Goal: Task Accomplishment & Management: Complete application form

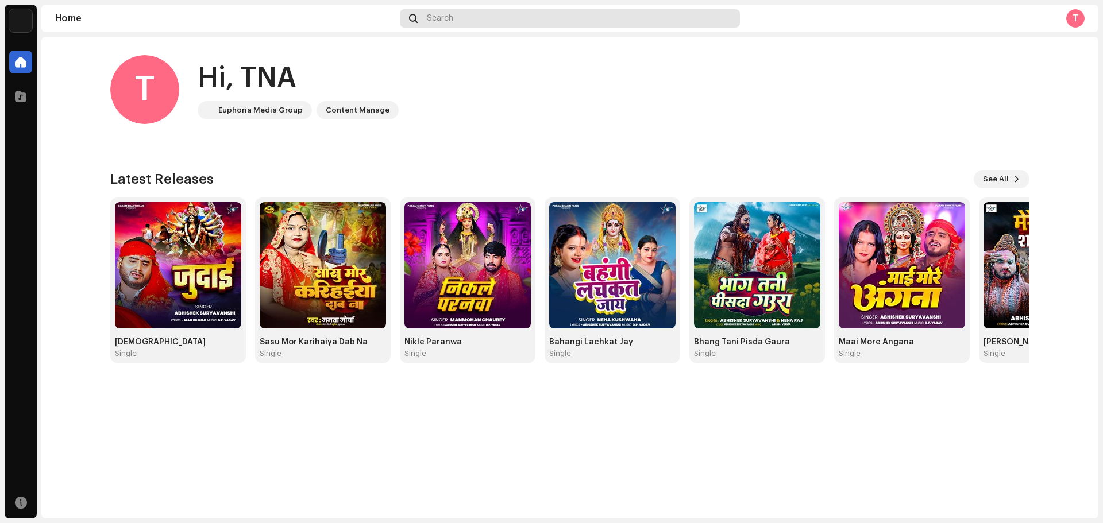
click at [451, 21] on span "Search" at bounding box center [440, 18] width 26 height 9
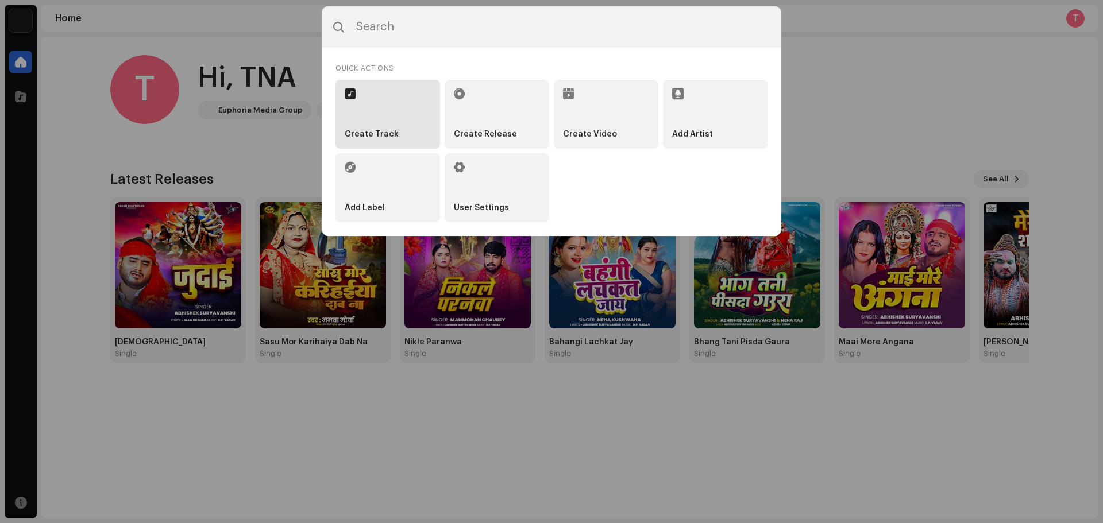
click at [397, 136] on li "Create Track" at bounding box center [387, 114] width 105 height 69
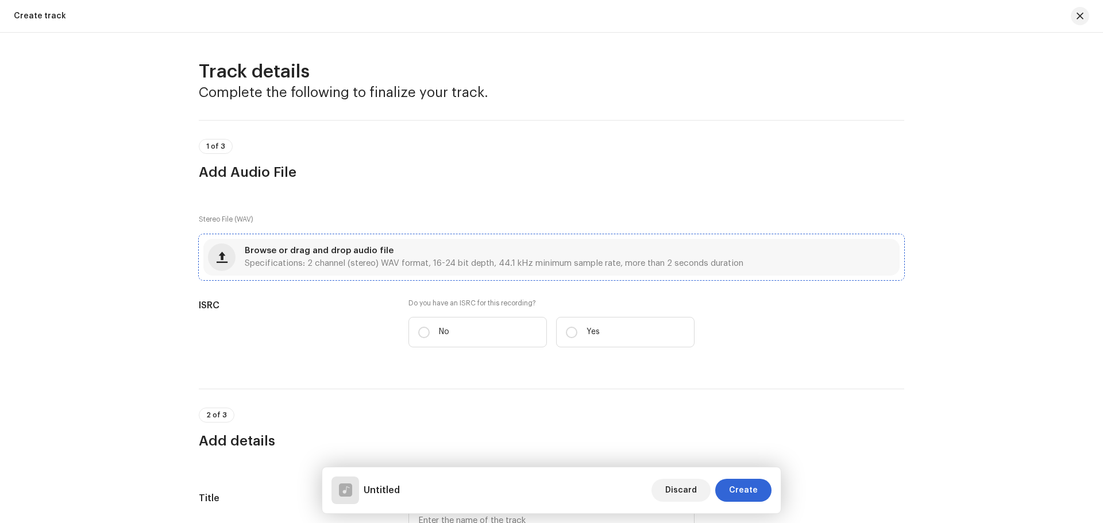
click at [605, 262] on span "Specifications: 2 channel (stereo) WAV format, 16-24 bit depth, 44.1 kHz minimu…" at bounding box center [494, 264] width 499 height 8
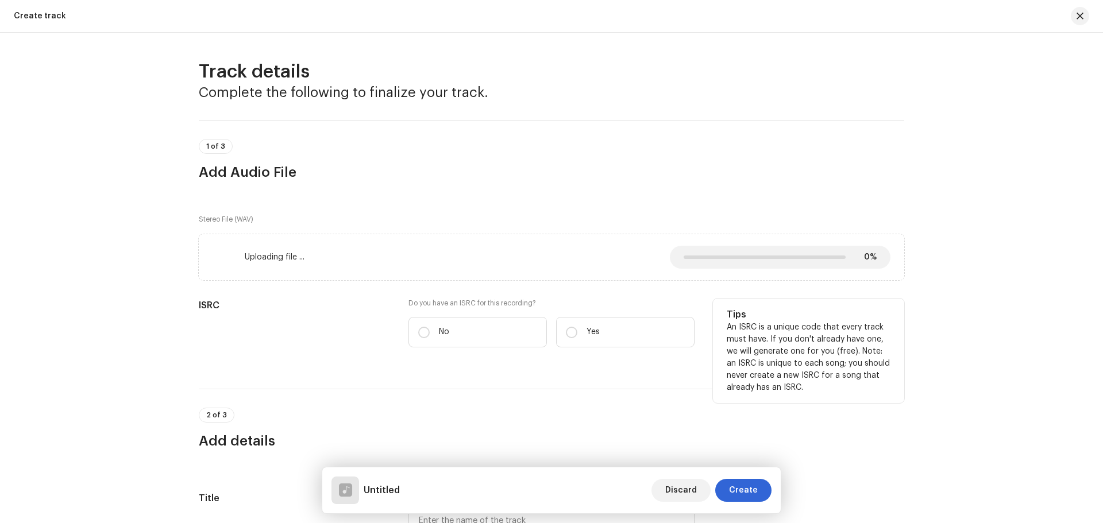
scroll to position [172, 0]
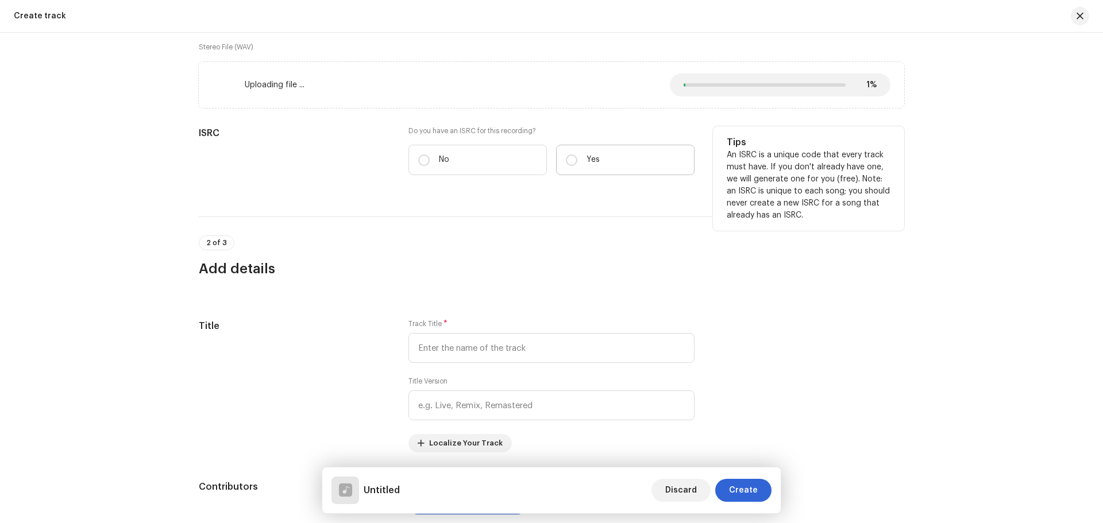
click at [577, 152] on label "Yes" at bounding box center [625, 160] width 138 height 30
click at [577, 154] on input "Yes" at bounding box center [571, 159] width 11 height 11
radio input "true"
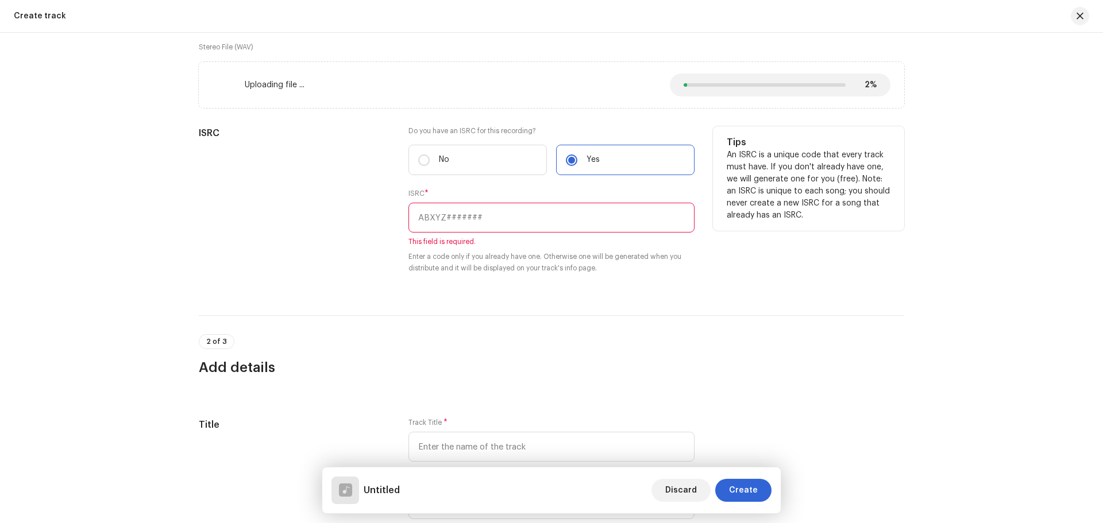
click at [509, 213] on input "text" at bounding box center [551, 218] width 286 height 30
paste input "INN202401611"
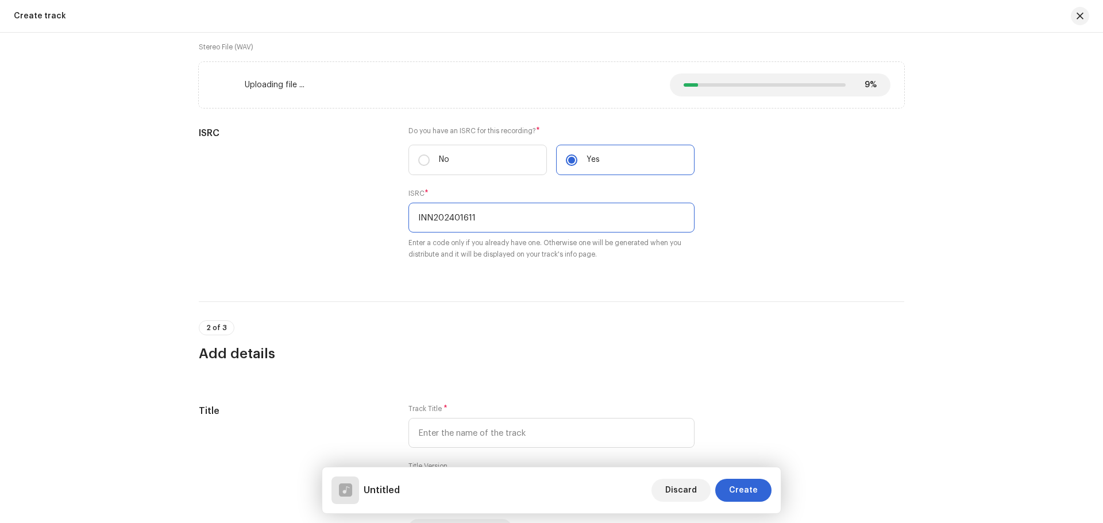
type input "INN202401611"
click at [604, 310] on div "2 of 3 Add details" at bounding box center [551, 332] width 705 height 61
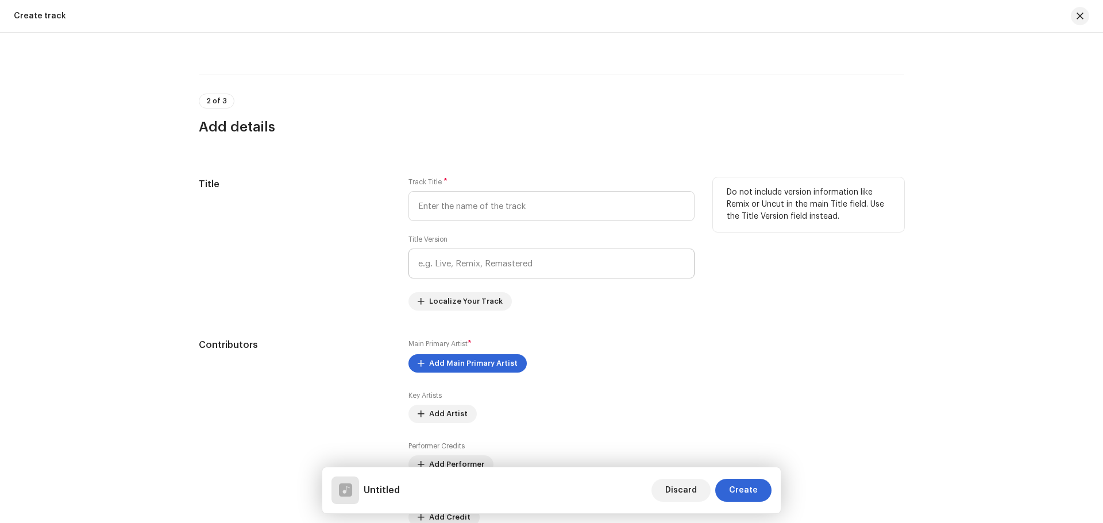
scroll to position [402, 0]
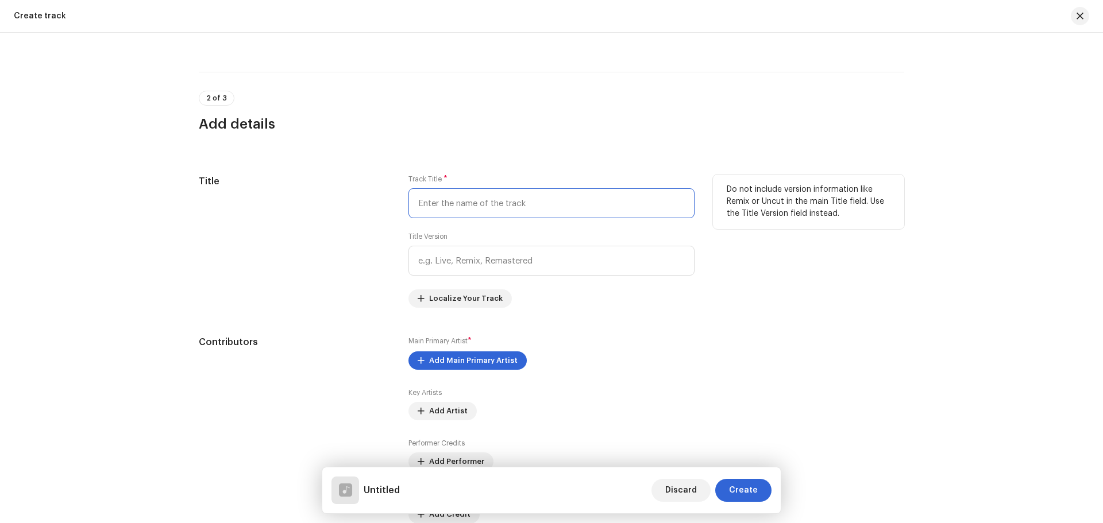
click at [481, 203] on input "text" at bounding box center [551, 203] width 286 height 30
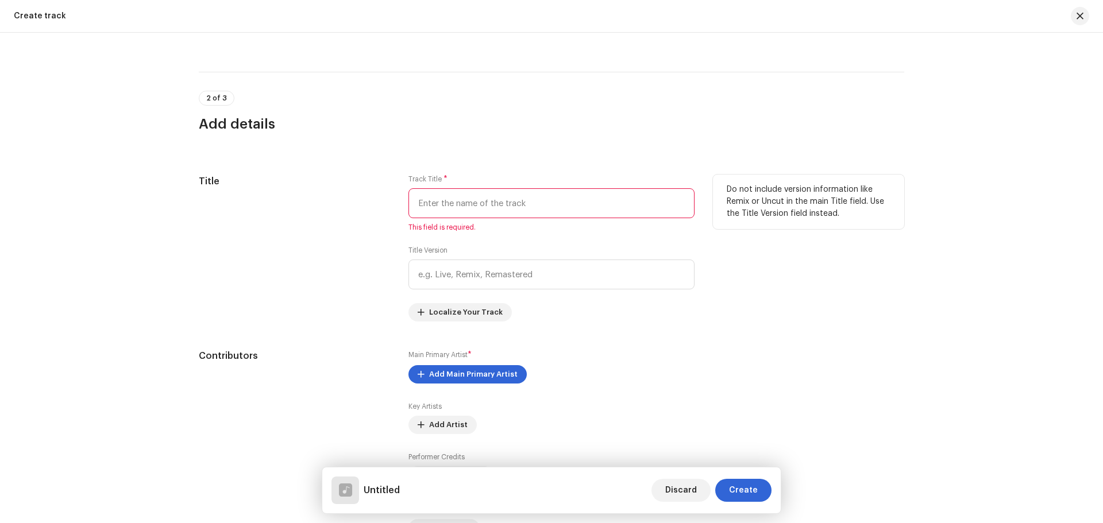
paste input "Bhail Shakti Ke Avtaar"
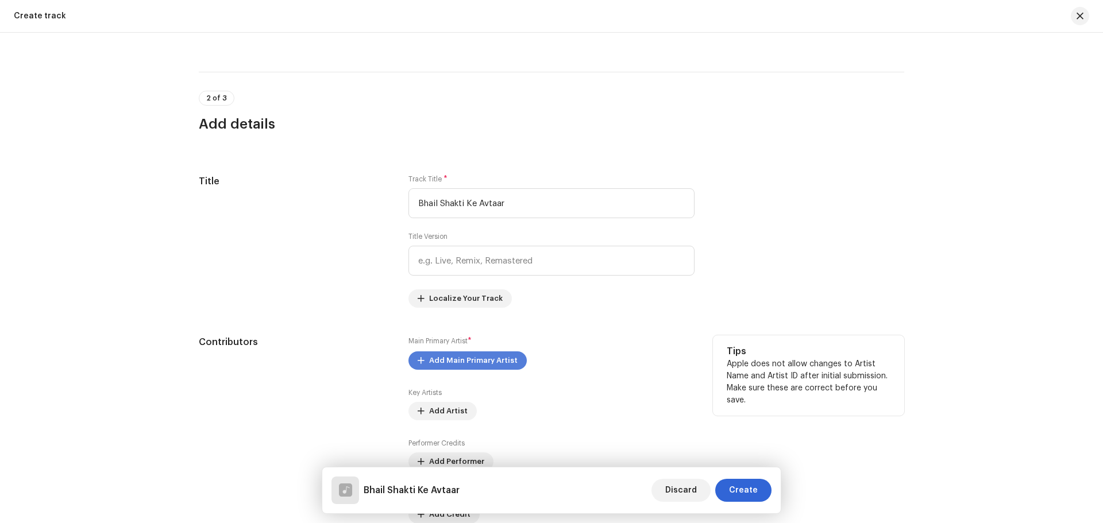
type input "Bhail Shakti Ke Avtaar"
click at [454, 360] on span "Add Main Primary Artist" at bounding box center [473, 360] width 88 height 23
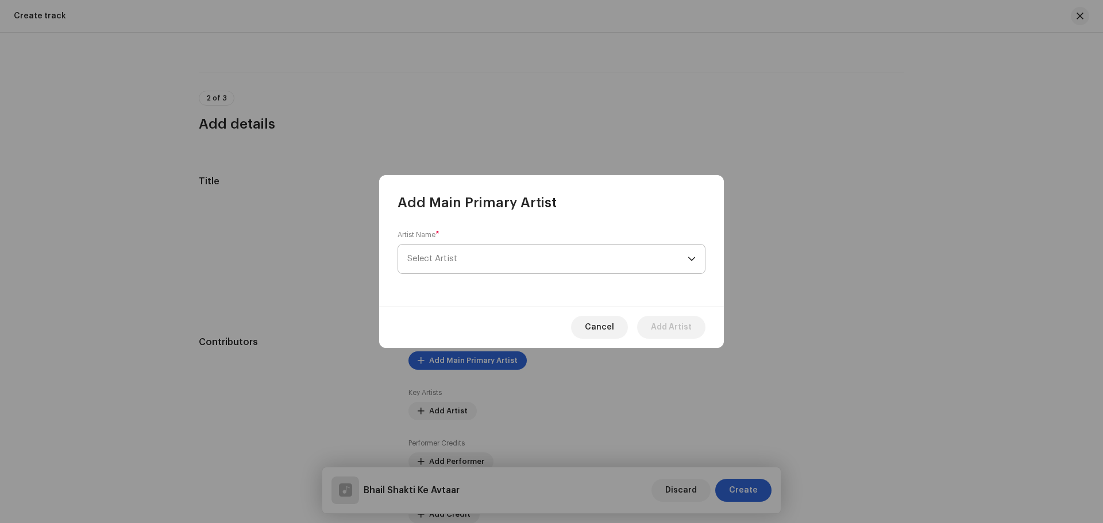
click at [473, 258] on span "Select Artist" at bounding box center [547, 259] width 280 height 29
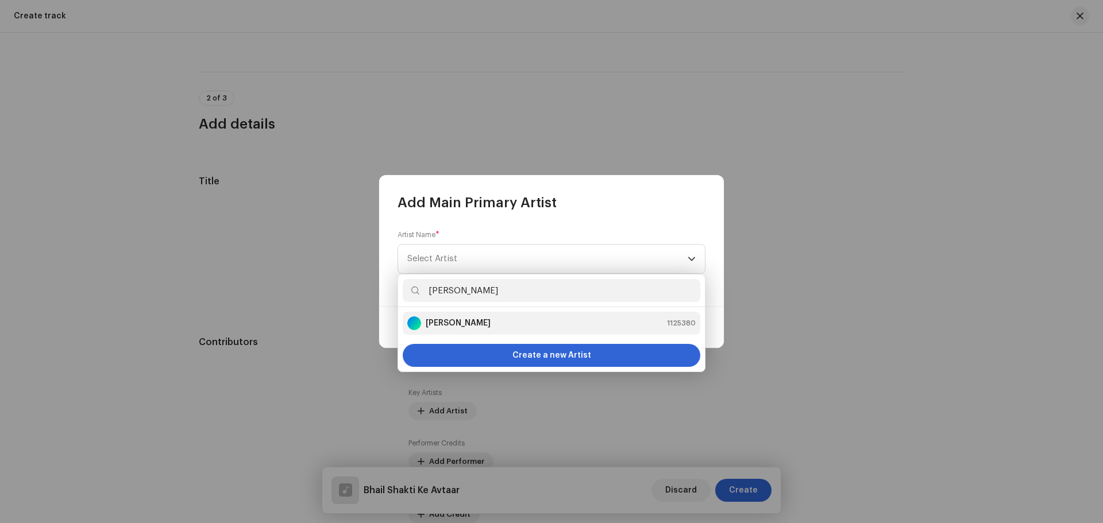
type input "[PERSON_NAME]"
click at [469, 324] on strong "[PERSON_NAME]" at bounding box center [458, 323] width 65 height 11
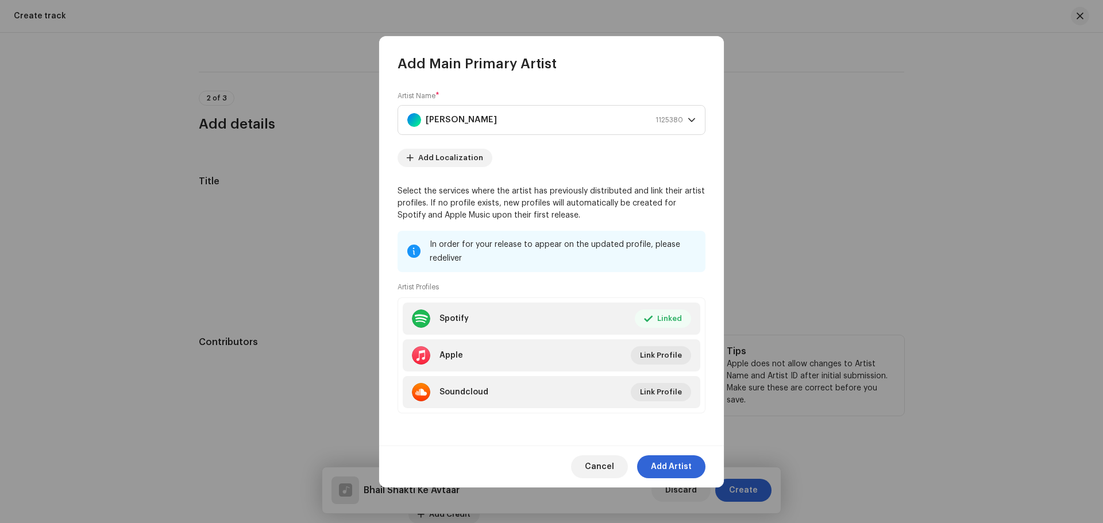
drag, startPoint x: 667, startPoint y: 457, endPoint x: 656, endPoint y: 445, distance: 15.9
click at [667, 457] on span "Add Artist" at bounding box center [671, 466] width 41 height 23
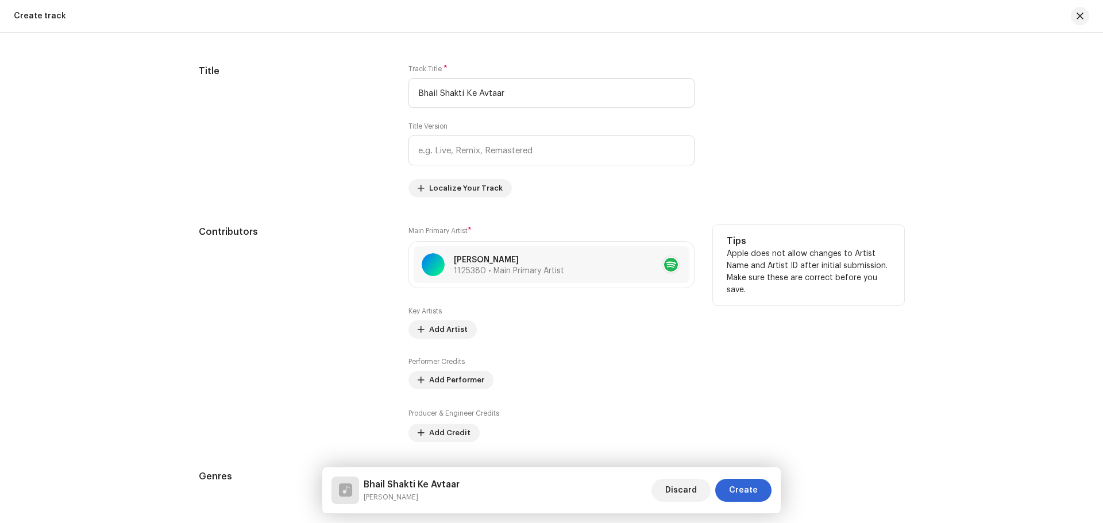
scroll to position [574, 0]
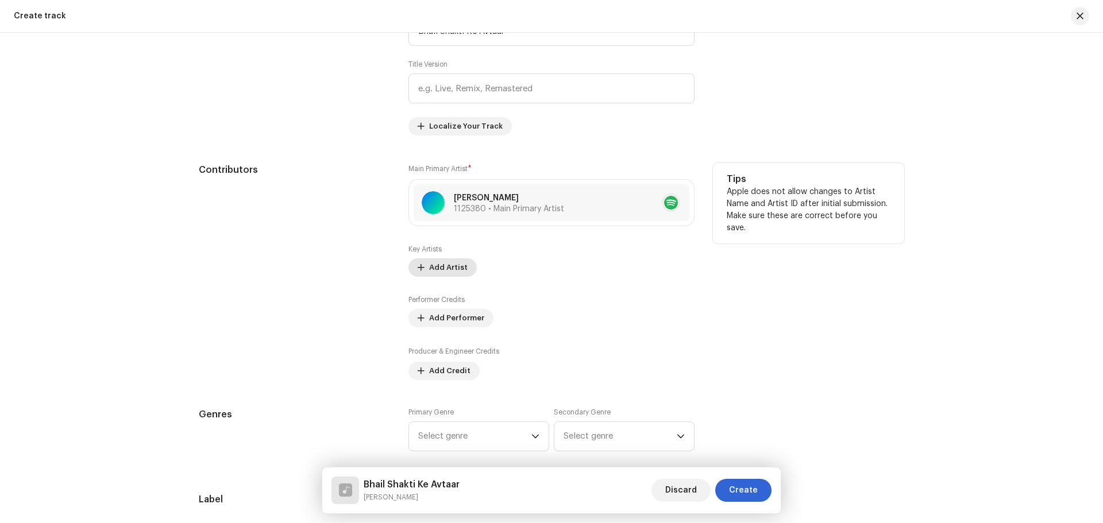
click at [449, 267] on span "Add Artist" at bounding box center [448, 267] width 38 height 23
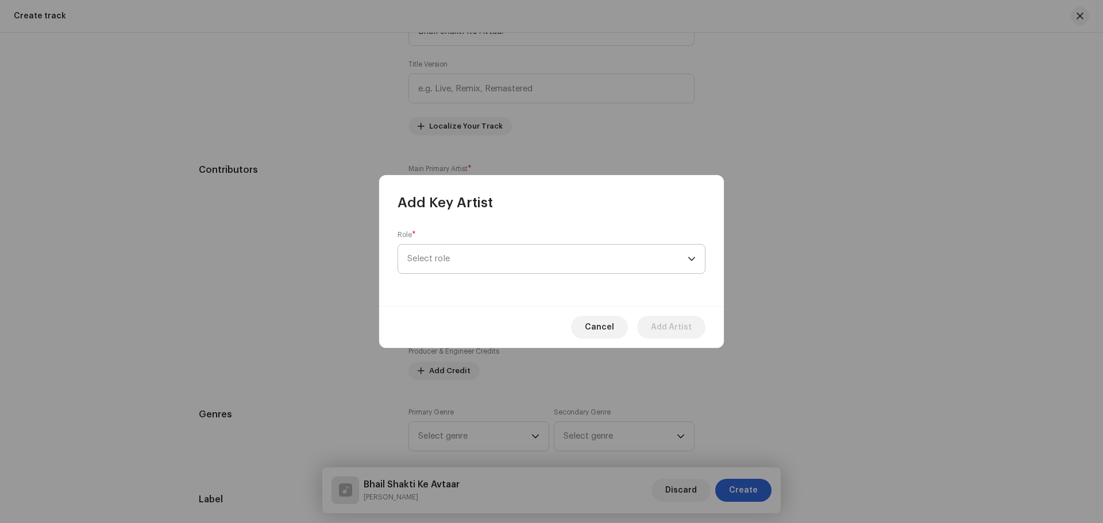
click at [450, 258] on span "Select role" at bounding box center [547, 259] width 280 height 29
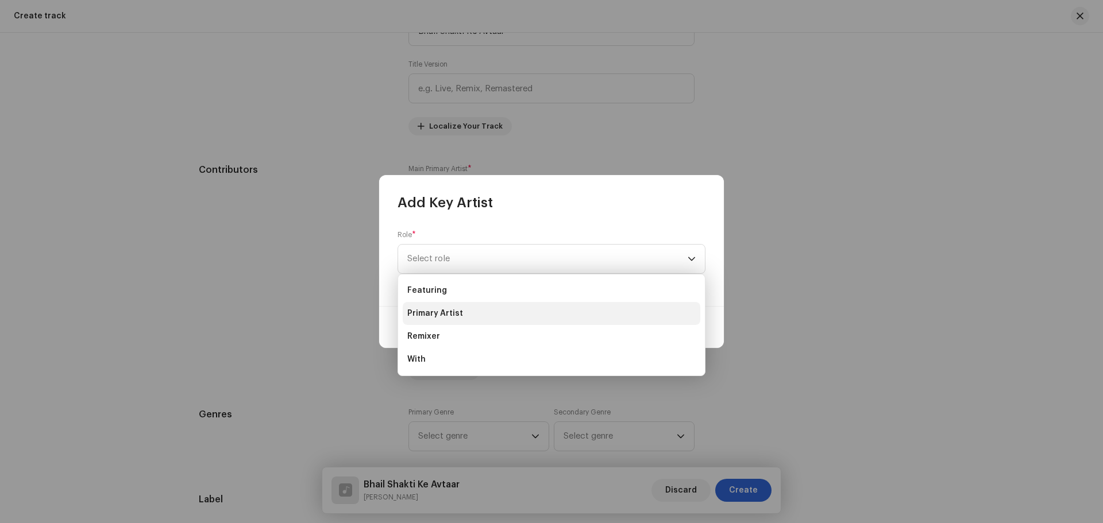
click at [456, 312] on span "Primary Artist" at bounding box center [435, 313] width 56 height 11
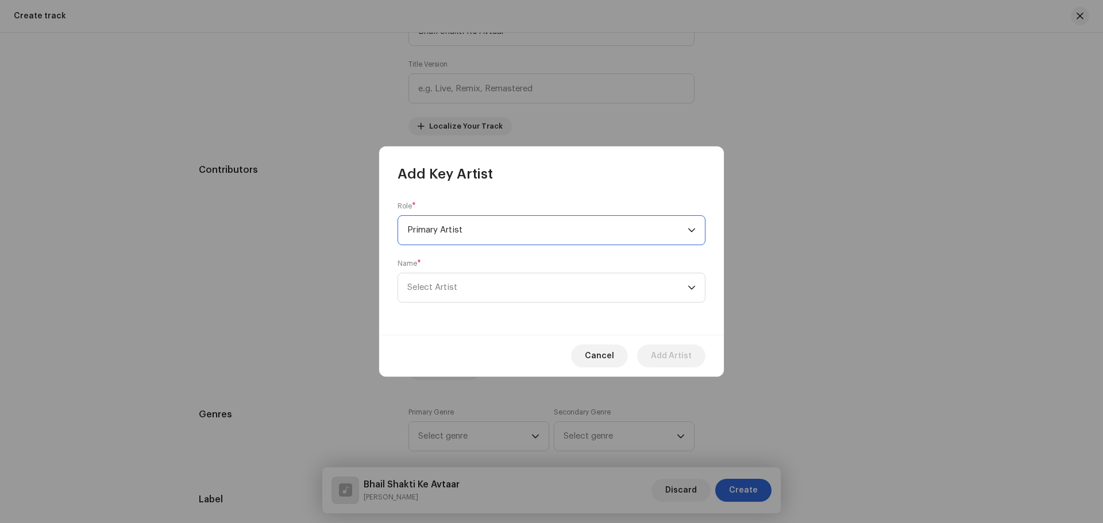
scroll to position [575, 0]
click at [459, 303] on div "Role * Primary Artist Name * [PERSON_NAME]" at bounding box center [551, 259] width 345 height 152
click at [461, 293] on span "Select Artist" at bounding box center [547, 287] width 280 height 29
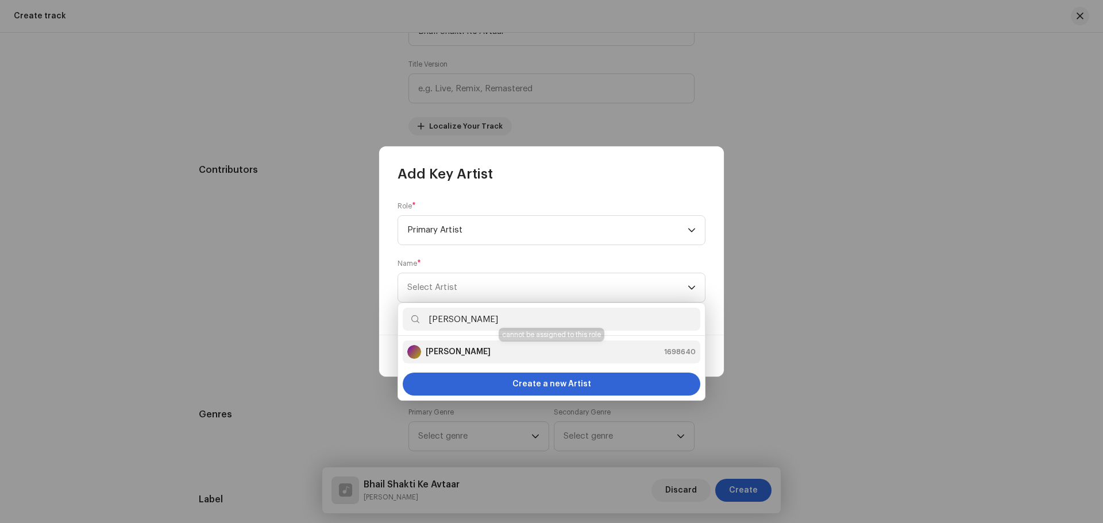
type input "[PERSON_NAME]"
click at [469, 352] on strong "[PERSON_NAME]" at bounding box center [458, 351] width 65 height 11
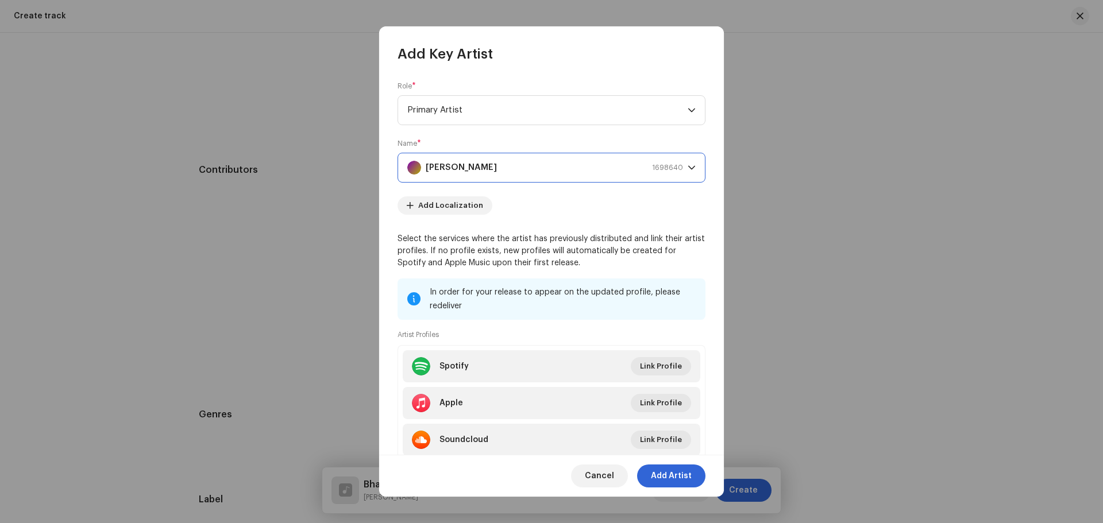
click at [658, 477] on span "Add Artist" at bounding box center [671, 476] width 41 height 23
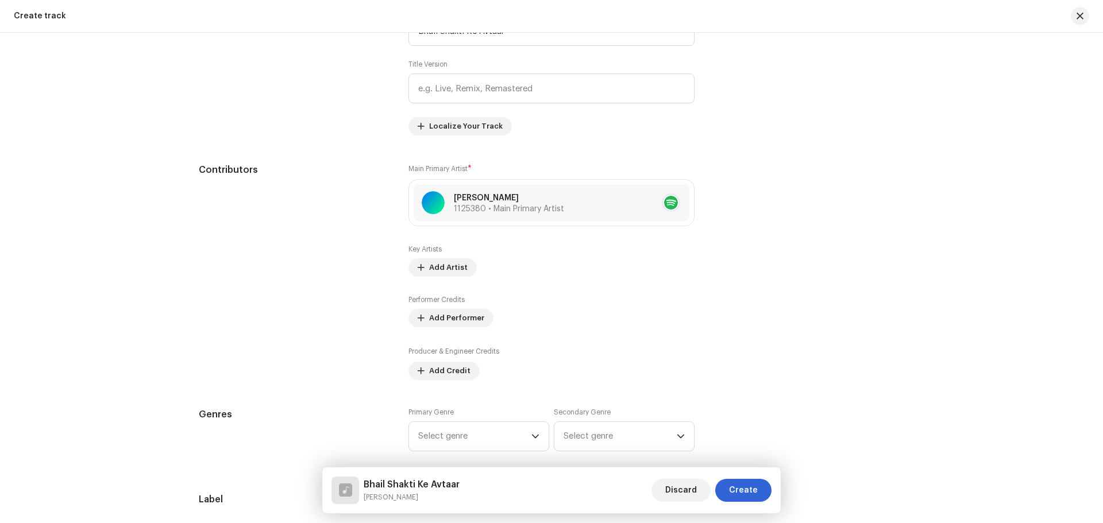
scroll to position [690, 0]
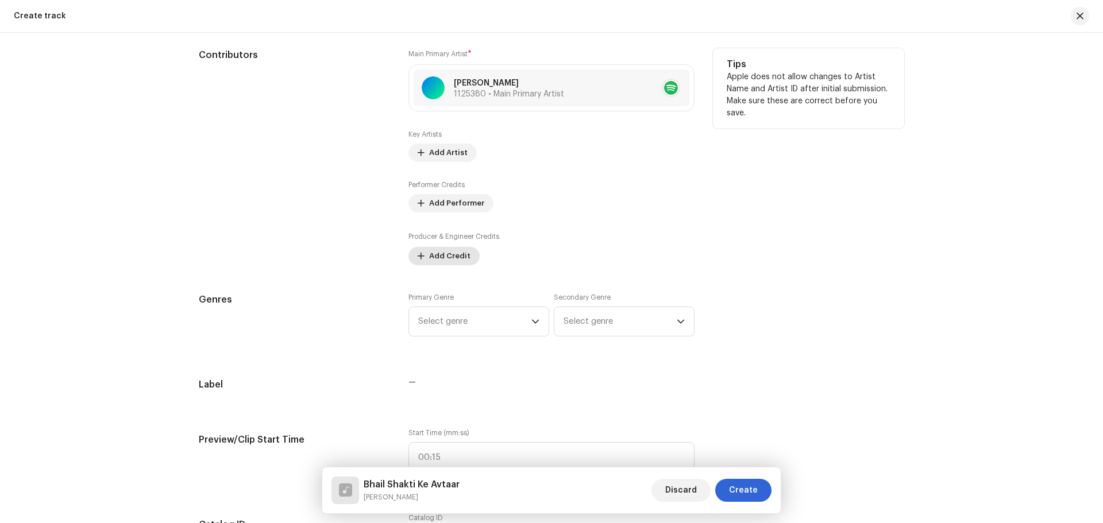
click at [455, 258] on span "Add Credit" at bounding box center [449, 256] width 41 height 23
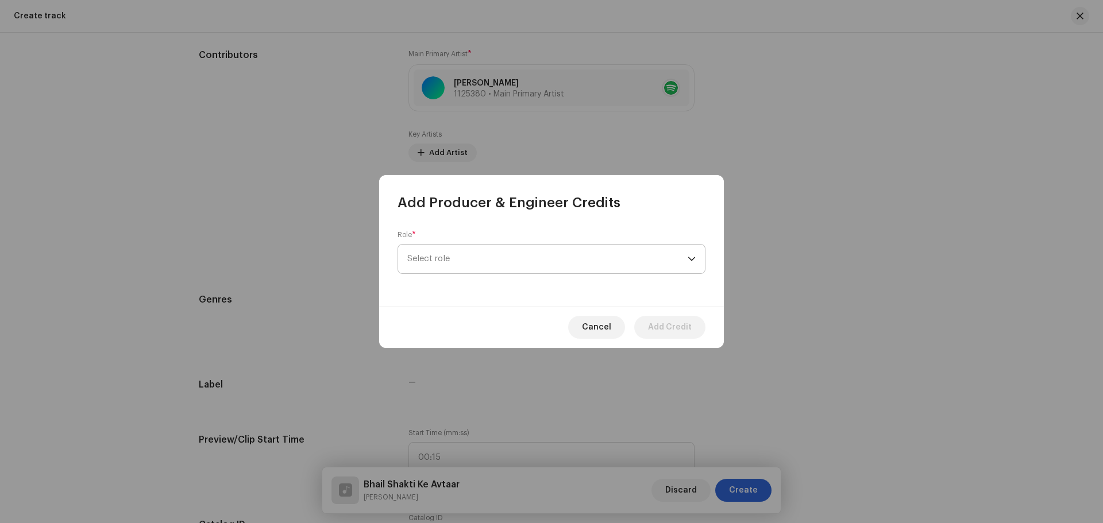
click at [455, 258] on span "Select role" at bounding box center [547, 259] width 280 height 29
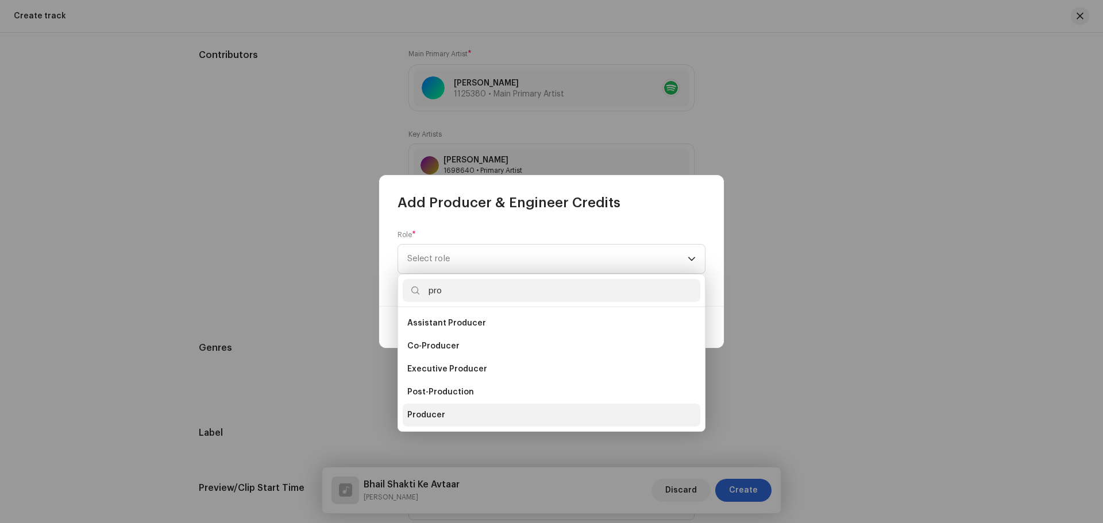
type input "pro"
click at [469, 418] on li "Producer" at bounding box center [552, 415] width 298 height 23
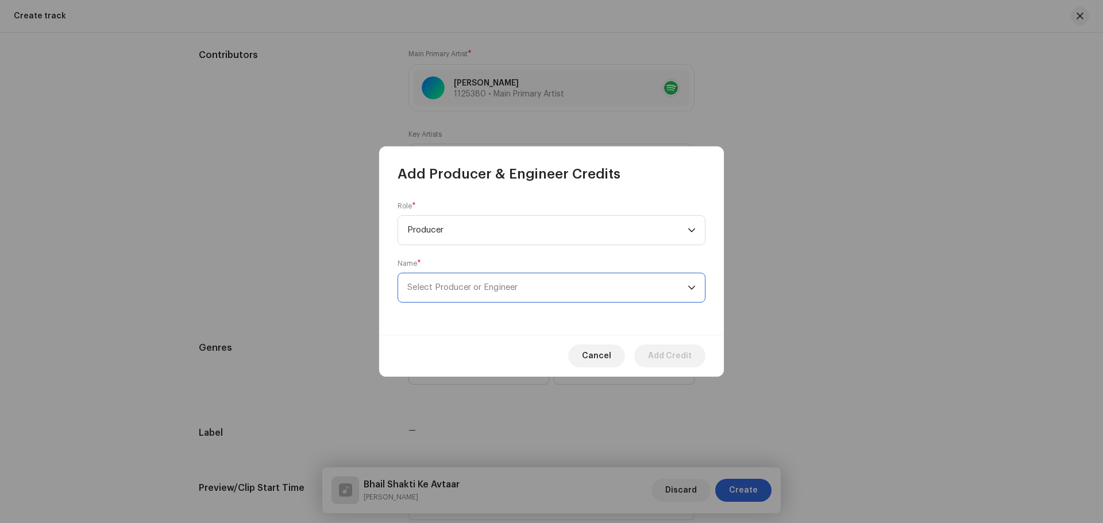
click at [476, 296] on span "Select Producer or Engineer" at bounding box center [547, 287] width 280 height 29
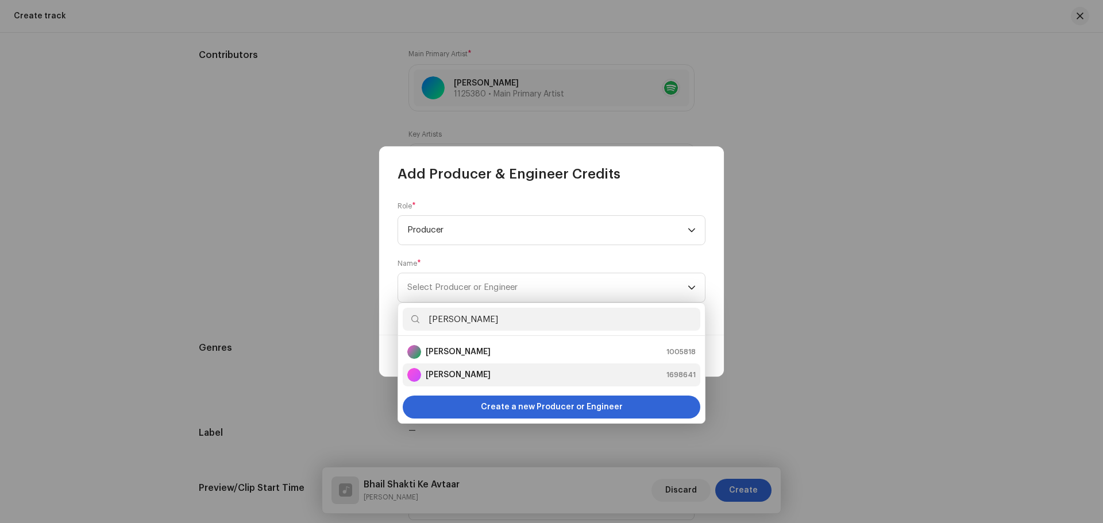
type input "[PERSON_NAME]"
click at [472, 380] on strong "[PERSON_NAME]" at bounding box center [458, 374] width 65 height 11
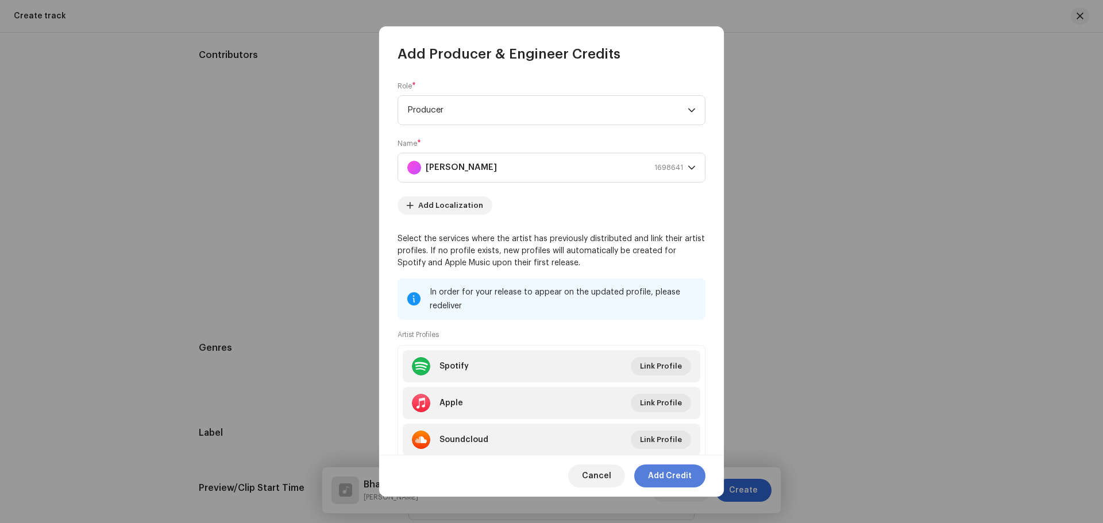
click at [658, 477] on span "Add Credit" at bounding box center [670, 476] width 44 height 23
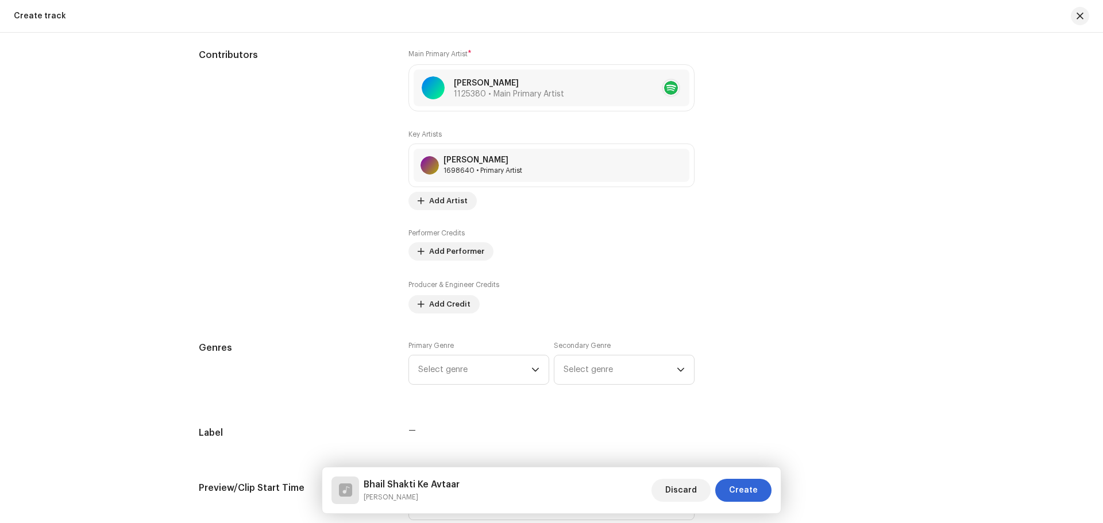
scroll to position [805, 0]
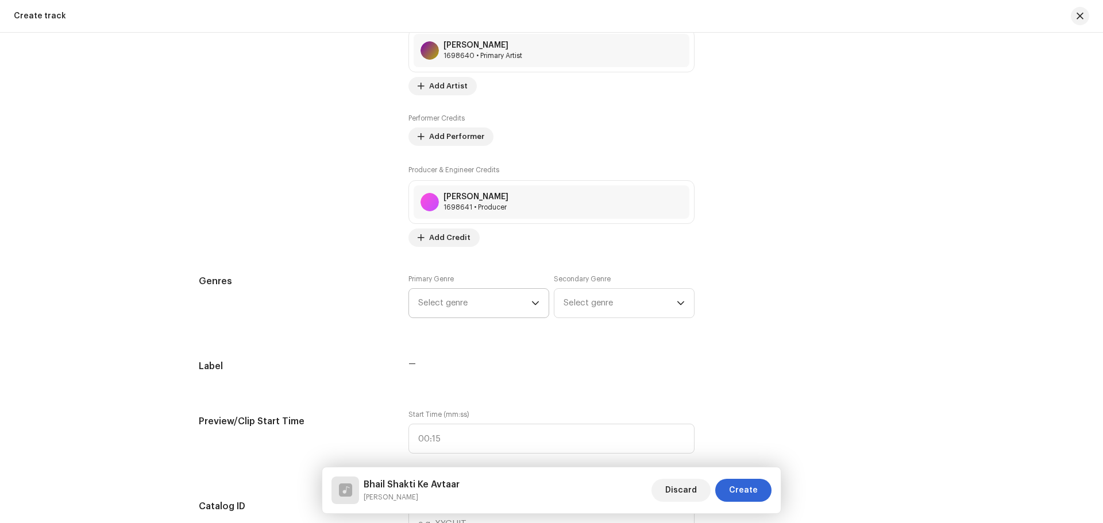
click at [463, 304] on span "Select genre" at bounding box center [474, 303] width 113 height 29
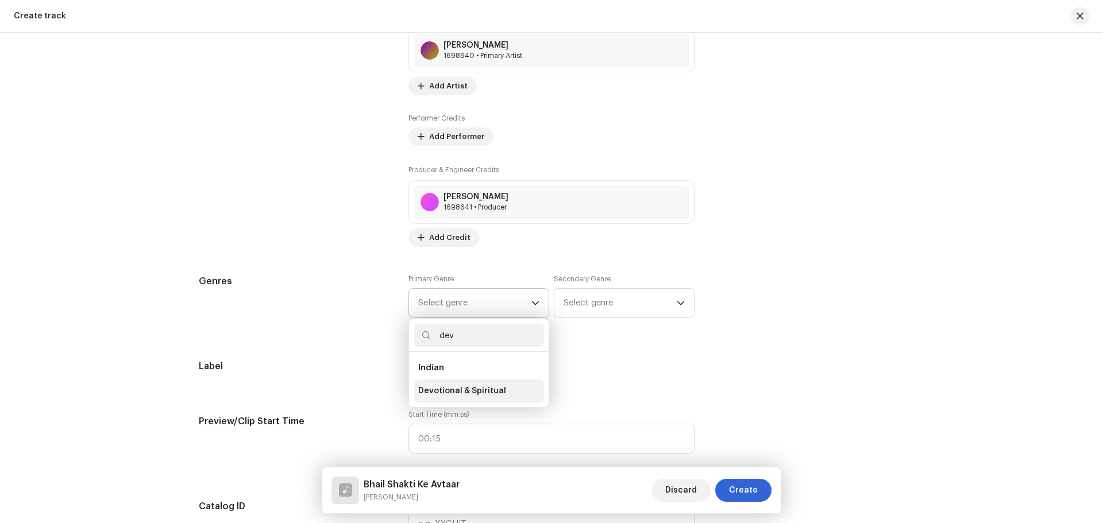
type input "dev"
click at [471, 386] on span "Devotional & Spiritual" at bounding box center [462, 390] width 88 height 11
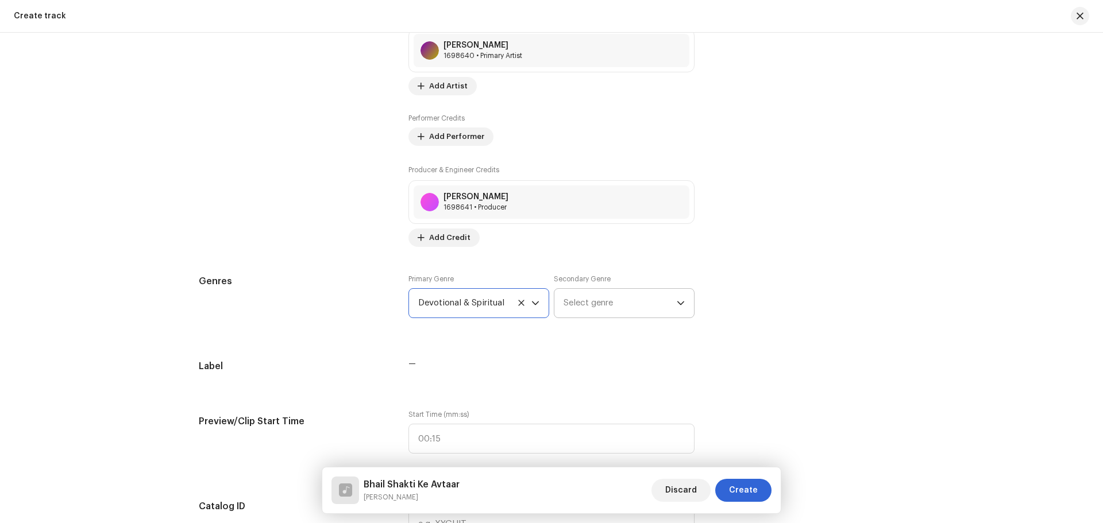
click at [591, 299] on span "Select genre" at bounding box center [619, 303] width 113 height 29
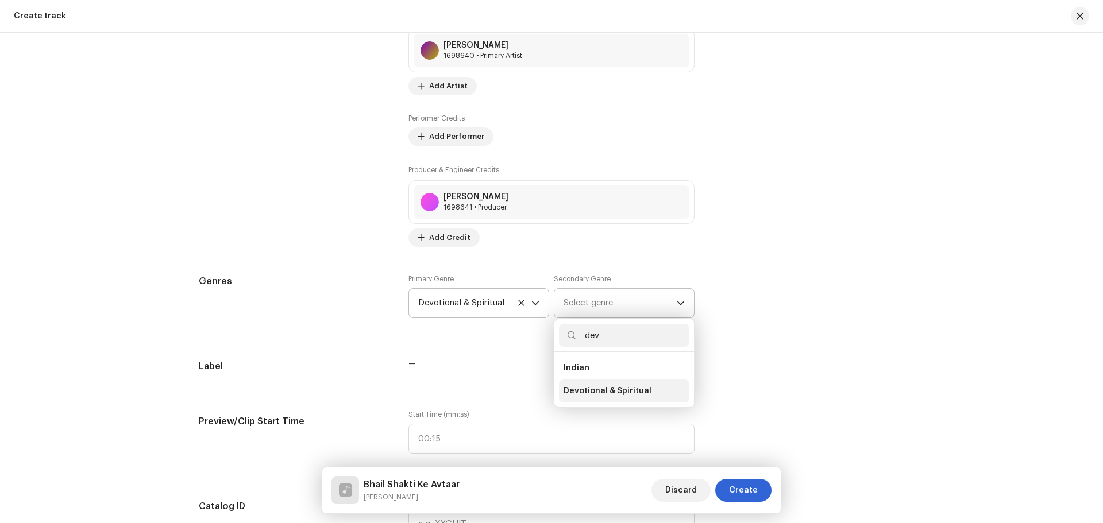
type input "dev"
click at [593, 395] on span "Devotional & Spiritual" at bounding box center [607, 390] width 88 height 11
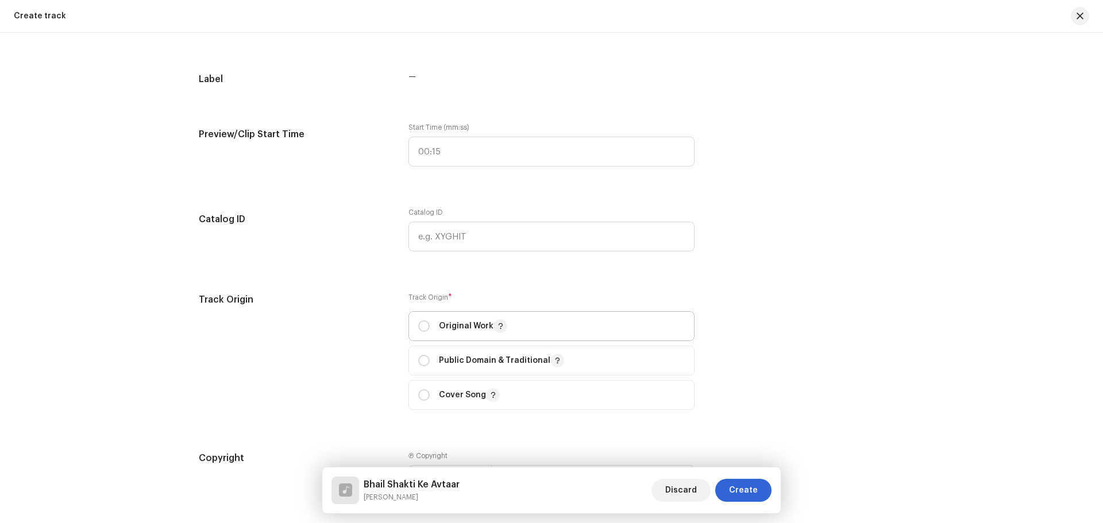
click at [428, 330] on div "Original Work" at bounding box center [462, 326] width 89 height 14
radio input "true"
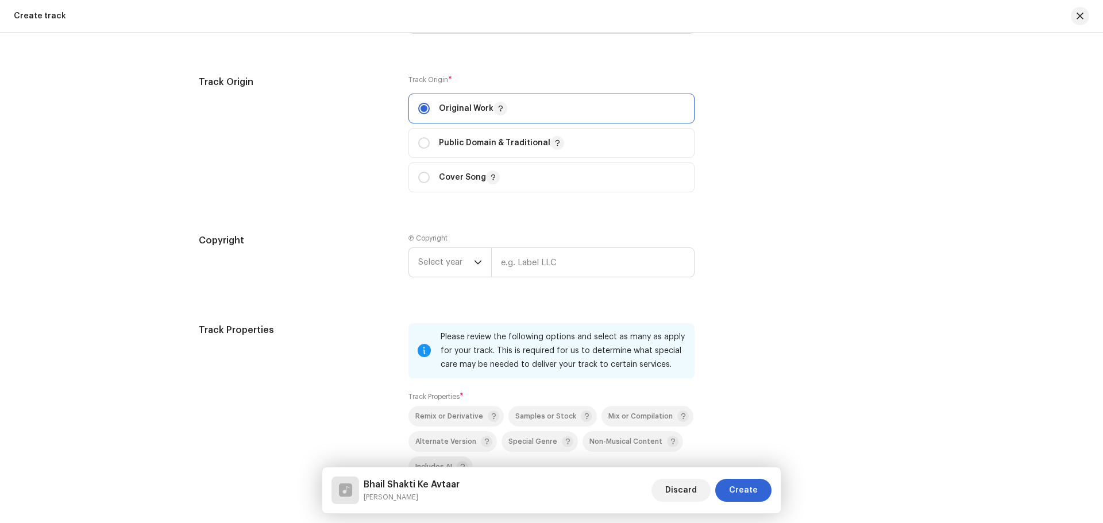
scroll to position [1322, 0]
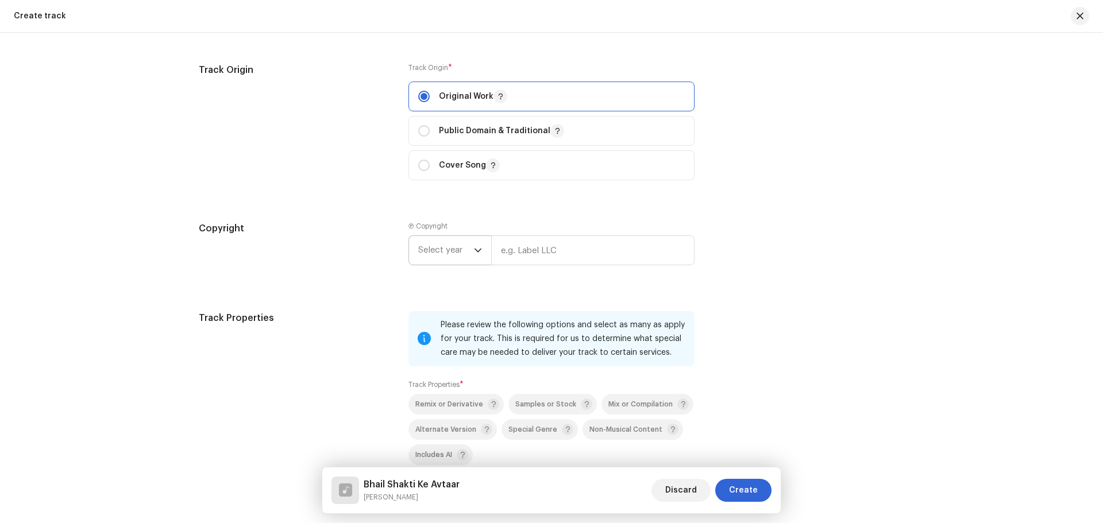
click at [454, 257] on span "Select year" at bounding box center [446, 250] width 56 height 29
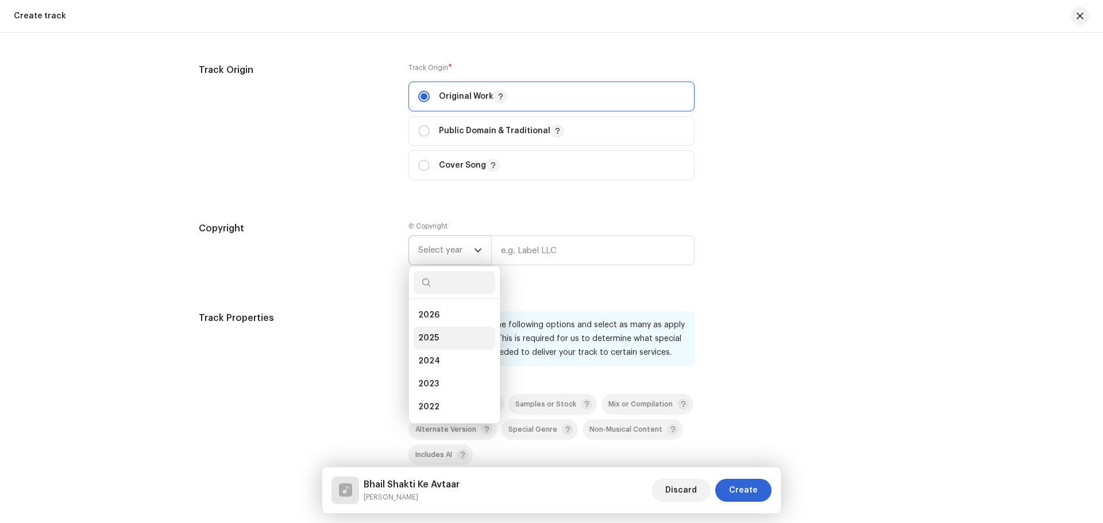
click at [442, 339] on li "2025" at bounding box center [455, 338] width 82 height 23
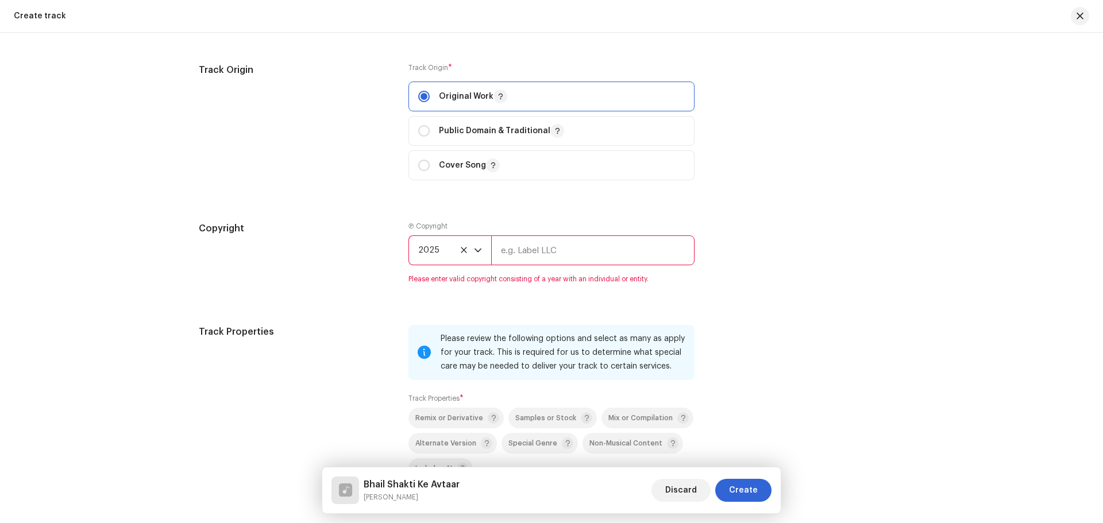
click at [512, 257] on input "text" at bounding box center [592, 250] width 203 height 30
type input "Nueva Era Digital Media Pvt. Ltd."
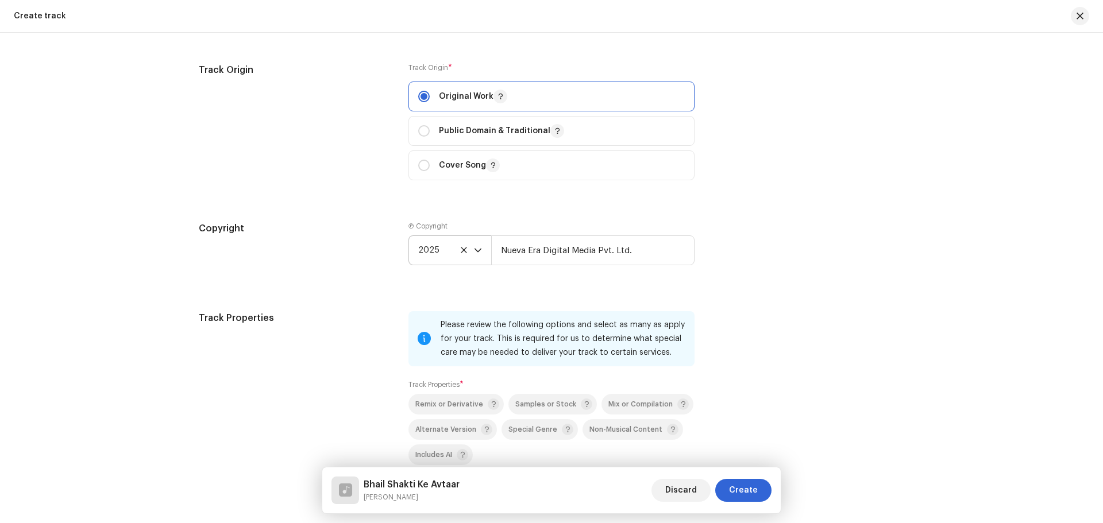
click at [786, 283] on div "Copyright Ⓟ Copyright 2025 Nueva Era Digital Media Pvt. Ltd." at bounding box center [551, 253] width 705 height 62
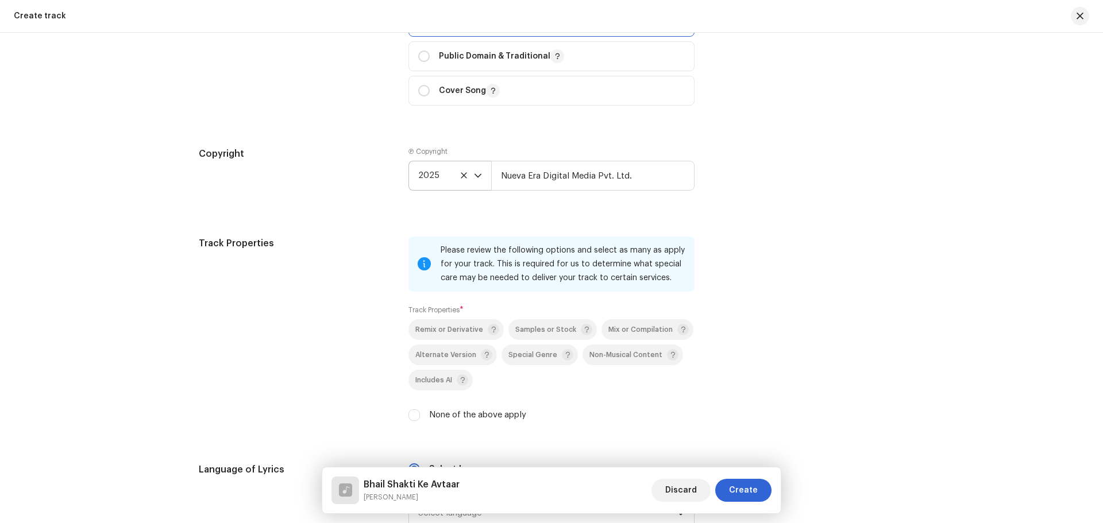
scroll to position [1494, 0]
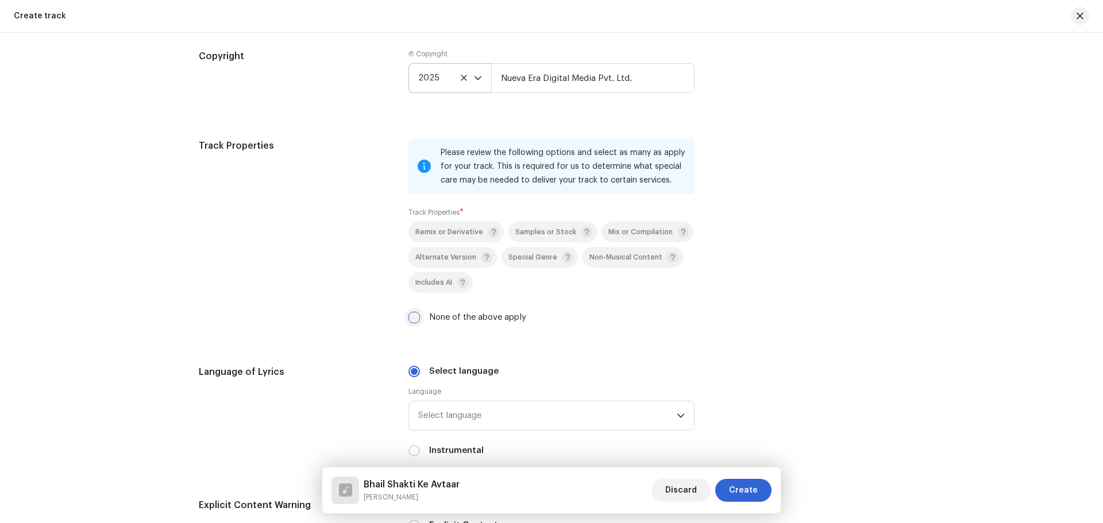
click at [410, 318] on input "None of the above apply" at bounding box center [413, 317] width 11 height 11
checkbox input "true"
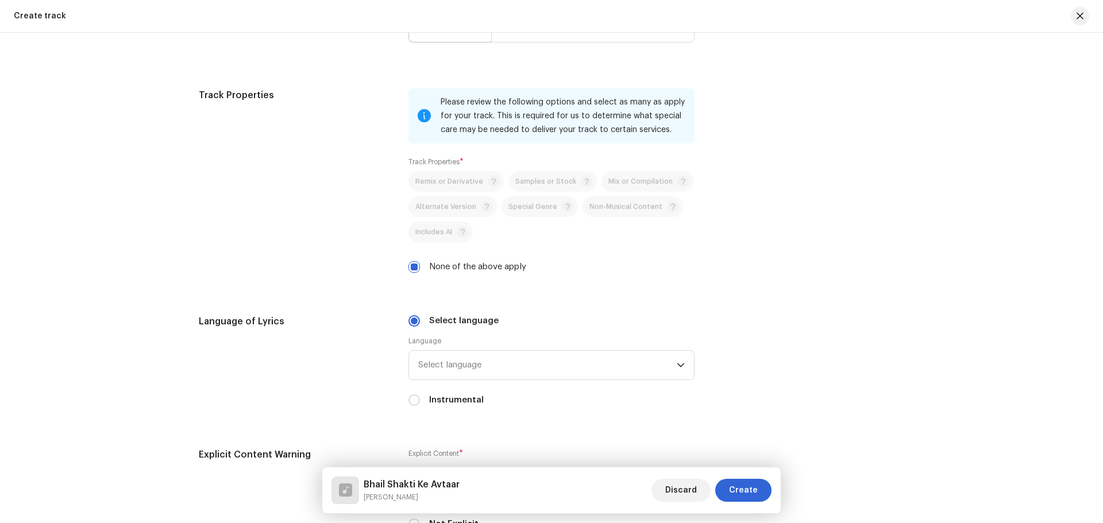
scroll to position [1609, 0]
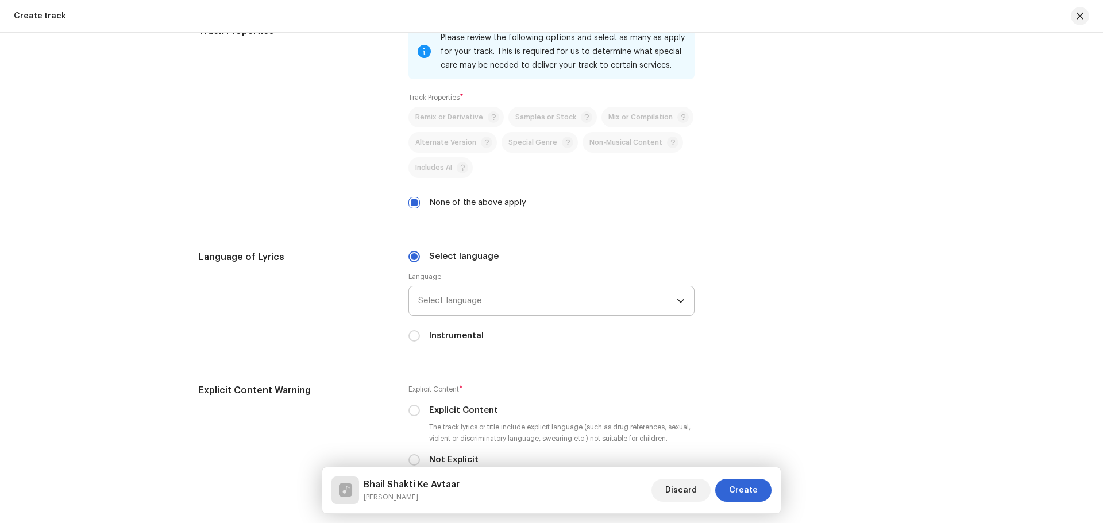
click at [511, 309] on span "Select language" at bounding box center [547, 301] width 258 height 29
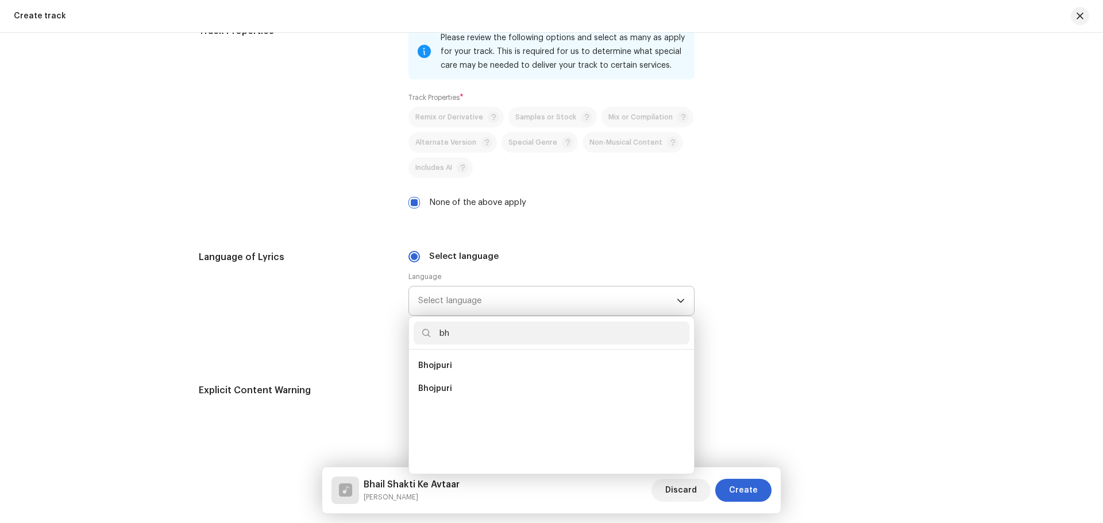
scroll to position [0, 0]
type input "bh"
click at [467, 368] on li "Bhojpuri" at bounding box center [552, 365] width 276 height 23
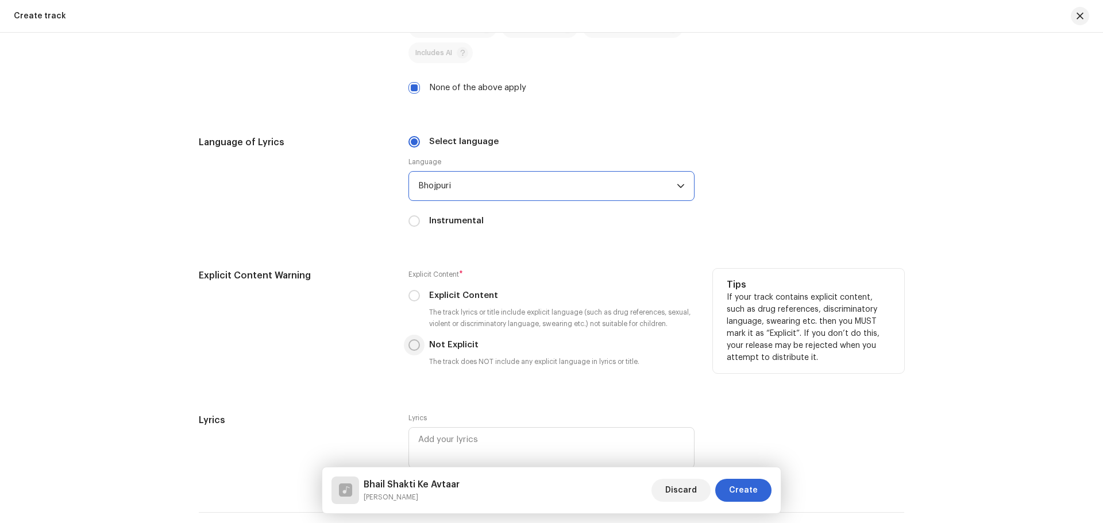
click at [414, 347] on input "Not Explicit" at bounding box center [413, 344] width 11 height 11
radio input "true"
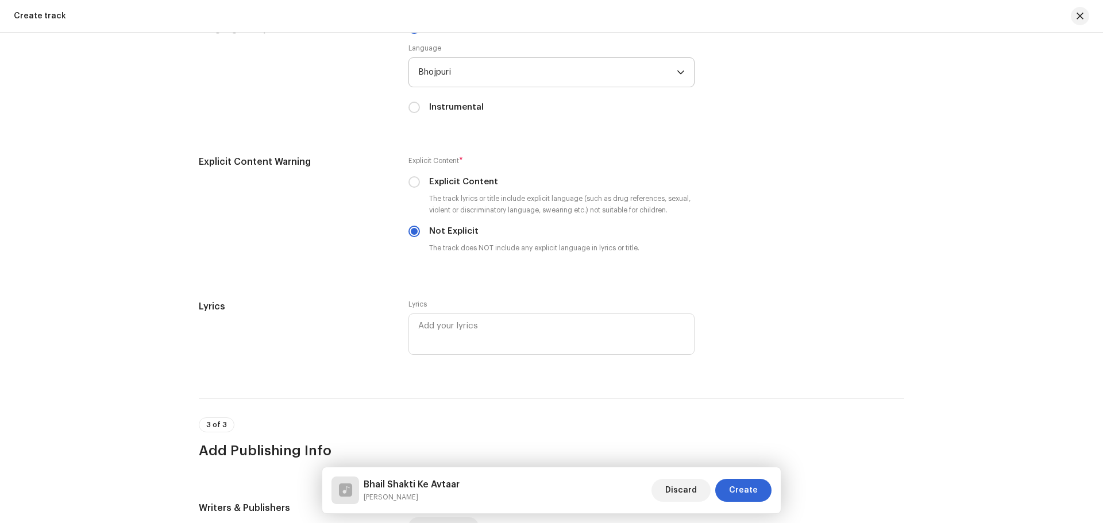
scroll to position [1839, 0]
click at [507, 330] on textarea at bounding box center [551, 332] width 286 height 41
click at [568, 338] on textarea at bounding box center [551, 332] width 286 height 41
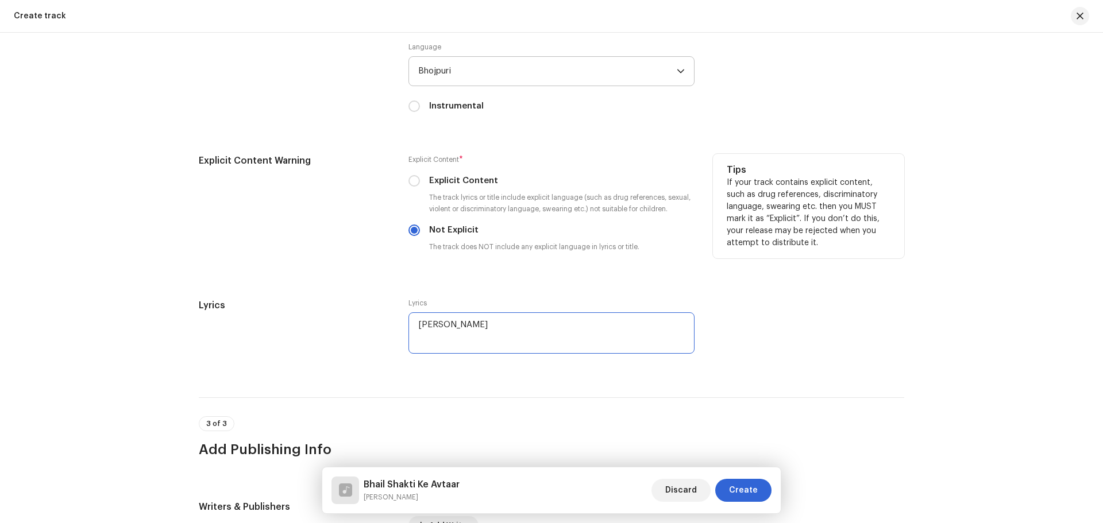
type textarea "[PERSON_NAME]"
click at [778, 248] on p "If your track contains explicit content, such as drug references, discriminator…" at bounding box center [809, 213] width 164 height 72
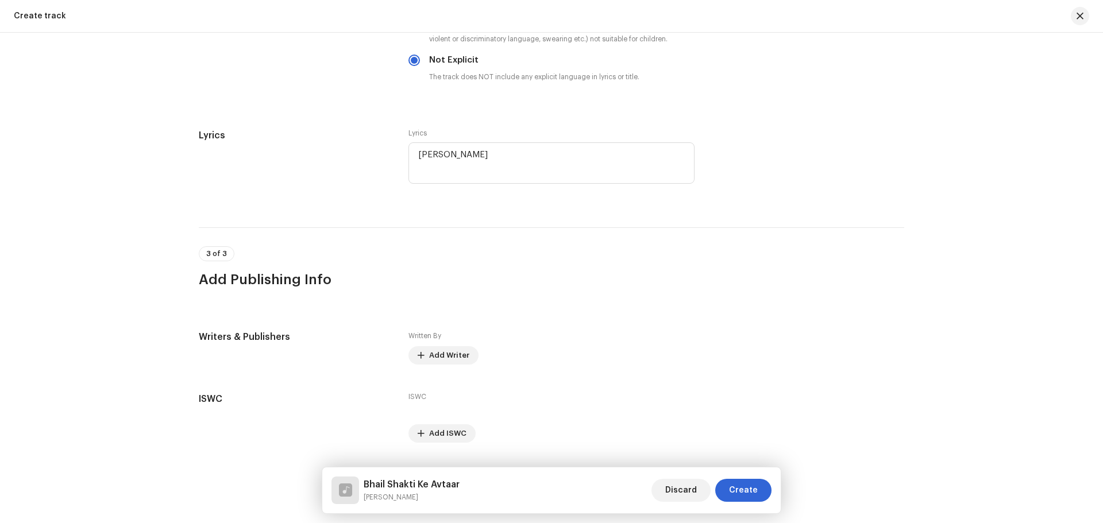
scroll to position [2039, 0]
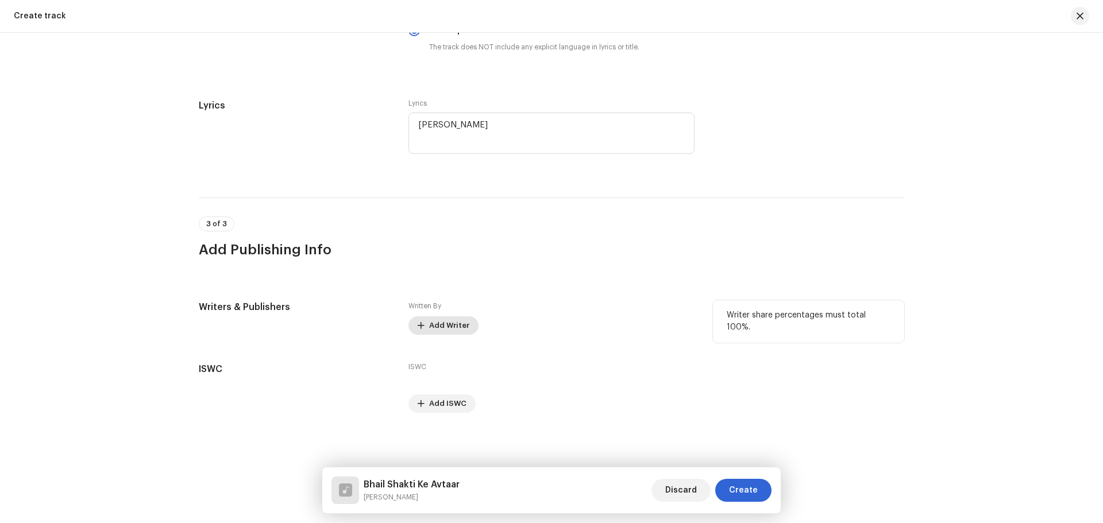
click at [447, 323] on span "Add Writer" at bounding box center [449, 325] width 40 height 23
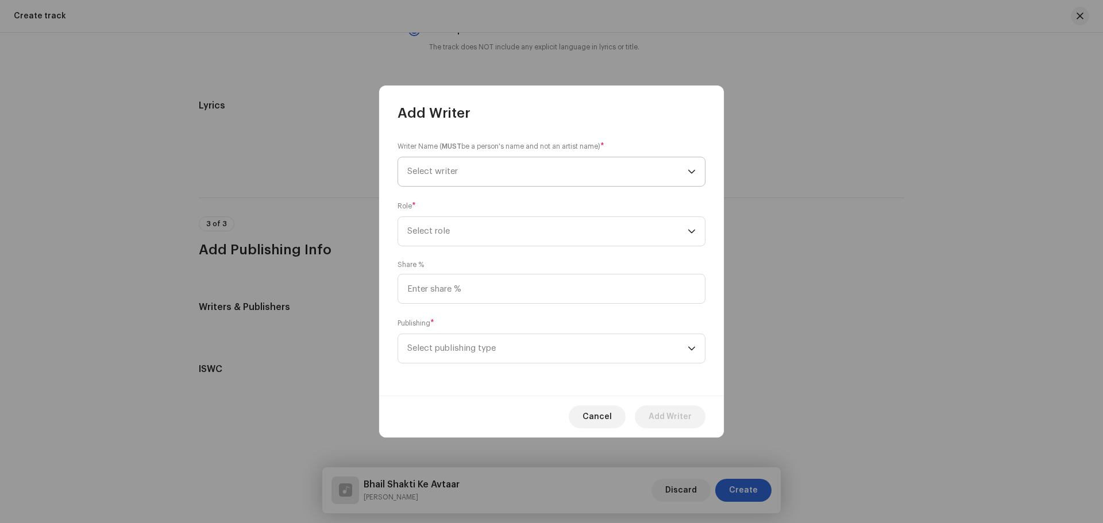
click at [459, 172] on span "Select writer" at bounding box center [547, 171] width 280 height 29
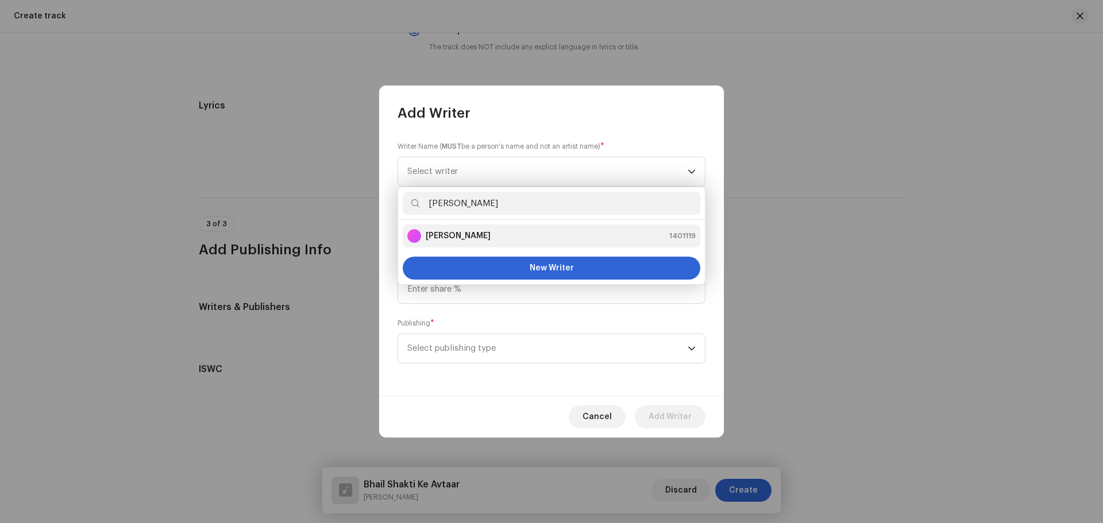
type input "[PERSON_NAME]"
click at [474, 241] on strong "[PERSON_NAME]" at bounding box center [458, 235] width 65 height 11
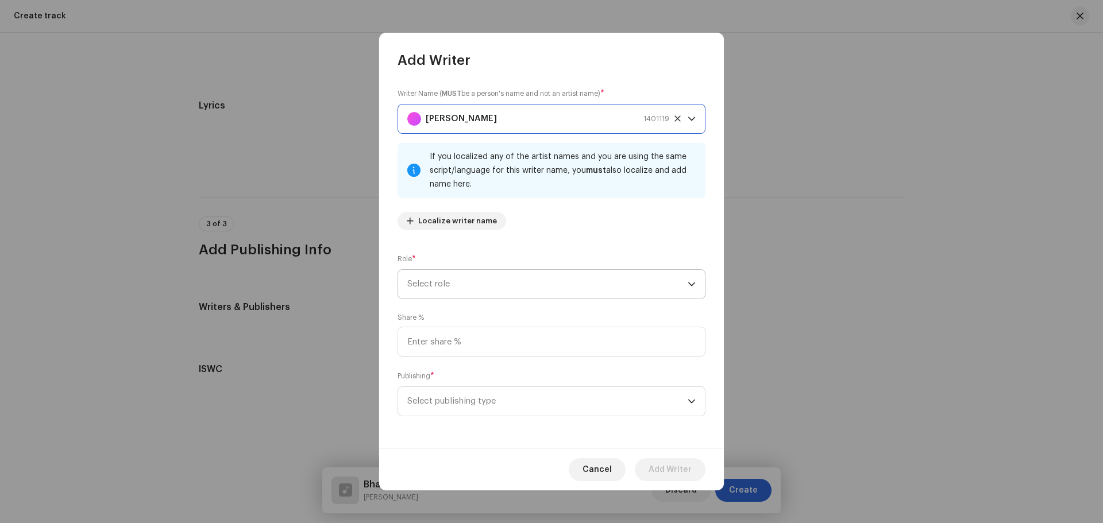
click at [466, 283] on span "Select role" at bounding box center [547, 284] width 280 height 29
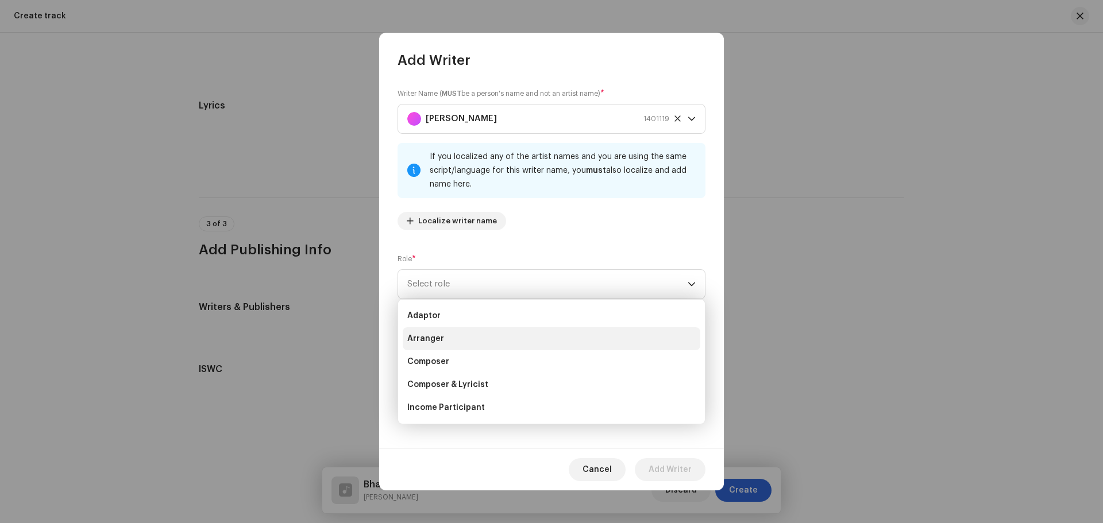
click at [453, 341] on li "Arranger" at bounding box center [552, 338] width 298 height 23
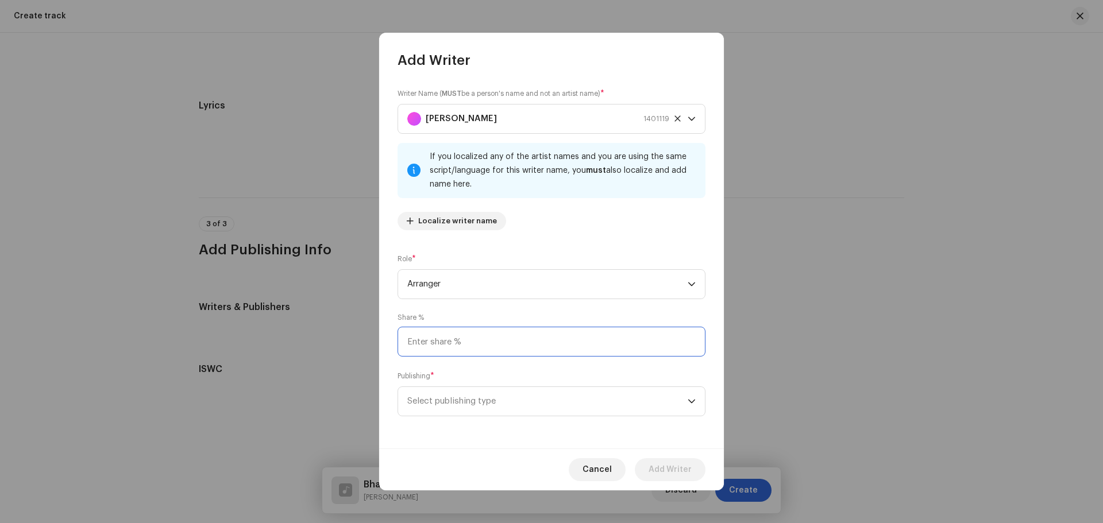
click at [453, 341] on input at bounding box center [551, 342] width 308 height 30
type input "50.00"
click at [481, 401] on span "Select publishing type" at bounding box center [547, 401] width 280 height 29
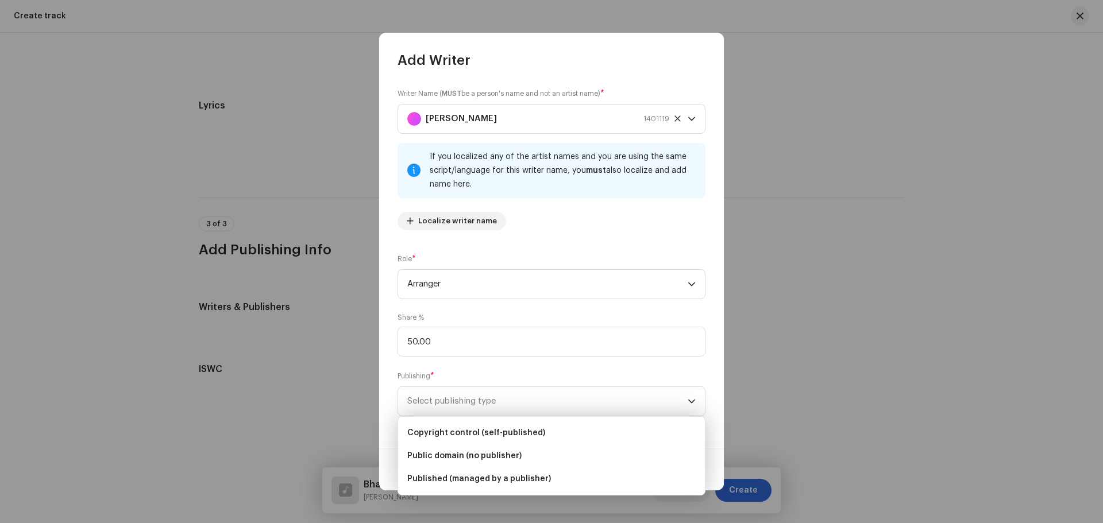
click at [477, 421] on ul "Copyright control (self-published) Public domain (no publisher) Published (mana…" at bounding box center [551, 456] width 307 height 78
click at [476, 426] on li "Copyright control (self-published)" at bounding box center [552, 433] width 298 height 23
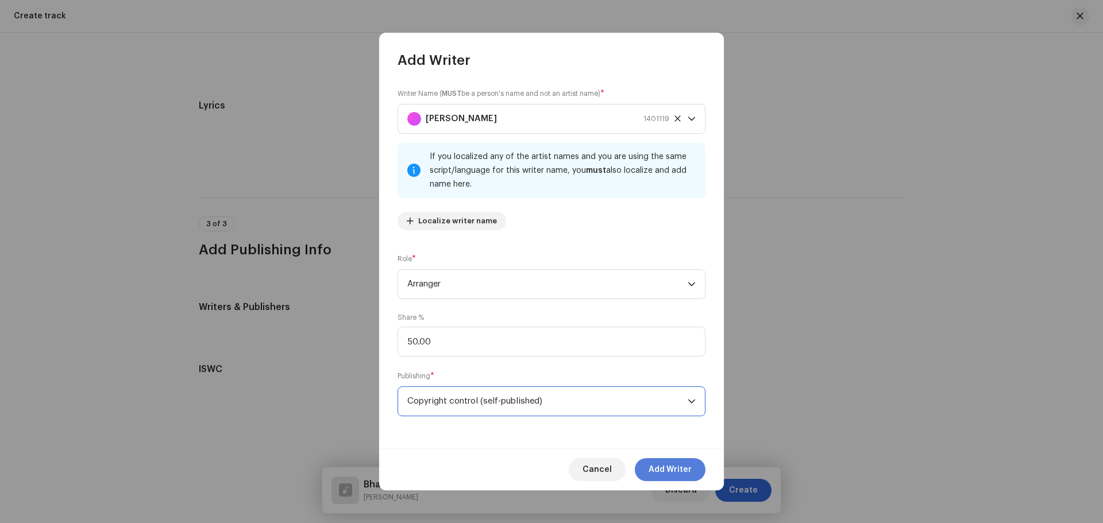
click at [667, 466] on span "Add Writer" at bounding box center [669, 469] width 43 height 23
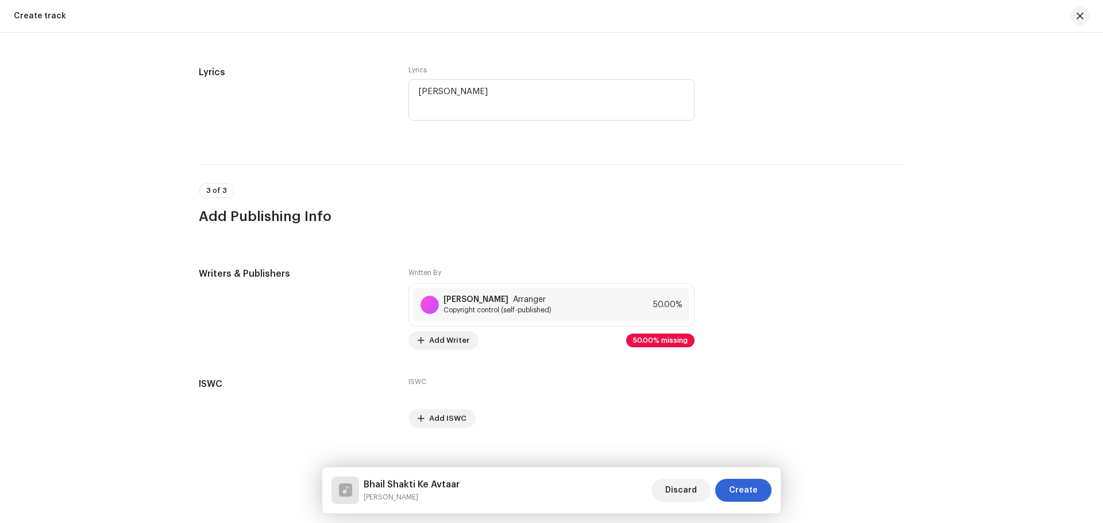
scroll to position [2087, 0]
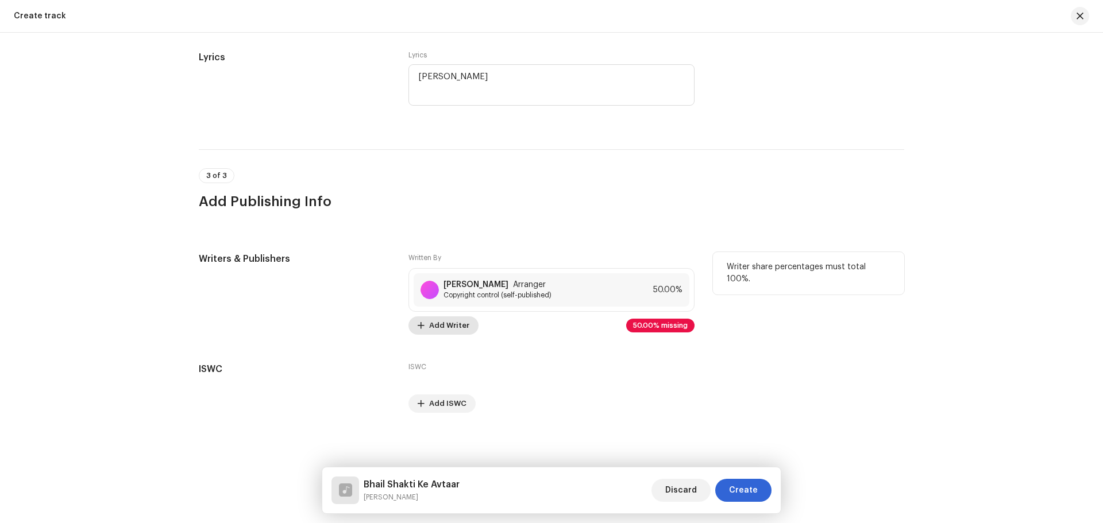
click at [437, 329] on span "Add Writer" at bounding box center [449, 325] width 40 height 23
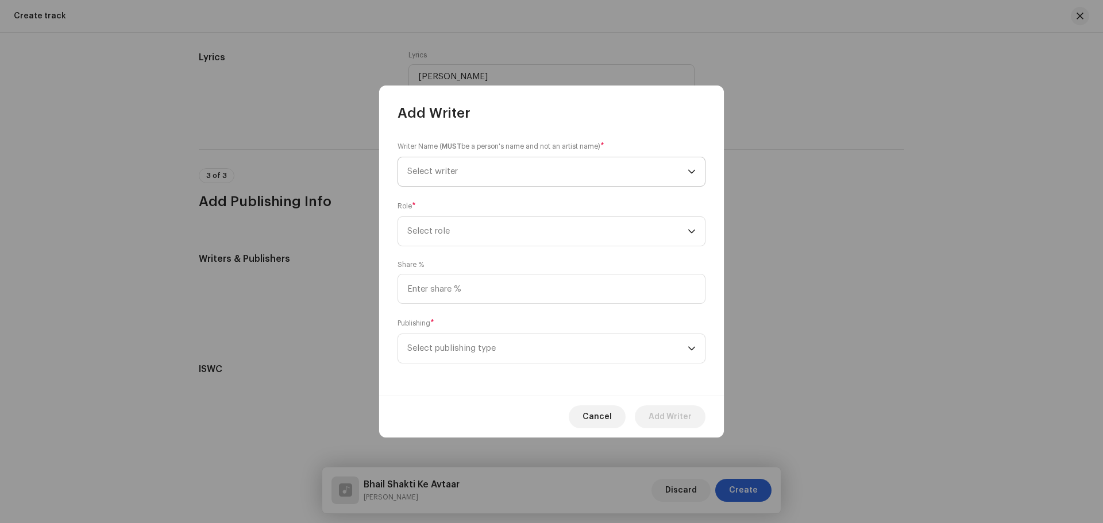
click at [451, 159] on span "Select writer" at bounding box center [547, 171] width 280 height 29
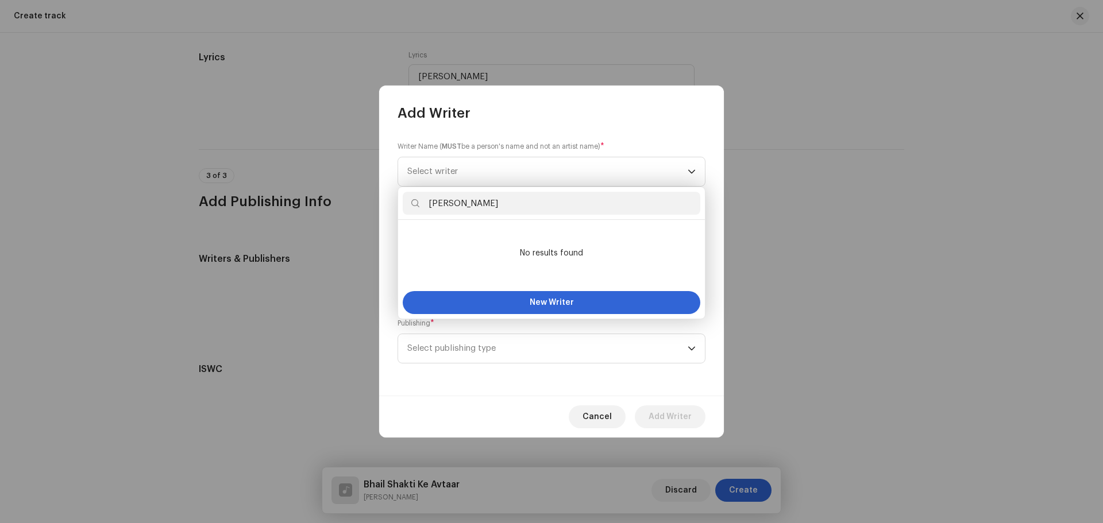
drag, startPoint x: 490, startPoint y: 204, endPoint x: 427, endPoint y: 203, distance: 62.6
click at [427, 203] on input "[PERSON_NAME]" at bounding box center [552, 203] width 298 height 23
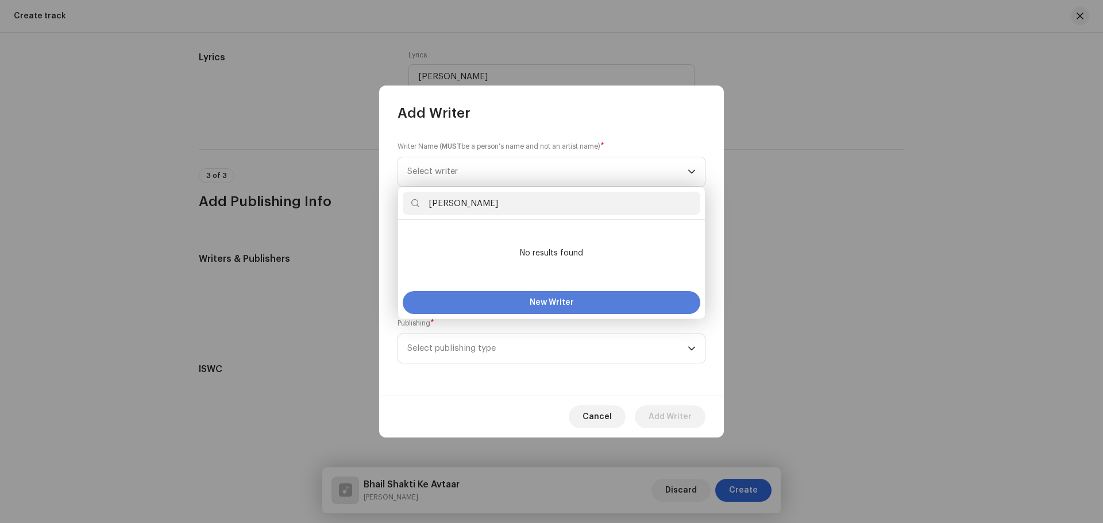
type input "[PERSON_NAME]"
click at [537, 300] on span "New Writer" at bounding box center [552, 303] width 44 height 8
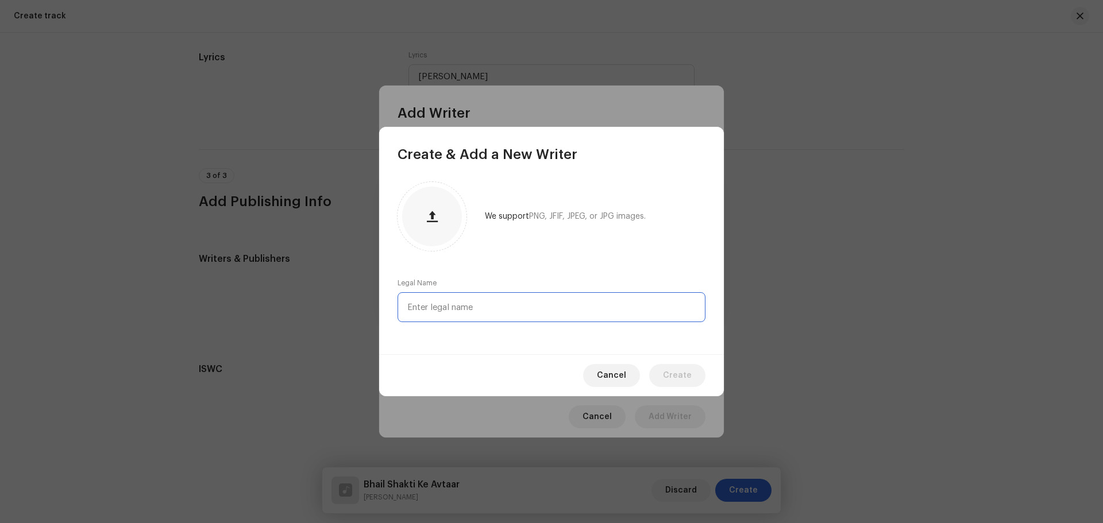
click at [462, 311] on input "text" at bounding box center [551, 307] width 308 height 30
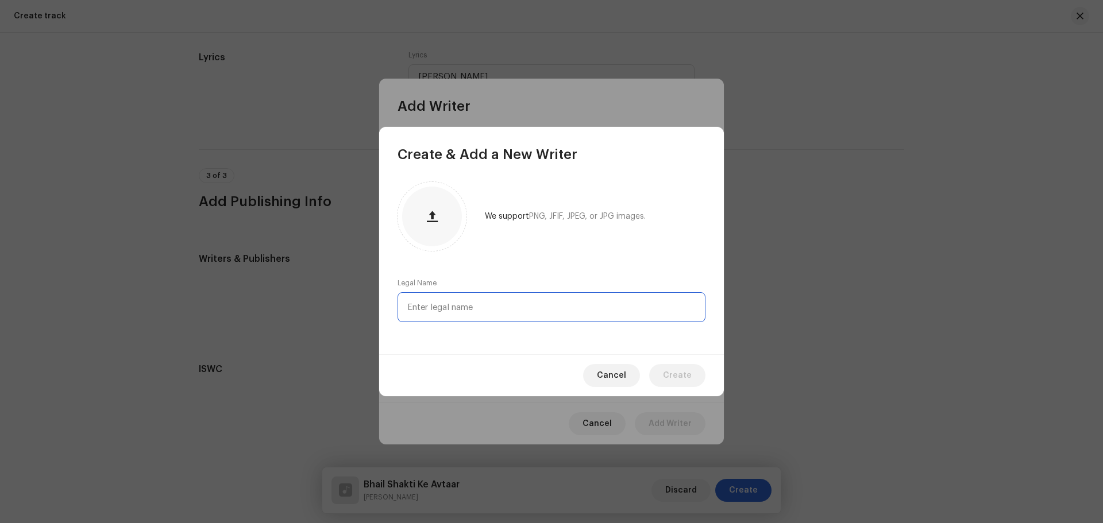
paste input "[PERSON_NAME]"
type input "[PERSON_NAME]"
click at [676, 375] on span "Create" at bounding box center [677, 375] width 29 height 23
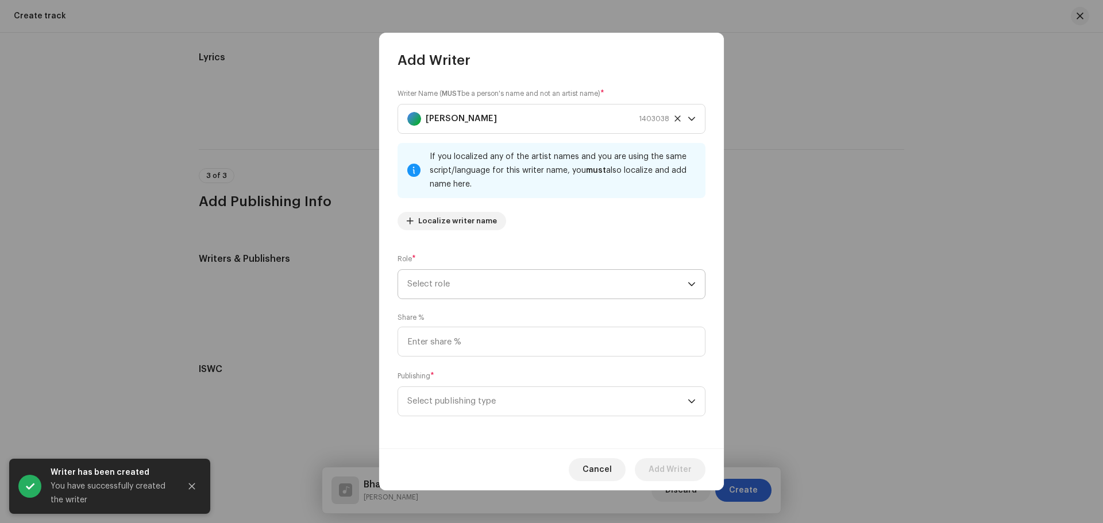
click at [465, 285] on span "Select role" at bounding box center [547, 284] width 280 height 29
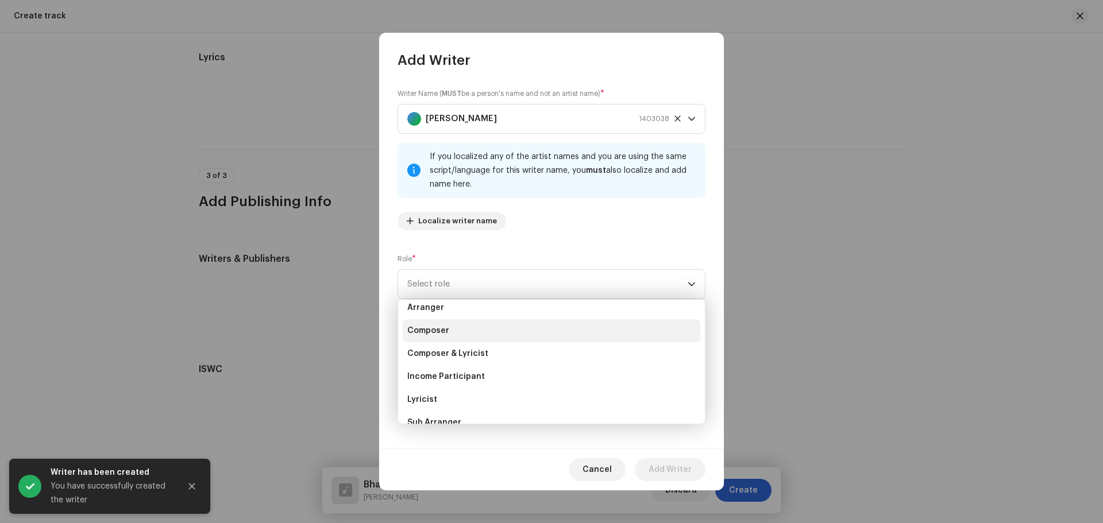
scroll to position [57, 0]
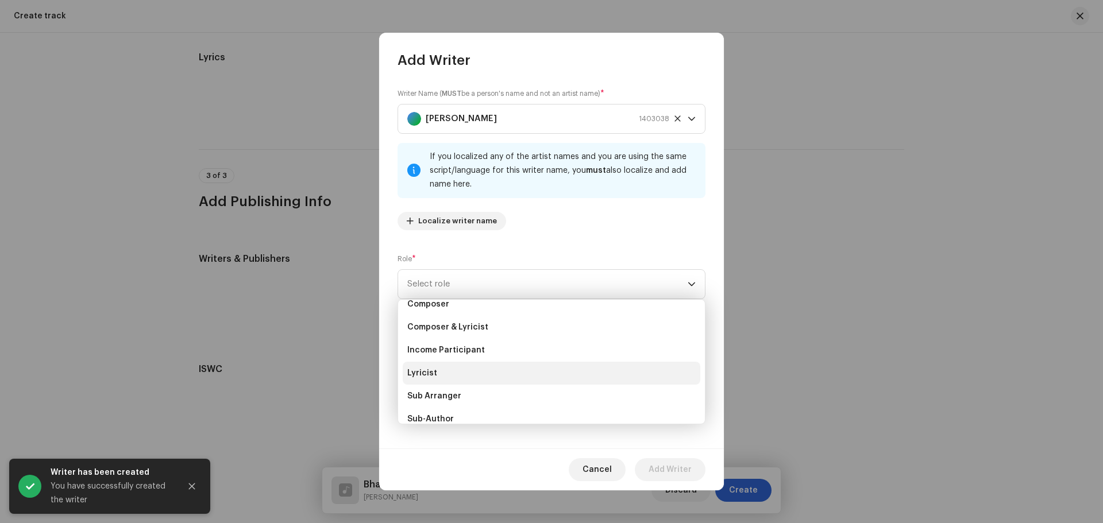
click at [442, 374] on li "Lyricist" at bounding box center [552, 373] width 298 height 23
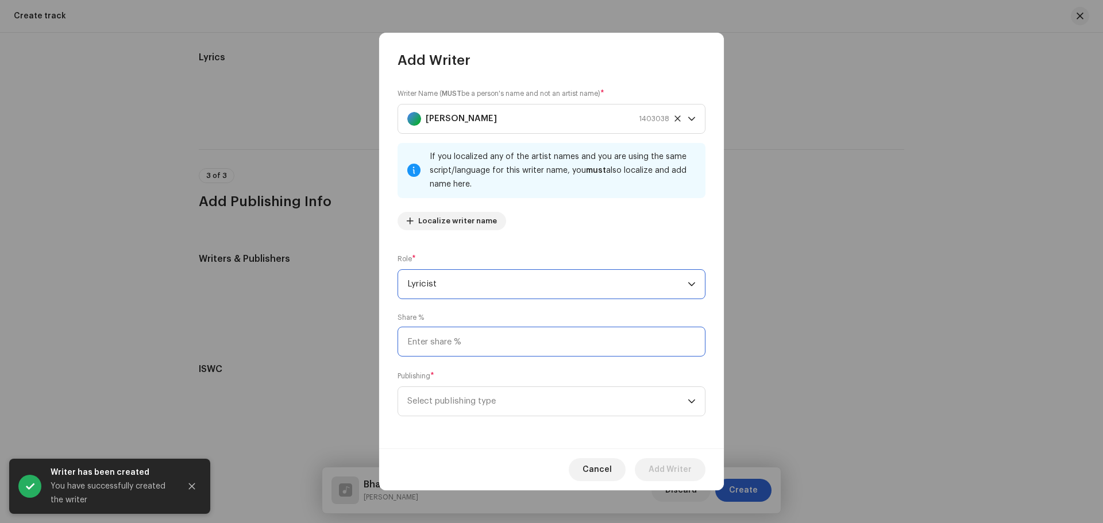
click at [456, 335] on input at bounding box center [551, 342] width 308 height 30
type input "25.00"
click at [505, 399] on span "Select publishing type" at bounding box center [547, 401] width 280 height 29
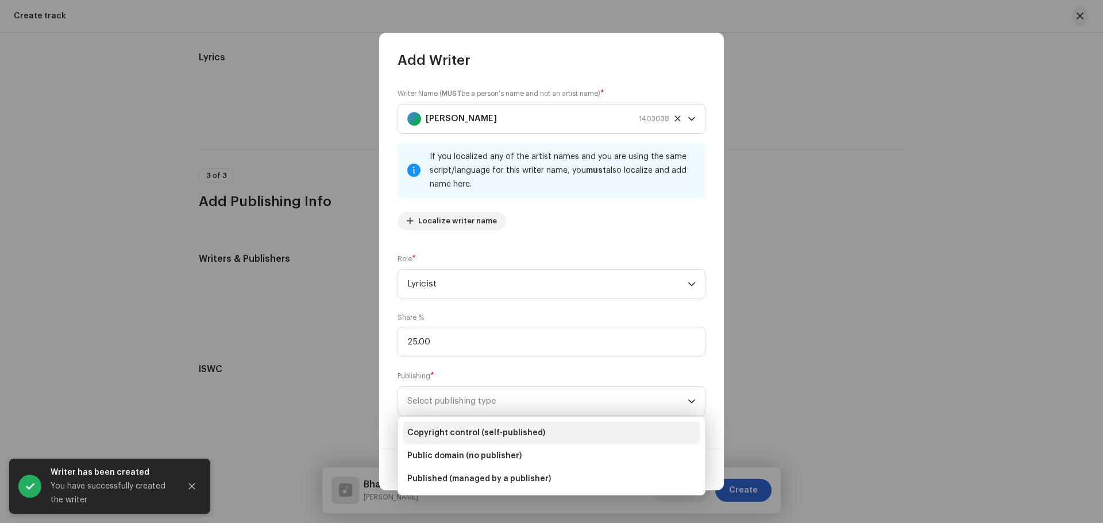
click at [468, 434] on span "Copyright control (self-published)" at bounding box center [476, 432] width 138 height 11
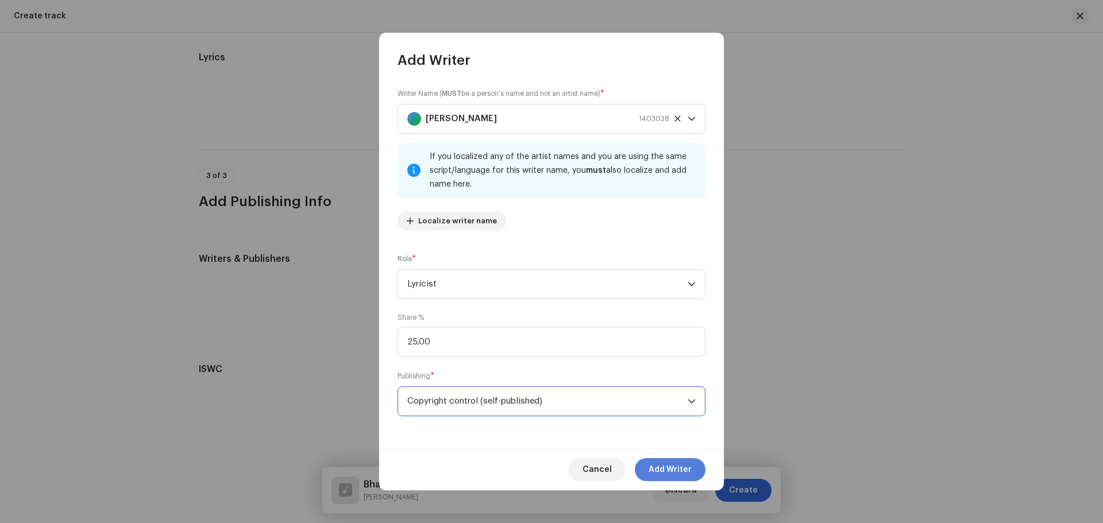
click at [669, 468] on span "Add Writer" at bounding box center [669, 469] width 43 height 23
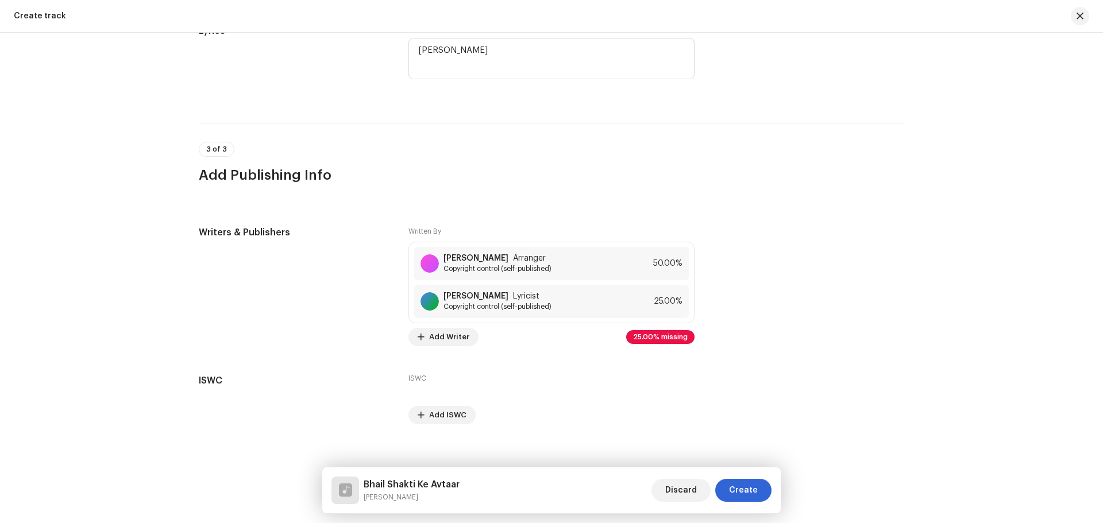
scroll to position [2125, 0]
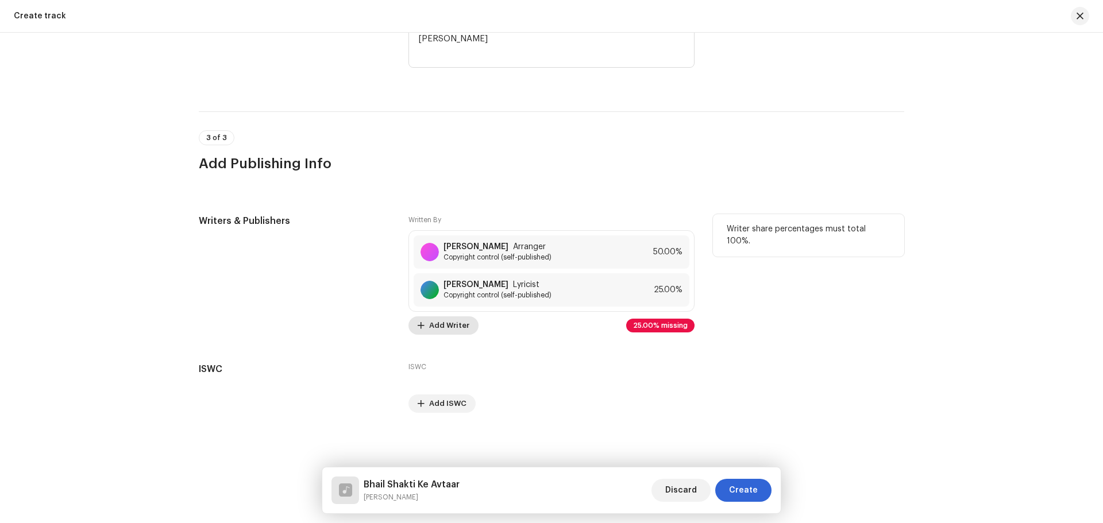
click at [435, 334] on span "Add Writer" at bounding box center [449, 325] width 40 height 23
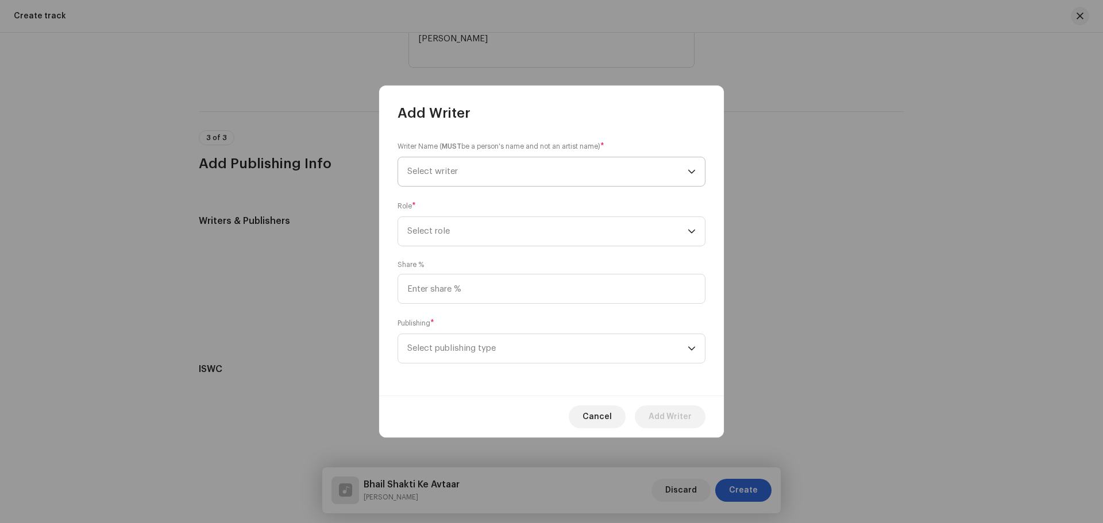
click at [453, 175] on span "Select writer" at bounding box center [432, 171] width 51 height 9
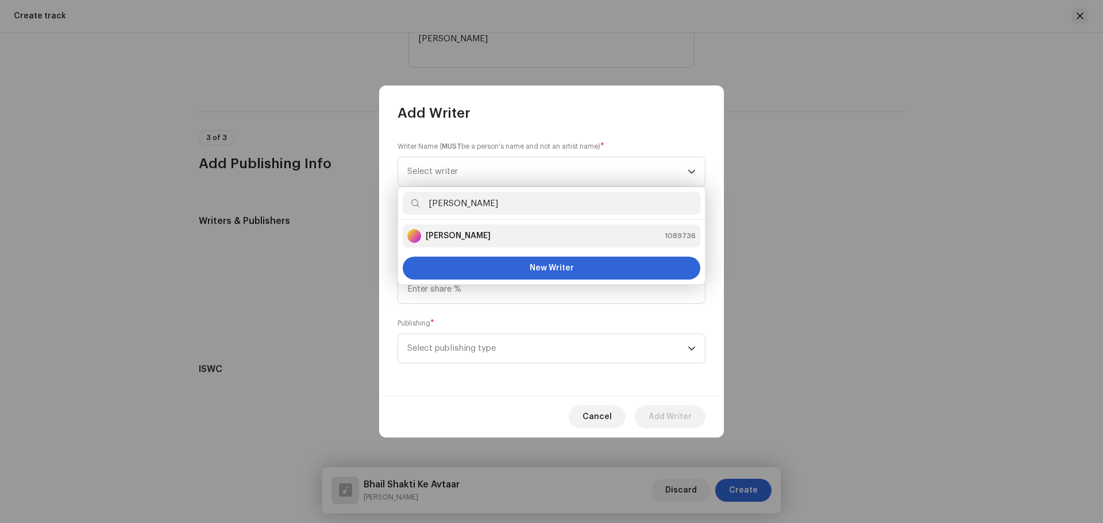
type input "[PERSON_NAME]"
click at [453, 228] on li "[PERSON_NAME] 1089736" at bounding box center [552, 236] width 298 height 23
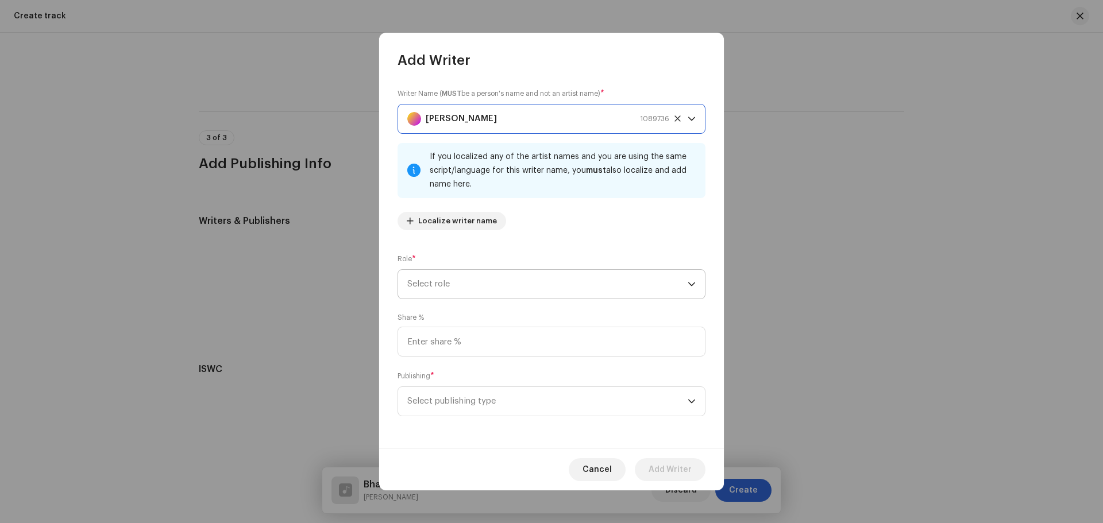
click at [453, 287] on span "Select role" at bounding box center [547, 284] width 280 height 29
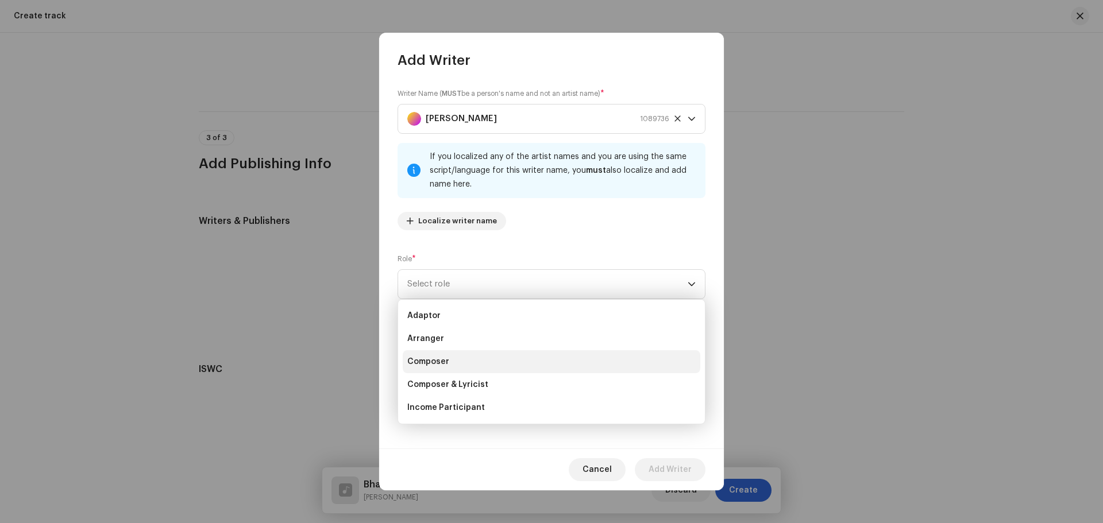
drag, startPoint x: 440, startPoint y: 361, endPoint x: 463, endPoint y: 352, distance: 25.0
click at [441, 361] on span "Composer" at bounding box center [428, 361] width 42 height 11
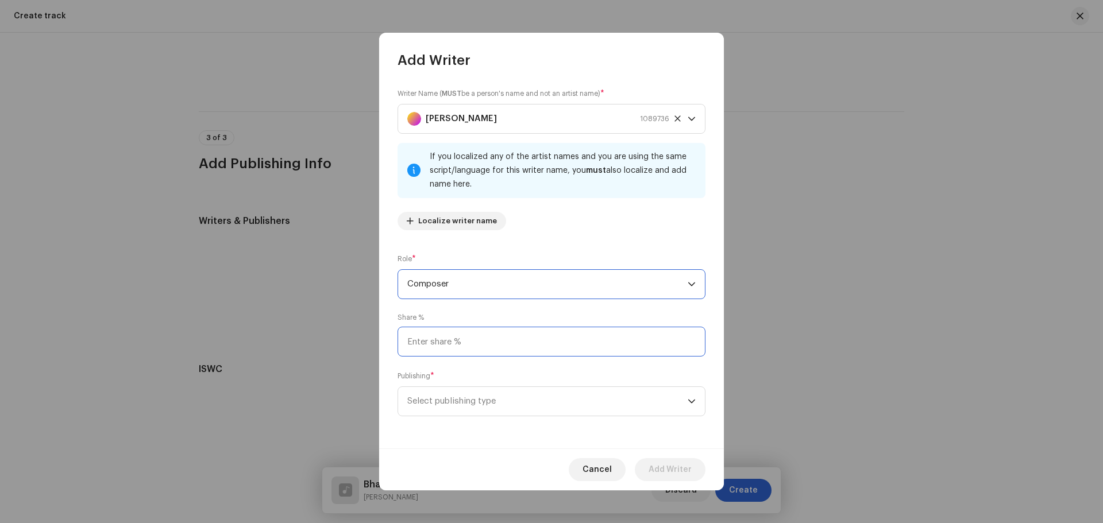
click at [468, 346] on input at bounding box center [551, 342] width 308 height 30
type input "25.00"
click at [459, 408] on span "Select publishing type" at bounding box center [547, 401] width 280 height 29
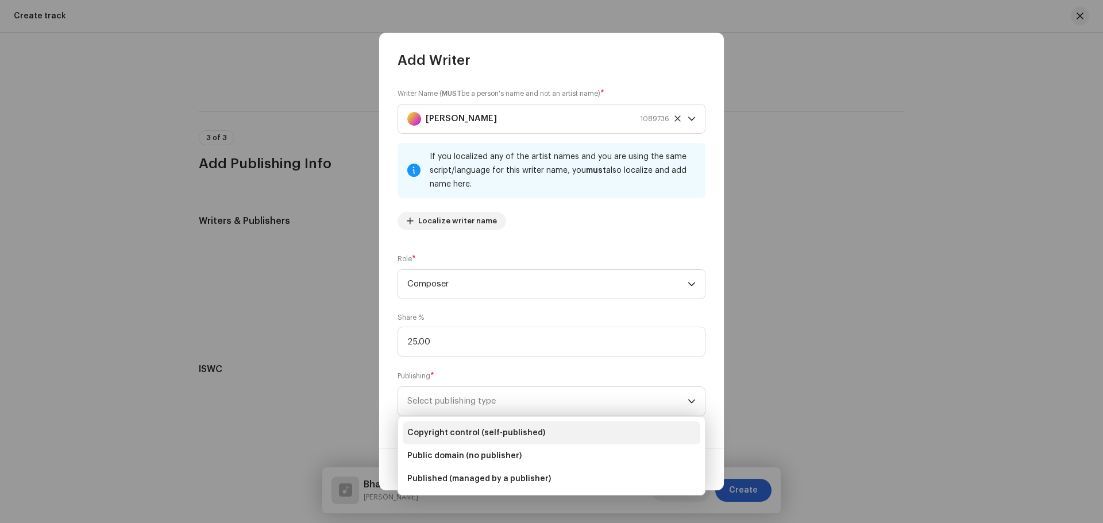
click at [461, 438] on span "Copyright control (self-published)" at bounding box center [476, 432] width 138 height 11
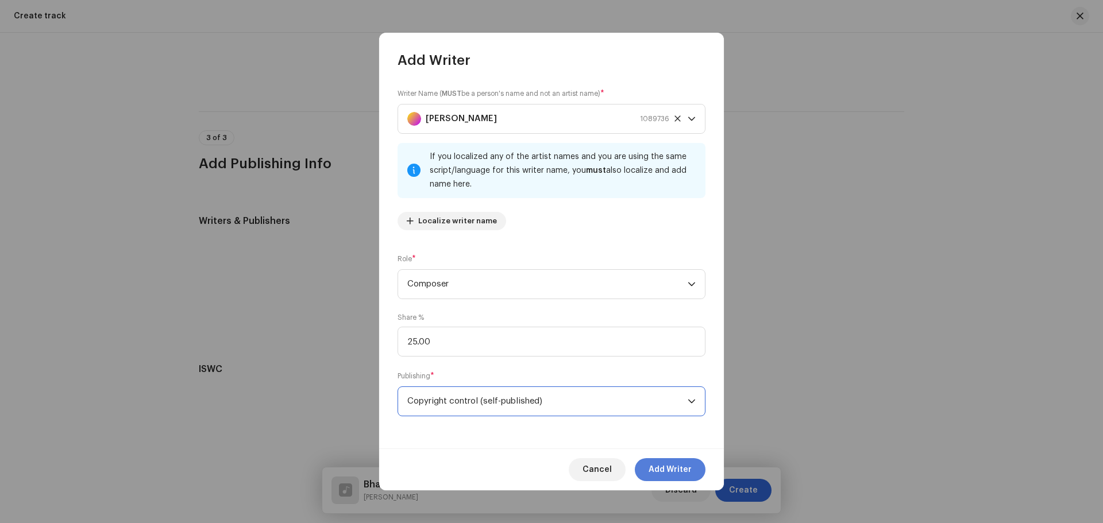
click at [678, 471] on span "Add Writer" at bounding box center [669, 469] width 43 height 23
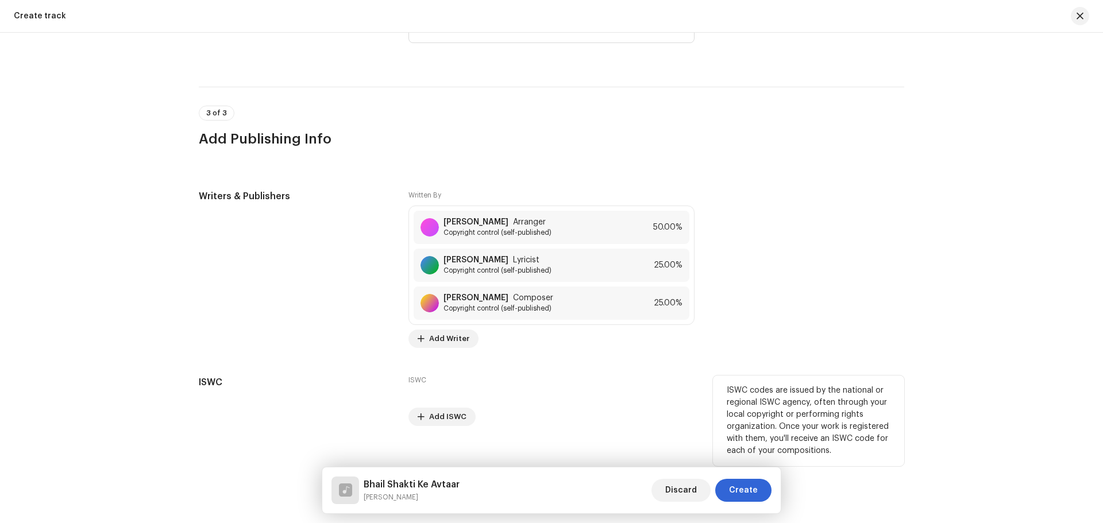
scroll to position [2163, 0]
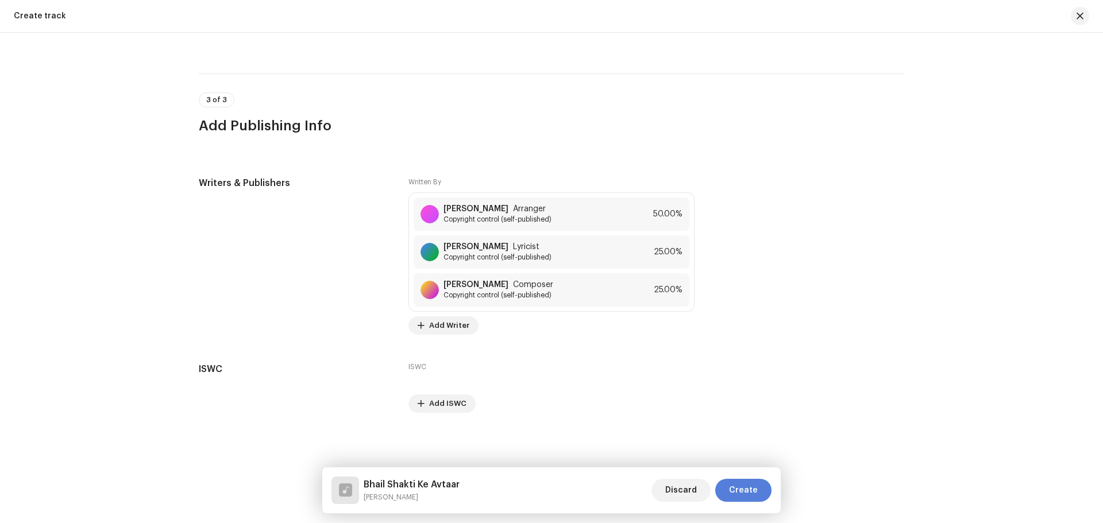
click at [759, 481] on button "Create" at bounding box center [743, 490] width 56 height 23
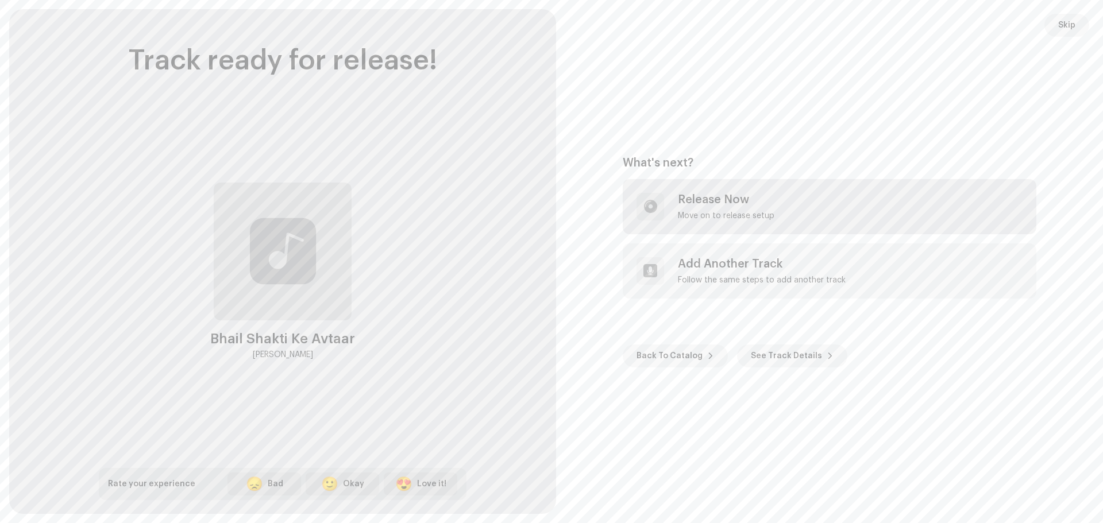
click at [732, 213] on div "Move on to release setup" at bounding box center [726, 215] width 96 height 9
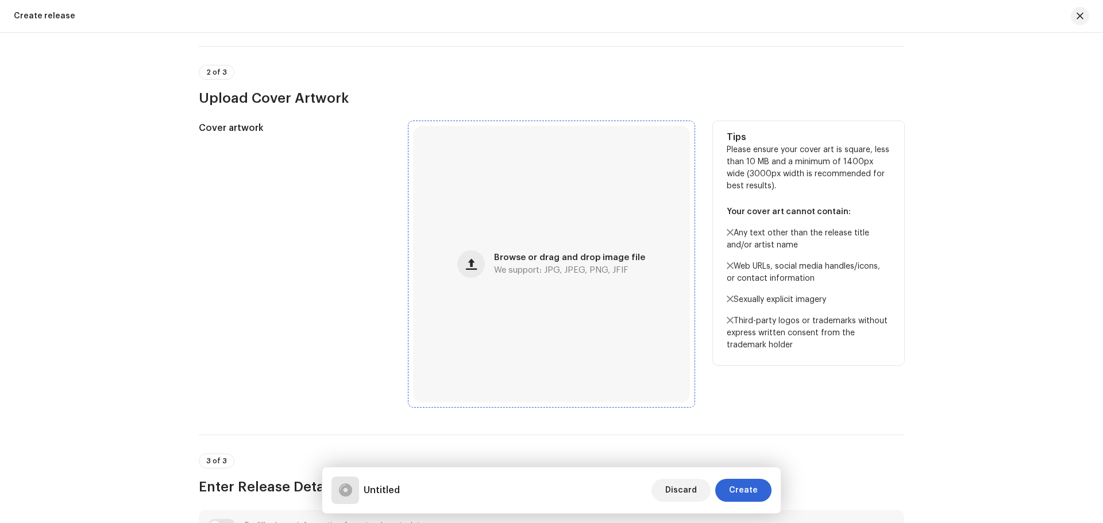
click at [532, 261] on span "Browse or drag and drop image file" at bounding box center [569, 258] width 151 height 8
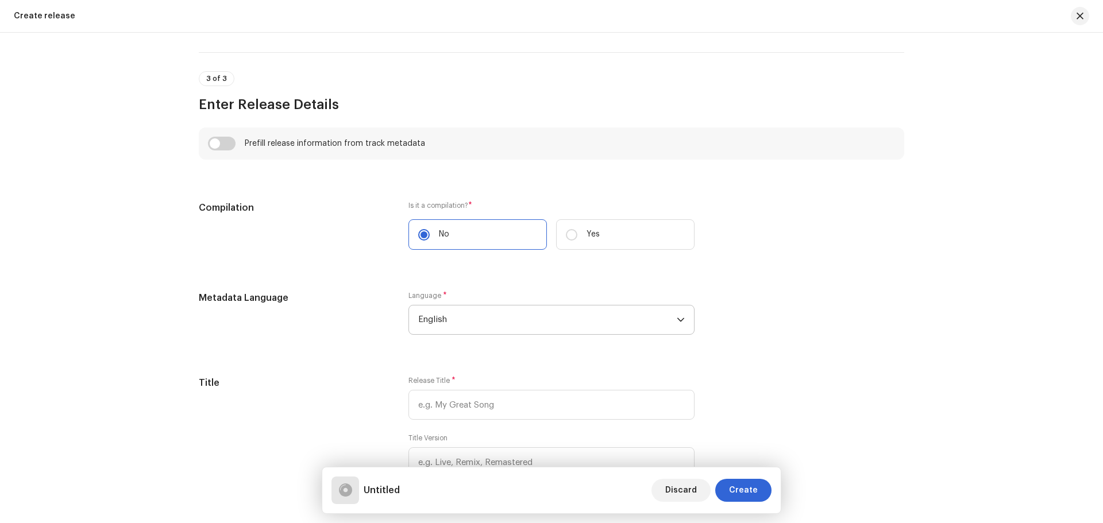
scroll to position [765, 0]
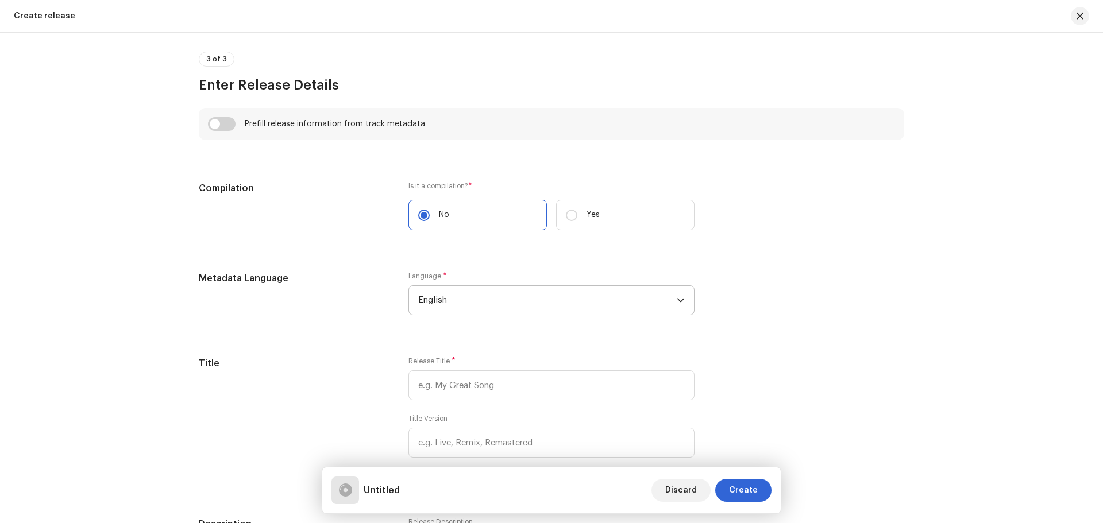
click at [503, 303] on span "English" at bounding box center [547, 300] width 258 height 29
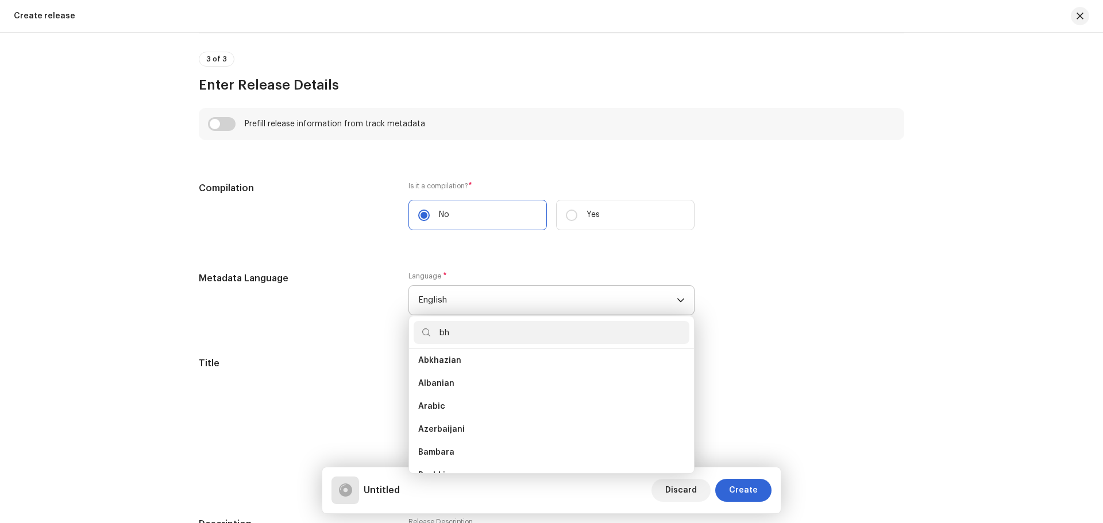
scroll to position [0, 0]
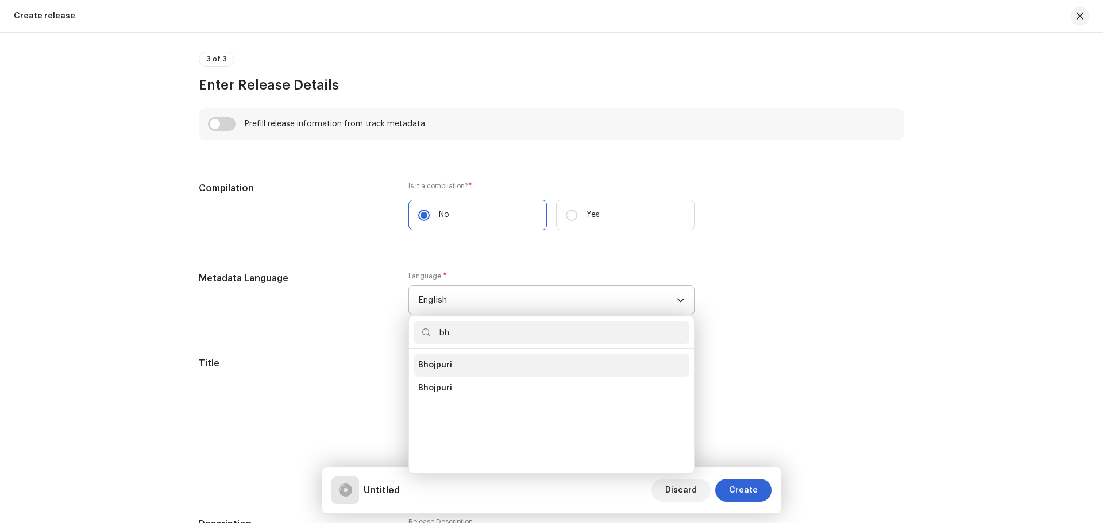
type input "bh"
click at [468, 368] on li "Bhojpuri" at bounding box center [552, 365] width 276 height 23
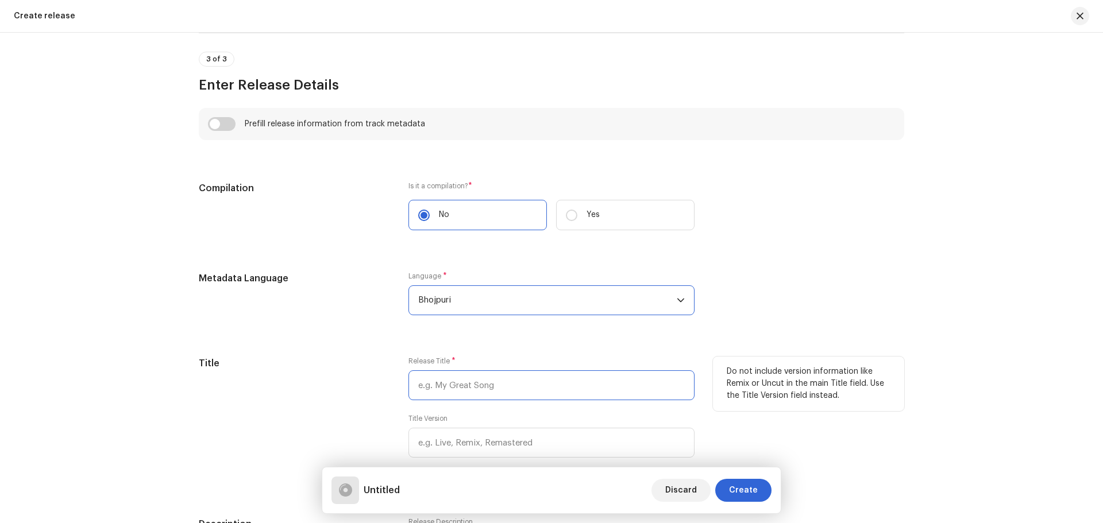
click at [474, 381] on input "text" at bounding box center [551, 385] width 286 height 30
paste input "[PERSON_NAME]"
drag, startPoint x: 272, startPoint y: 356, endPoint x: 254, endPoint y: 357, distance: 17.9
click at [254, 357] on div "Title Release Title * [PERSON_NAME] Title Version Localize Your Release Do not …" at bounding box center [551, 423] width 705 height 133
paste input "Bhail Shakti Ke Avtaar"
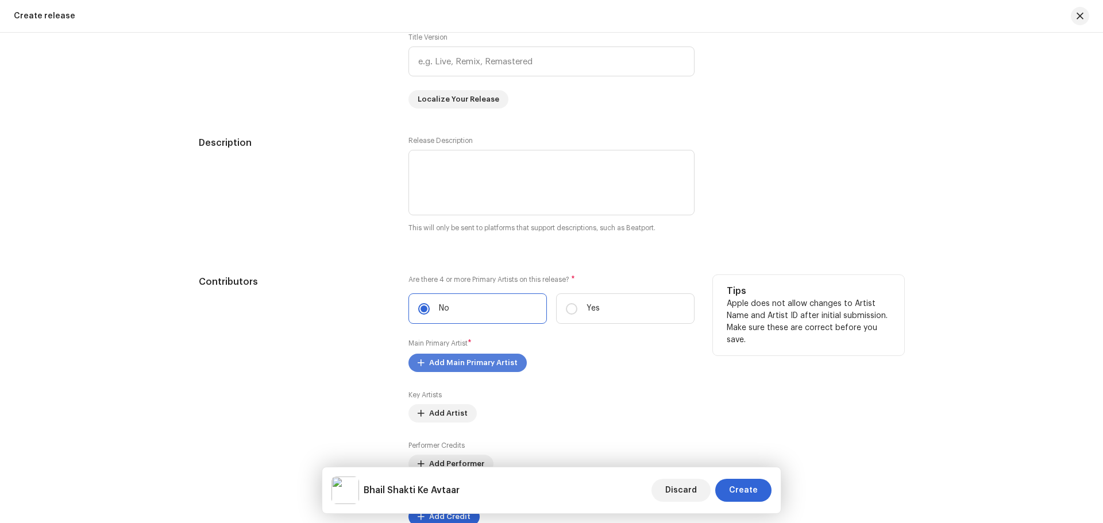
scroll to position [1167, 0]
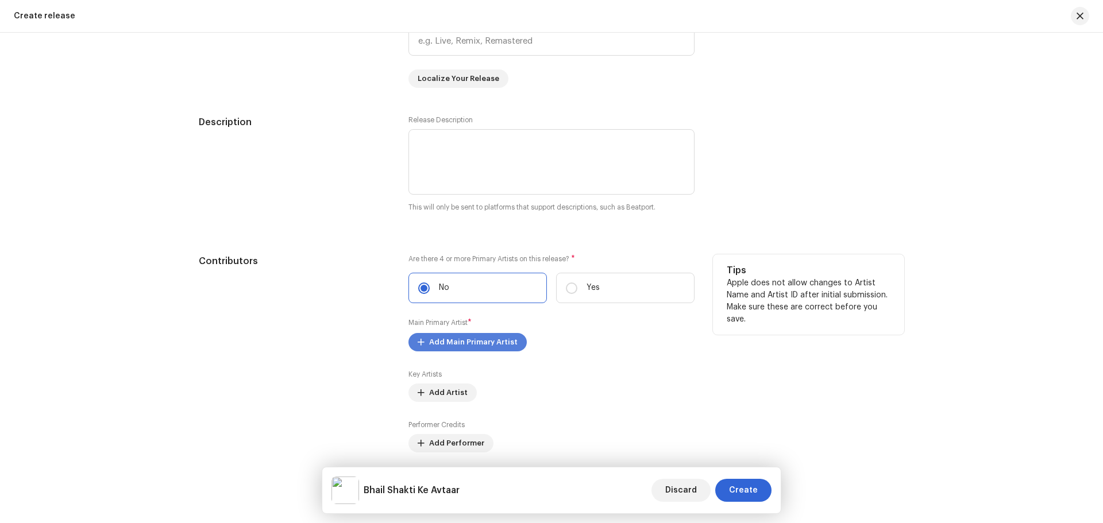
type input "Bhail Shakti Ke Avtaar"
click at [461, 337] on span "Add Main Primary Artist" at bounding box center [473, 342] width 88 height 23
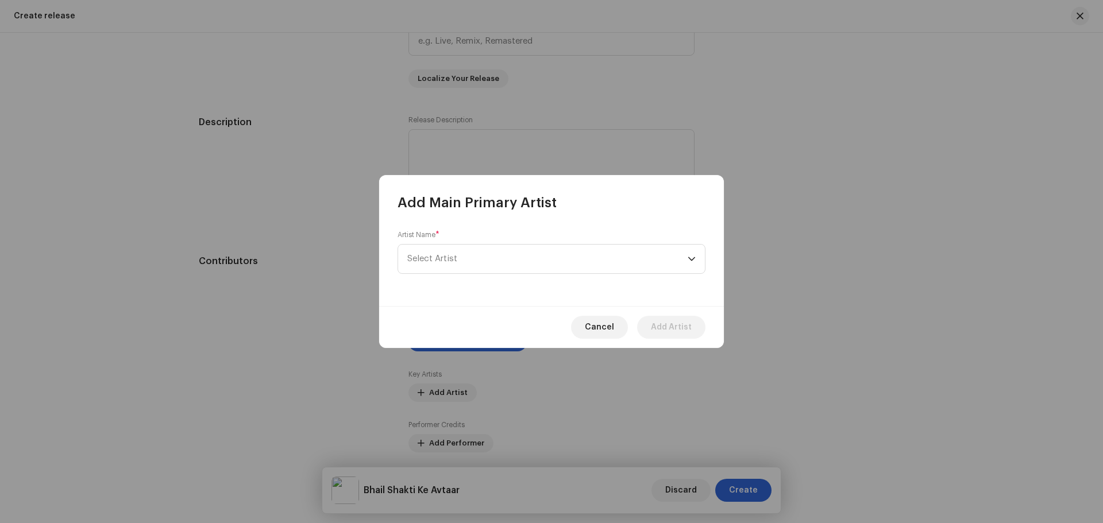
click at [484, 295] on div "Artist Name * [PERSON_NAME]" at bounding box center [551, 259] width 345 height 94
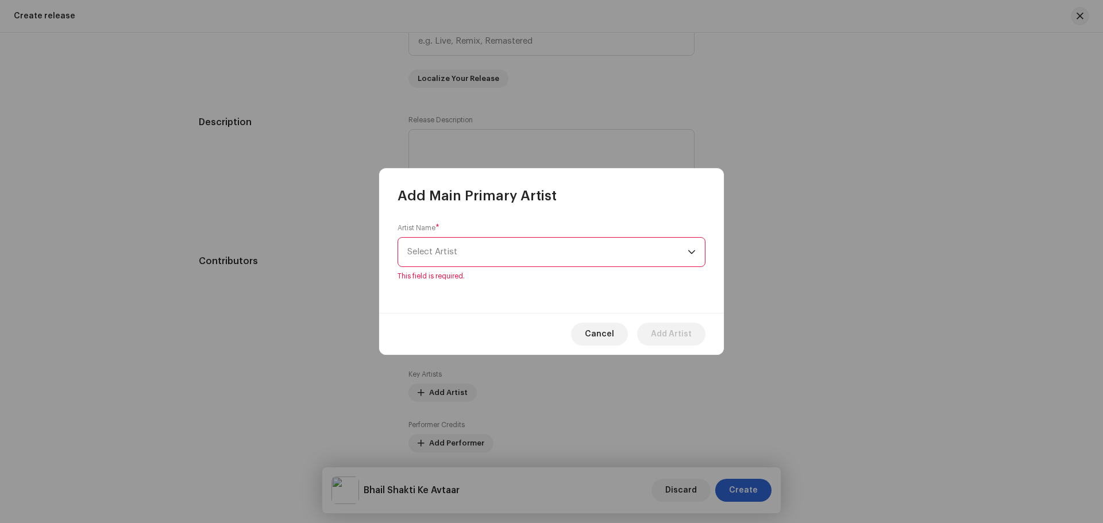
click at [484, 265] on span "Select Artist" at bounding box center [547, 252] width 280 height 29
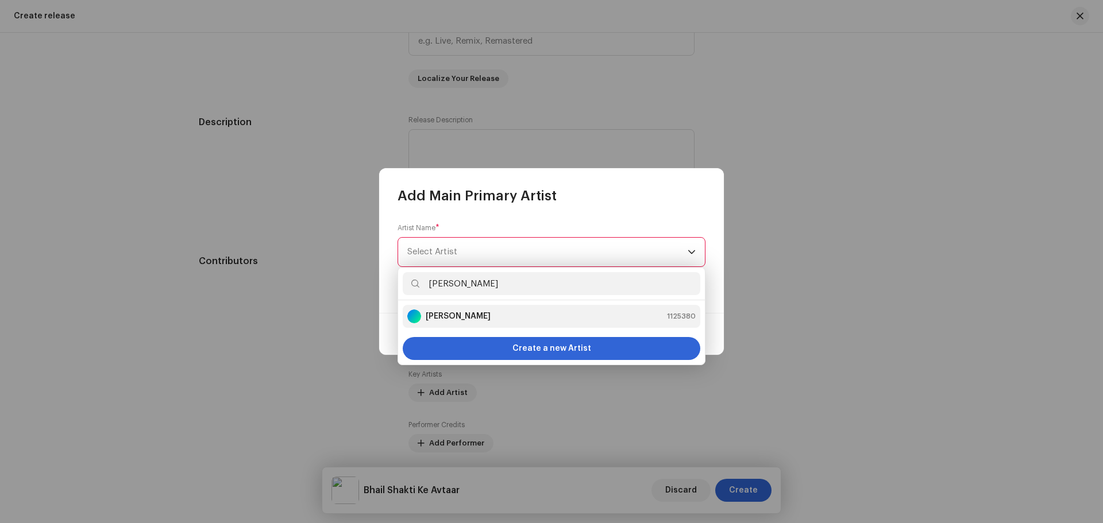
type input "[PERSON_NAME]"
click at [470, 314] on strong "[PERSON_NAME]" at bounding box center [458, 316] width 65 height 11
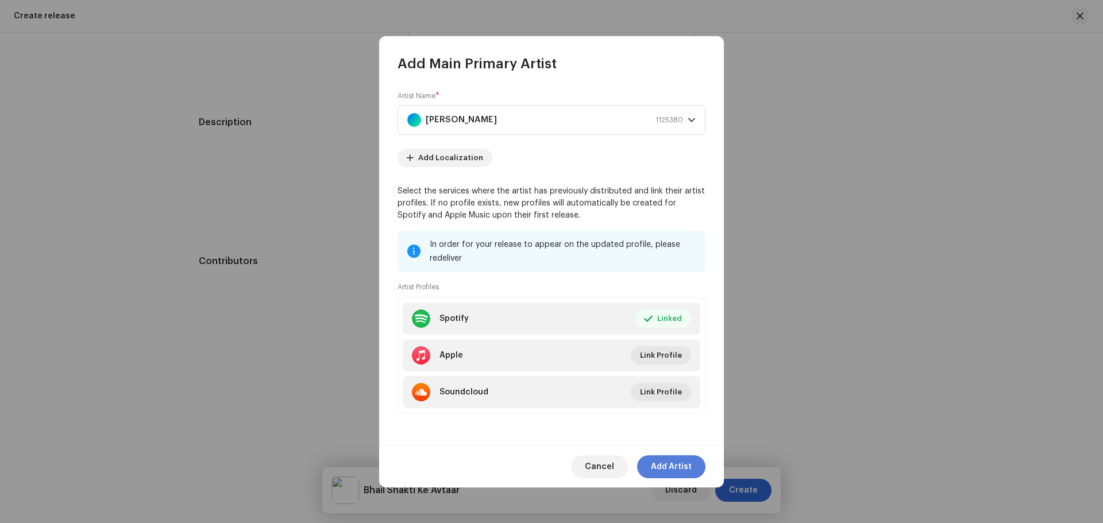
click at [669, 464] on span "Add Artist" at bounding box center [671, 466] width 41 height 23
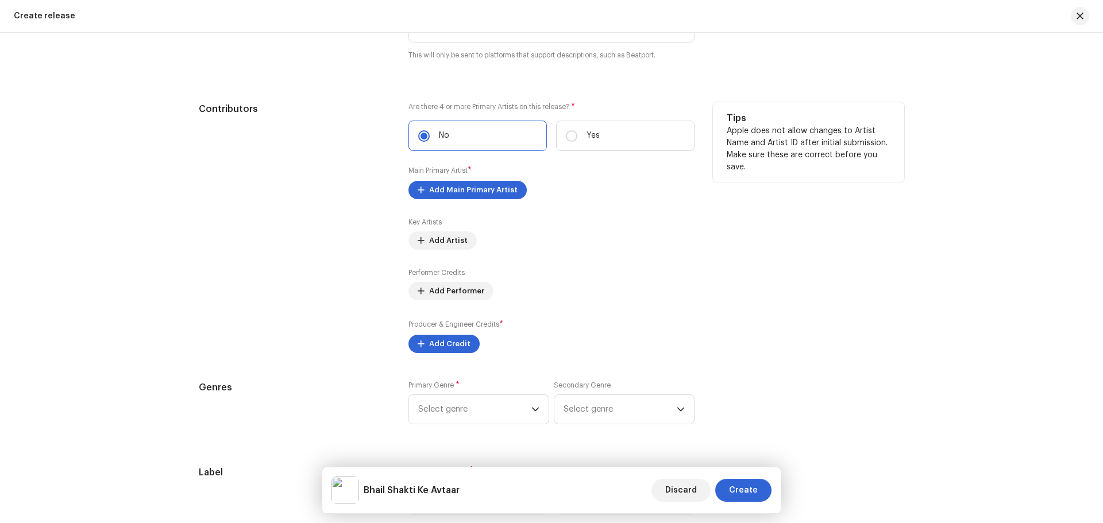
scroll to position [1339, 0]
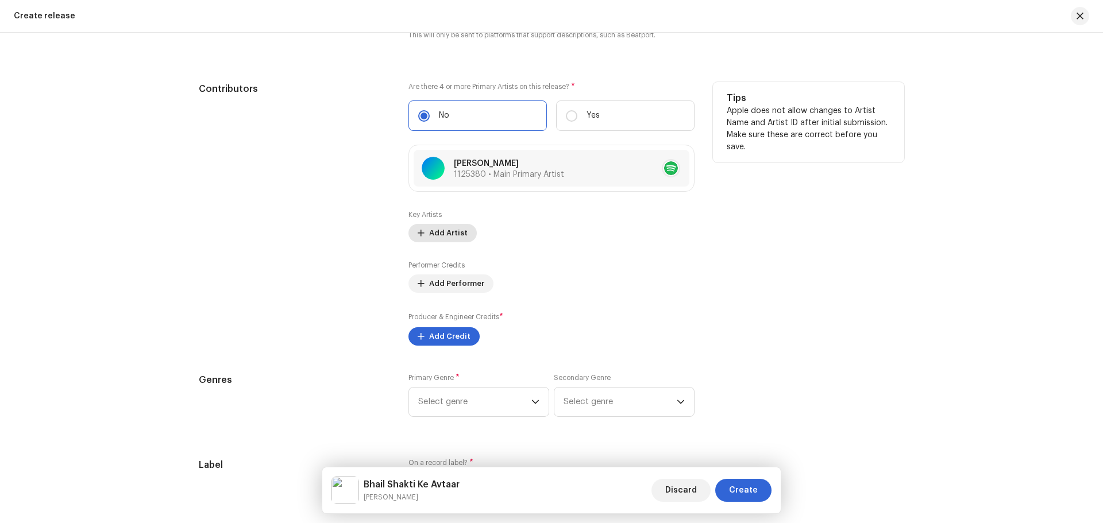
click at [455, 236] on span "Add Artist" at bounding box center [448, 233] width 38 height 23
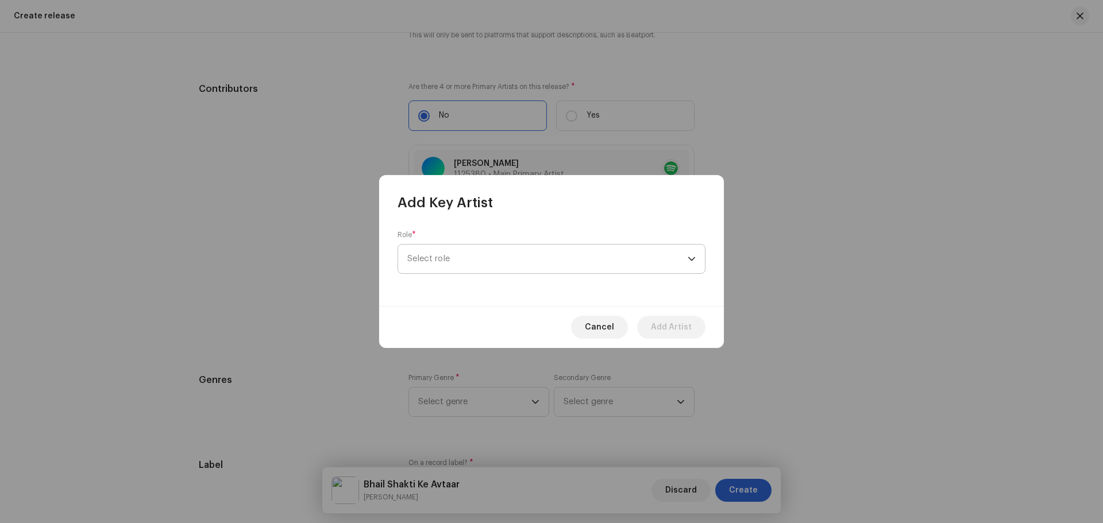
click at [455, 267] on span "Select role" at bounding box center [547, 259] width 280 height 29
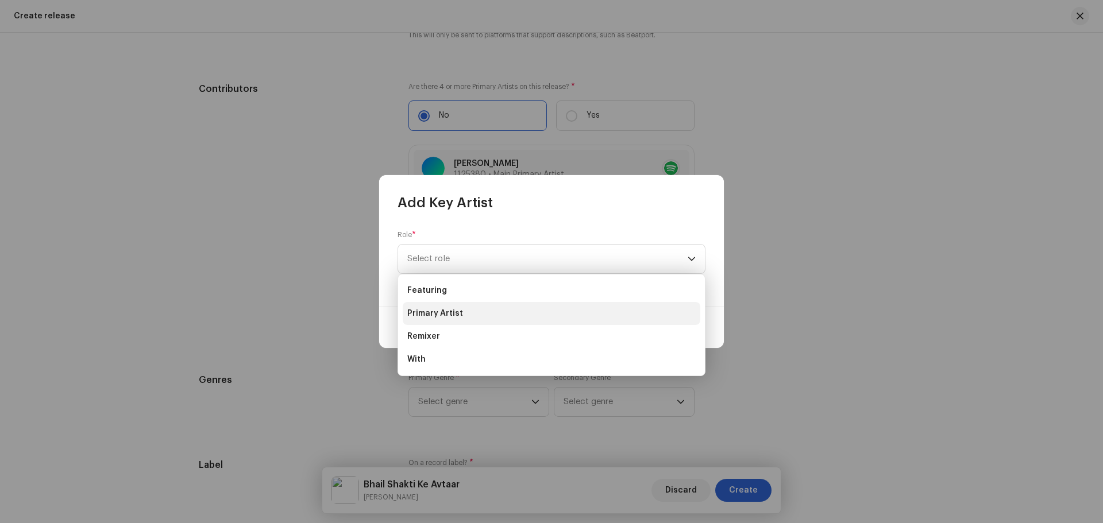
click at [468, 316] on li "Primary Artist" at bounding box center [552, 313] width 298 height 23
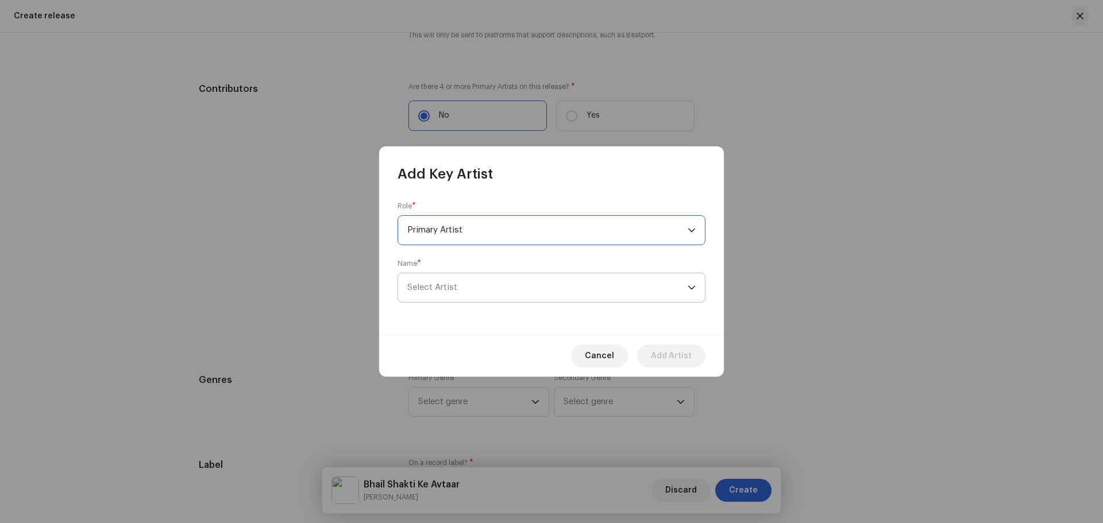
click at [458, 296] on span "Select Artist" at bounding box center [547, 287] width 280 height 29
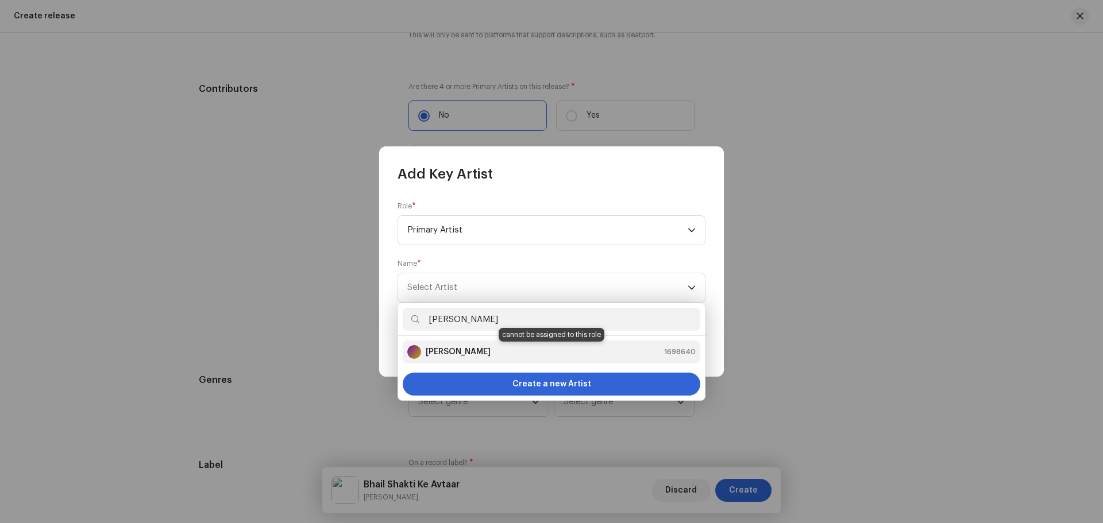
type input "[PERSON_NAME]"
click at [459, 354] on strong "[PERSON_NAME]" at bounding box center [458, 351] width 65 height 11
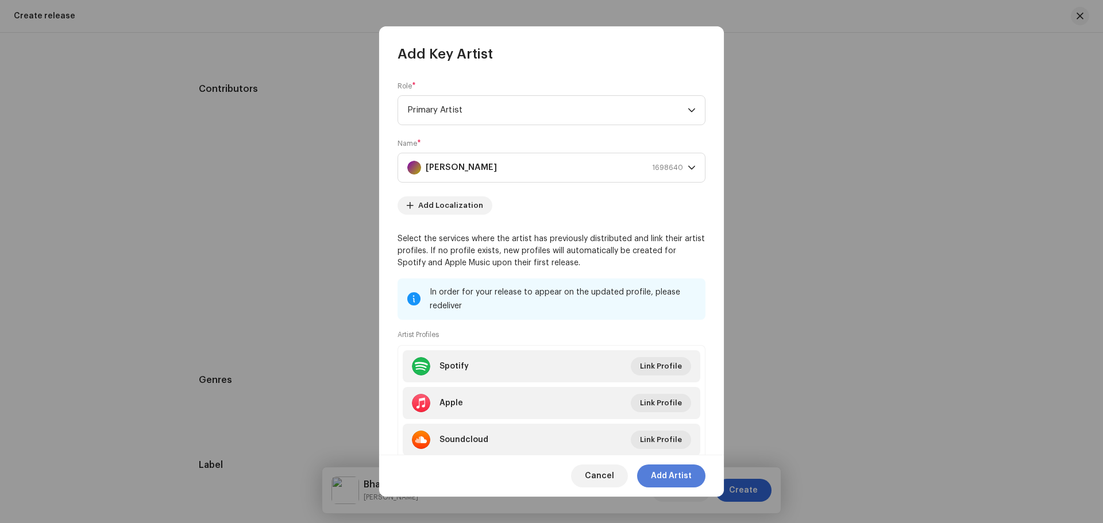
click at [662, 478] on span "Add Artist" at bounding box center [671, 476] width 41 height 23
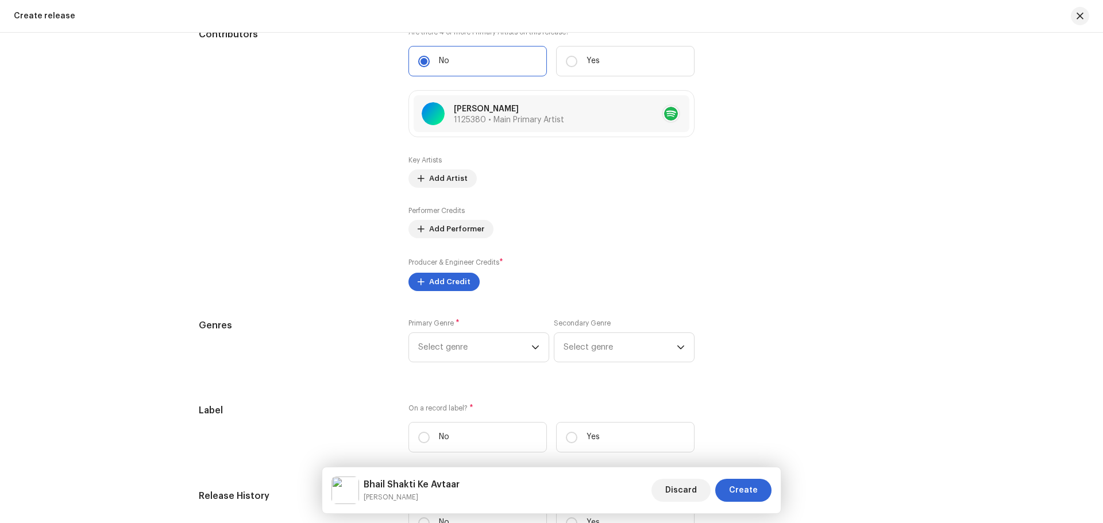
scroll to position [1454, 0]
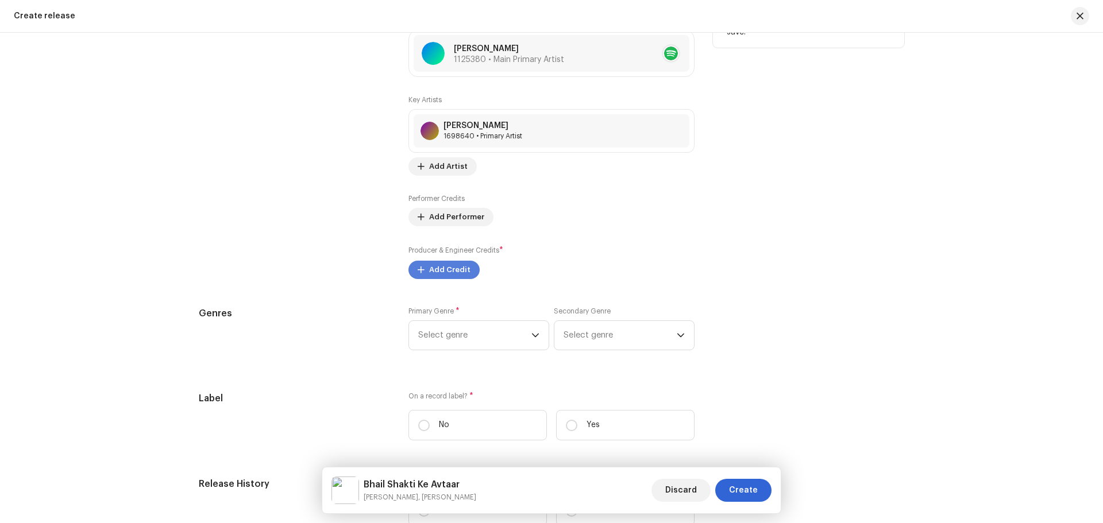
click at [458, 271] on span "Add Credit" at bounding box center [449, 269] width 41 height 23
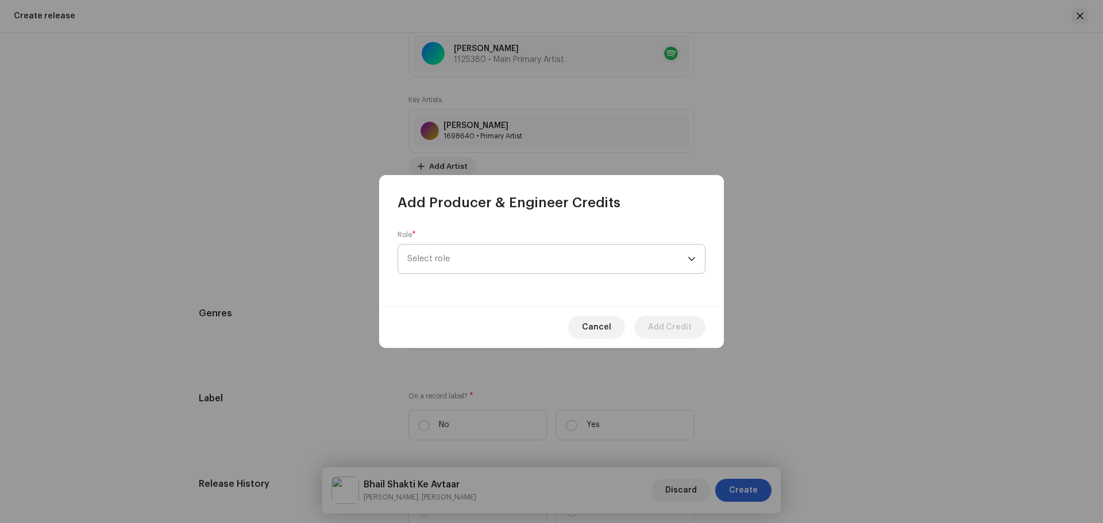
click at [454, 257] on span "Select role" at bounding box center [547, 259] width 280 height 29
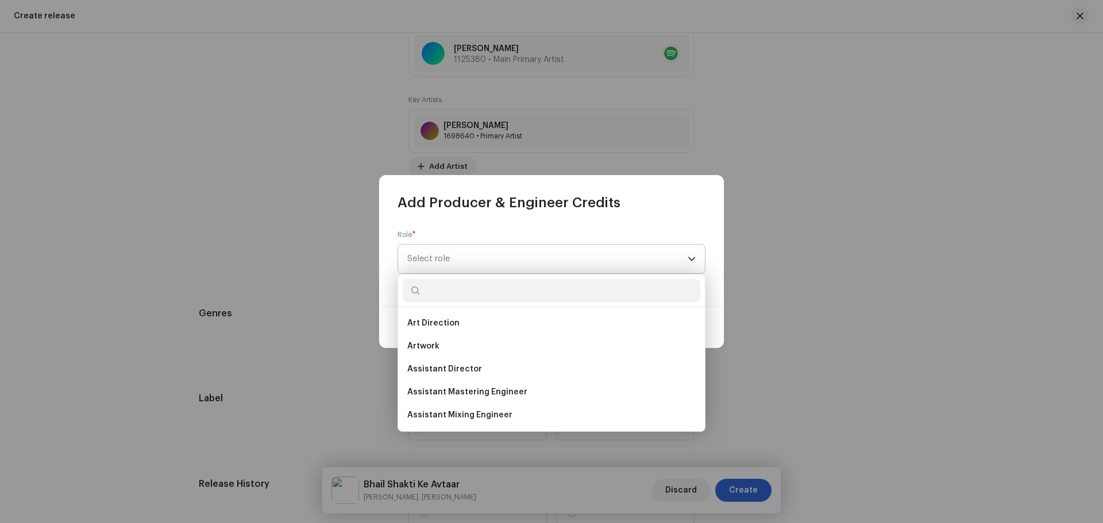
type input "A"
type input "pro"
click at [465, 410] on li "Producer" at bounding box center [552, 415] width 298 height 23
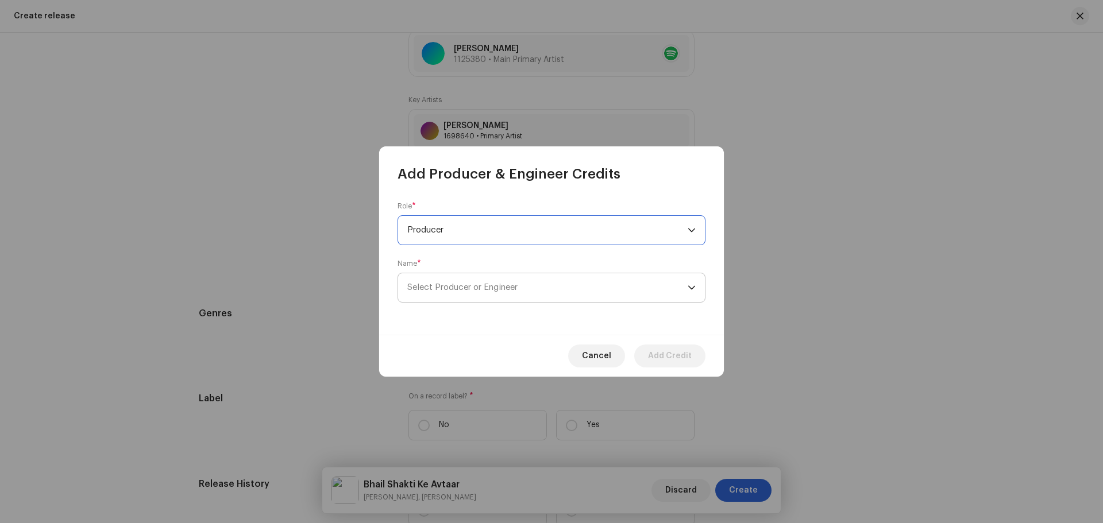
click at [468, 293] on span "Select Producer or Engineer" at bounding box center [547, 287] width 280 height 29
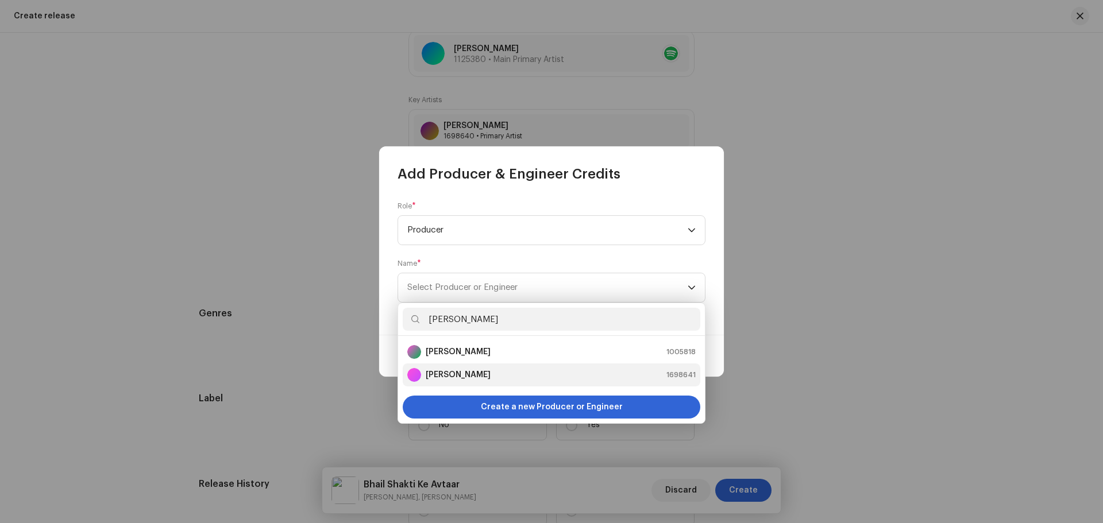
type input "[PERSON_NAME]"
click at [489, 380] on strong "[PERSON_NAME]" at bounding box center [458, 374] width 65 height 11
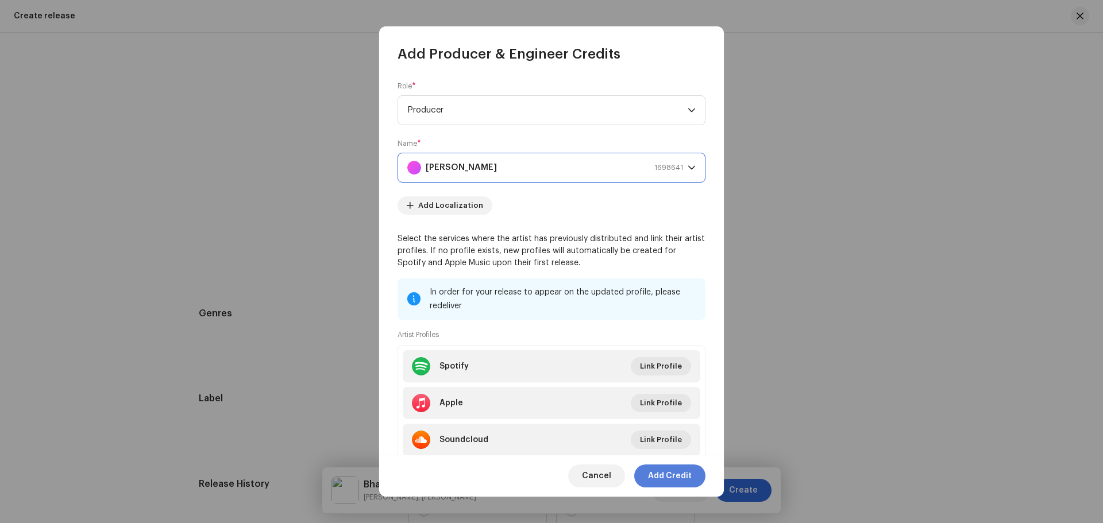
click at [657, 473] on span "Add Credit" at bounding box center [670, 476] width 44 height 23
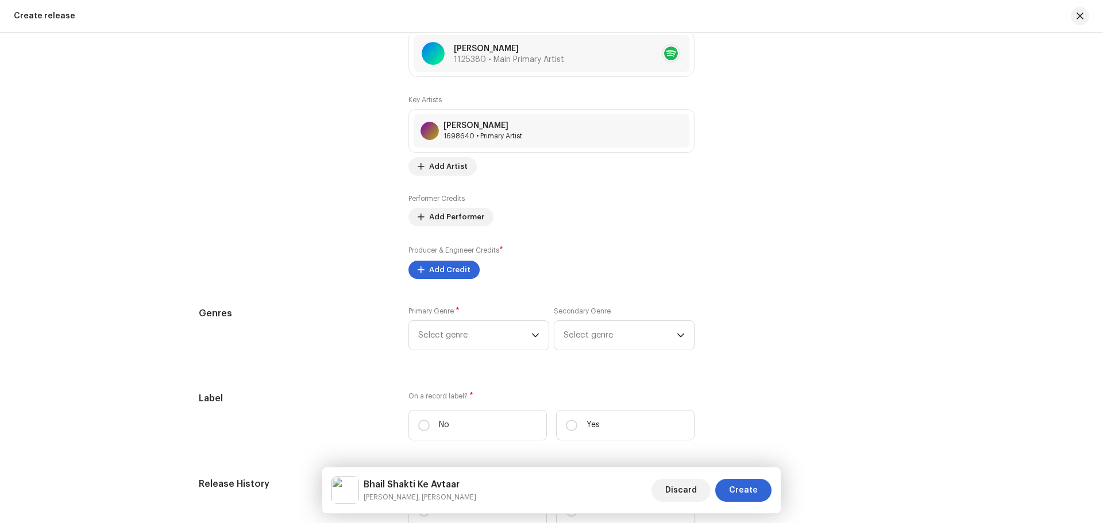
scroll to position [1512, 0]
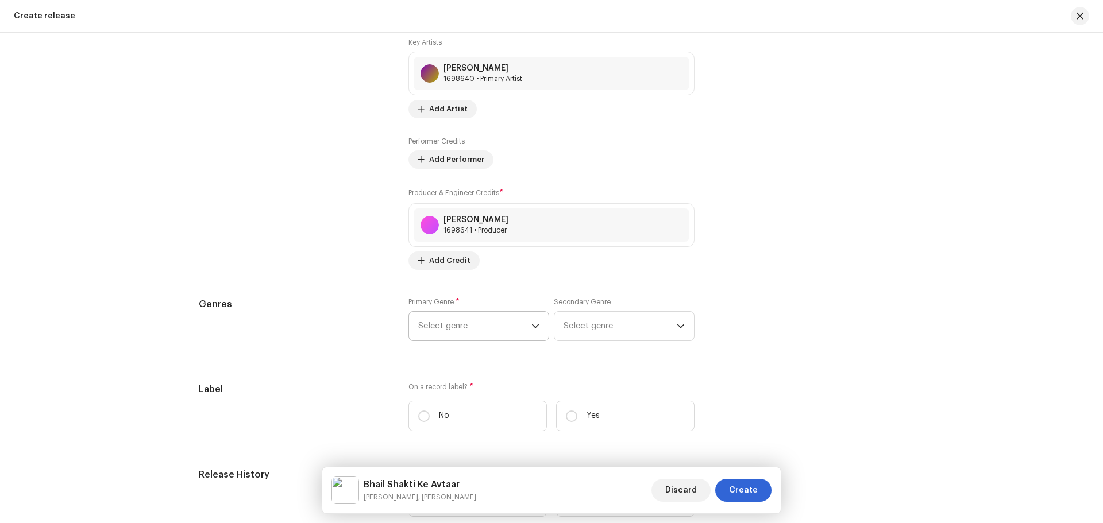
click at [459, 324] on span "Select genre" at bounding box center [474, 326] width 113 height 29
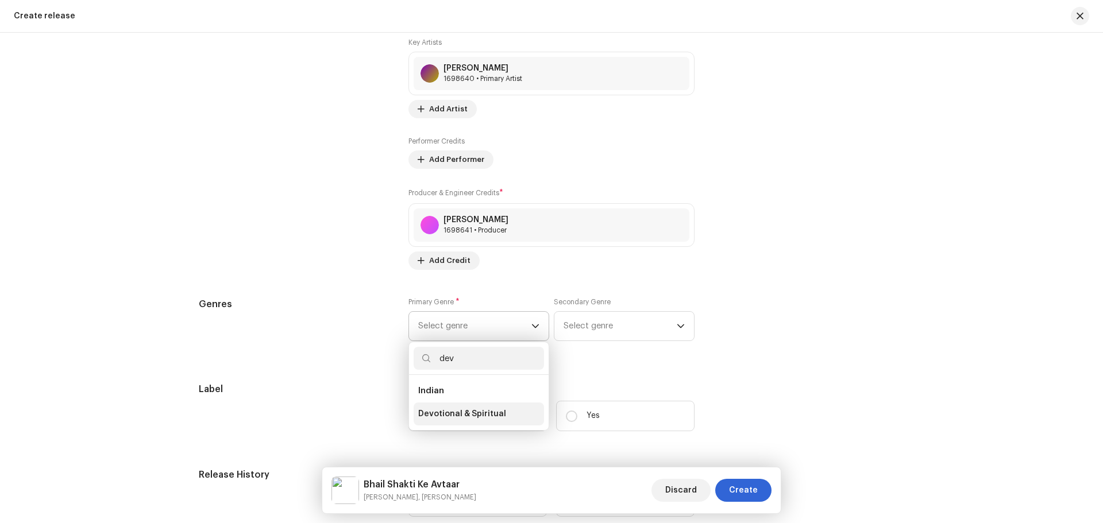
type input "dev"
click at [467, 417] on span "Devotional & Spiritual" at bounding box center [462, 413] width 88 height 11
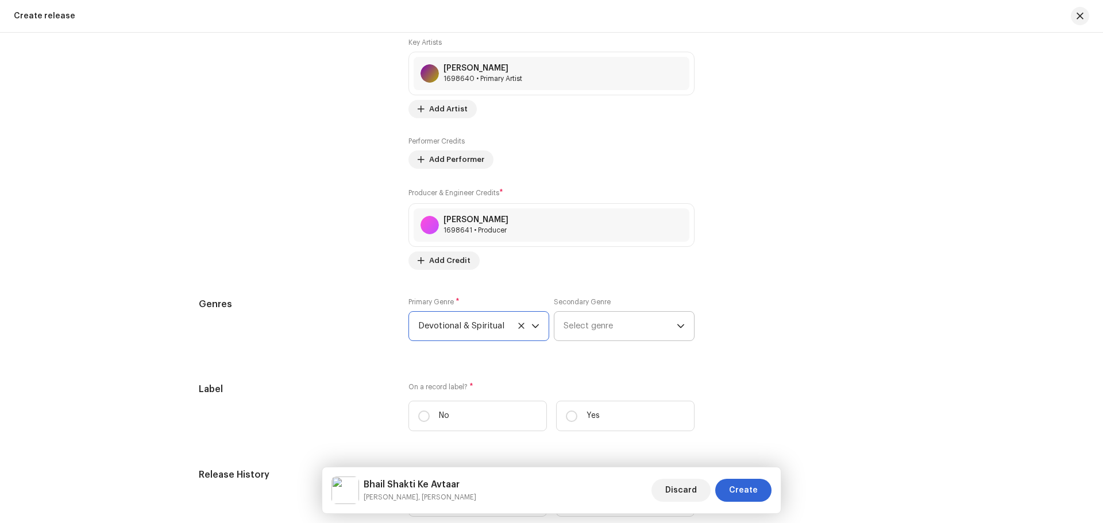
click at [563, 333] on span "Select genre" at bounding box center [619, 326] width 113 height 29
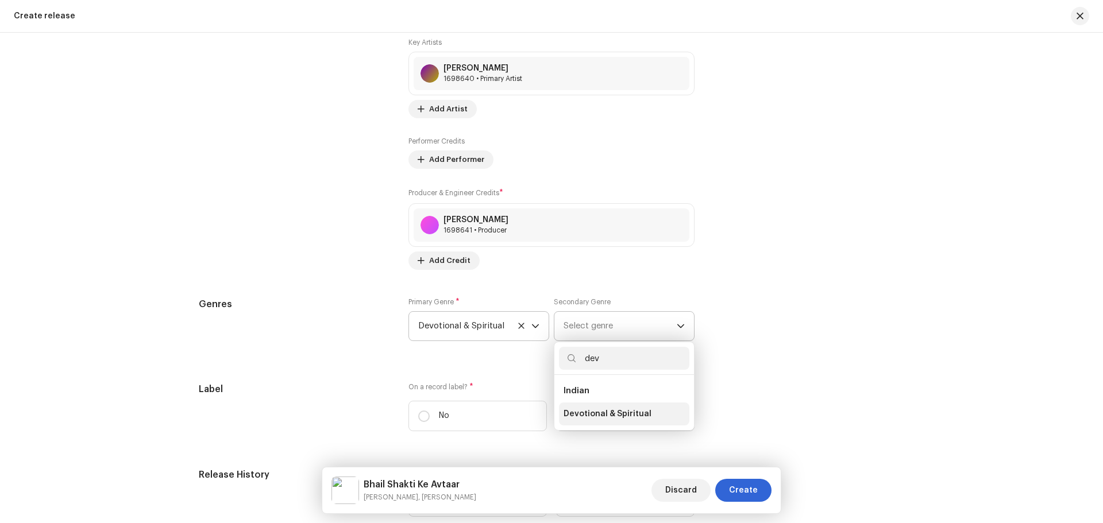
type input "dev"
click at [605, 407] on li "Devotional & Spiritual" at bounding box center [624, 414] width 130 height 23
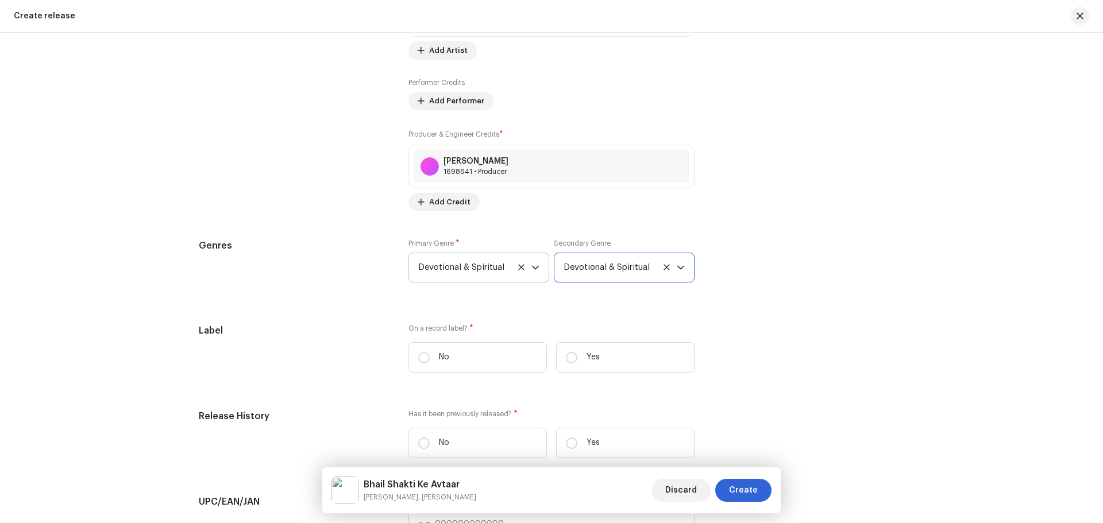
scroll to position [1627, 0]
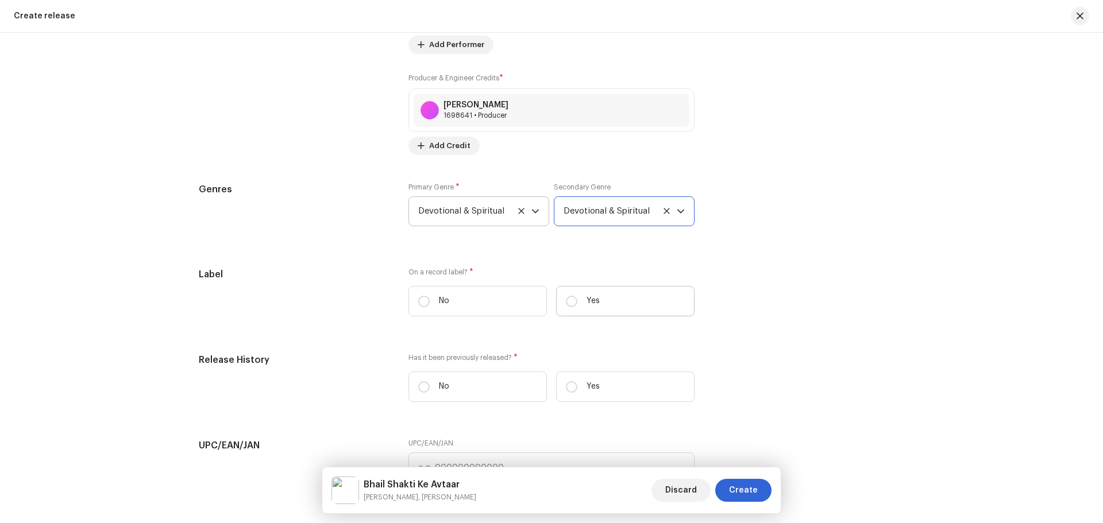
click at [602, 307] on label "Yes" at bounding box center [625, 301] width 138 height 30
click at [577, 307] on input "Yes" at bounding box center [571, 301] width 11 height 11
radio input "true"
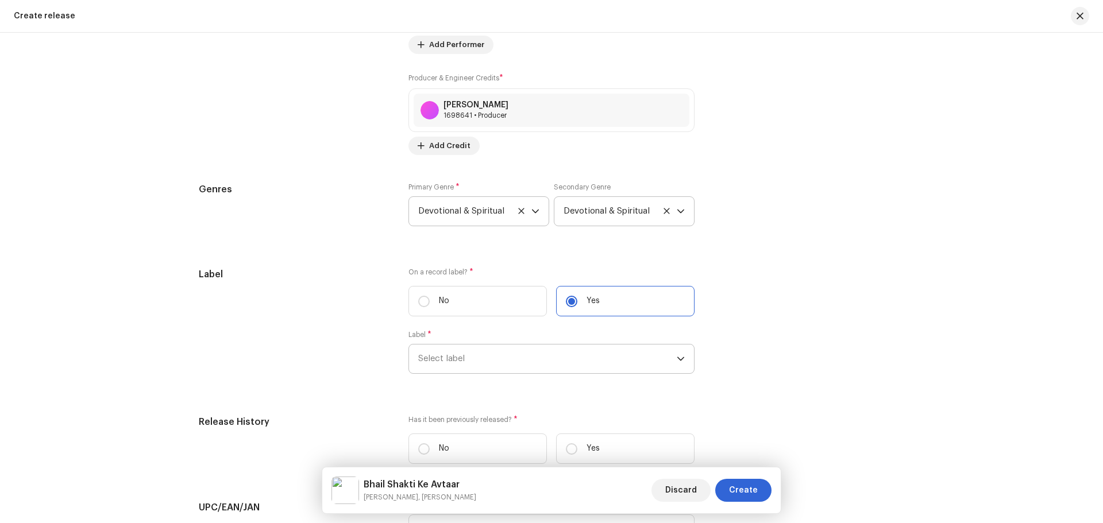
click at [523, 355] on span "Select label" at bounding box center [547, 359] width 258 height 29
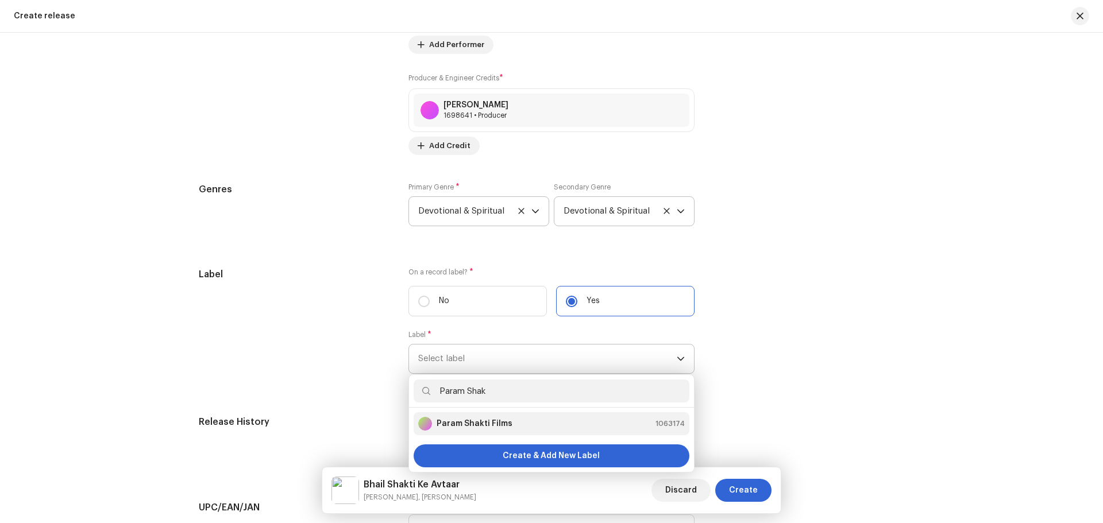
type input "Param Shak"
click at [510, 418] on div "Param Shakti Films 1063174" at bounding box center [551, 424] width 266 height 14
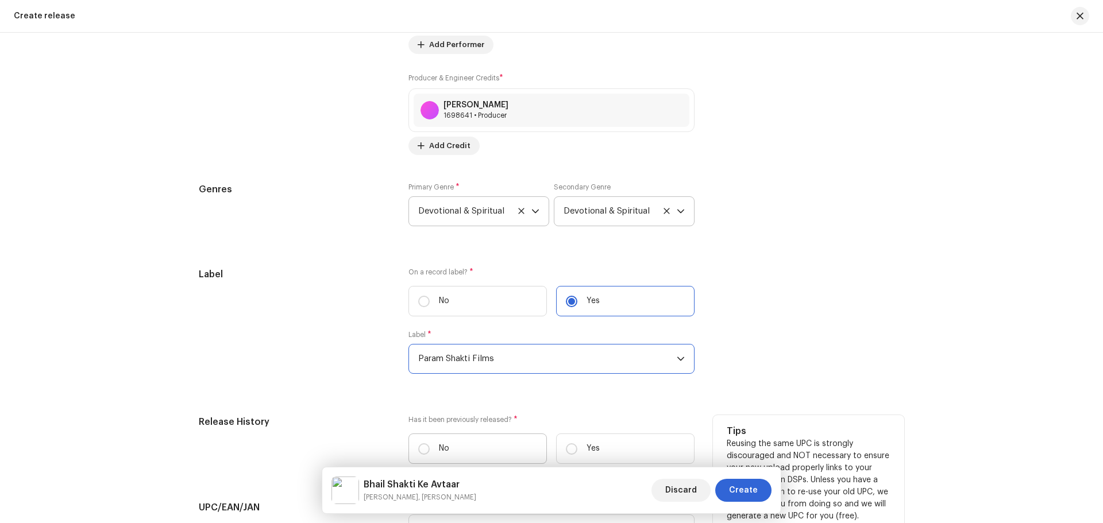
scroll to position [1856, 0]
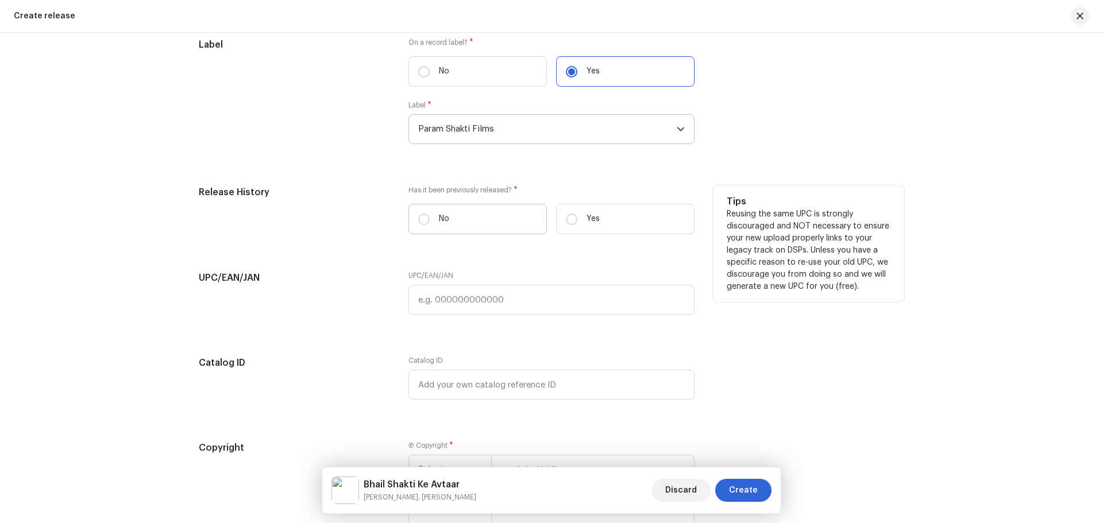
click at [464, 219] on label "No" at bounding box center [477, 219] width 138 height 30
click at [430, 219] on input "No" at bounding box center [423, 219] width 11 height 11
radio input "true"
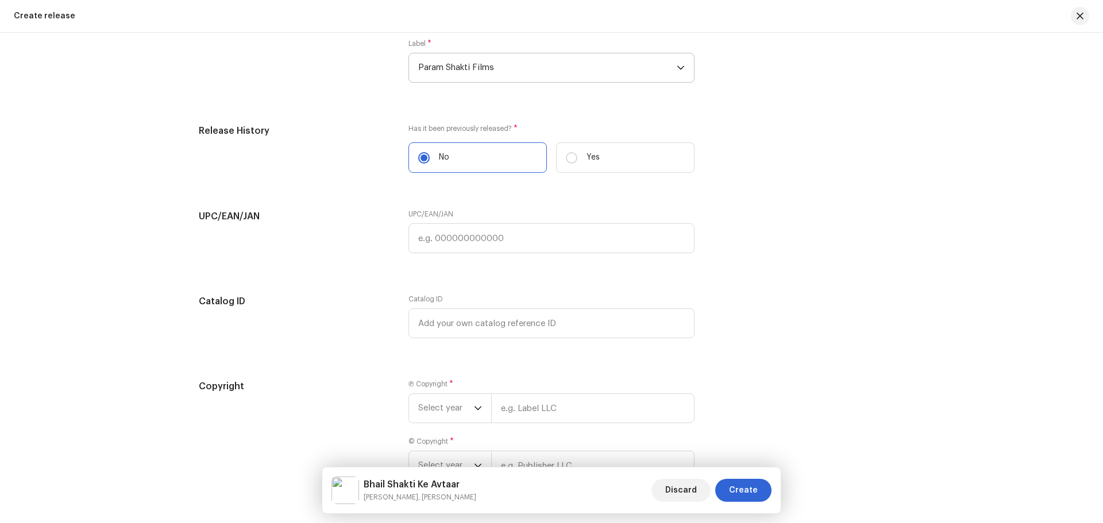
scroll to position [1971, 0]
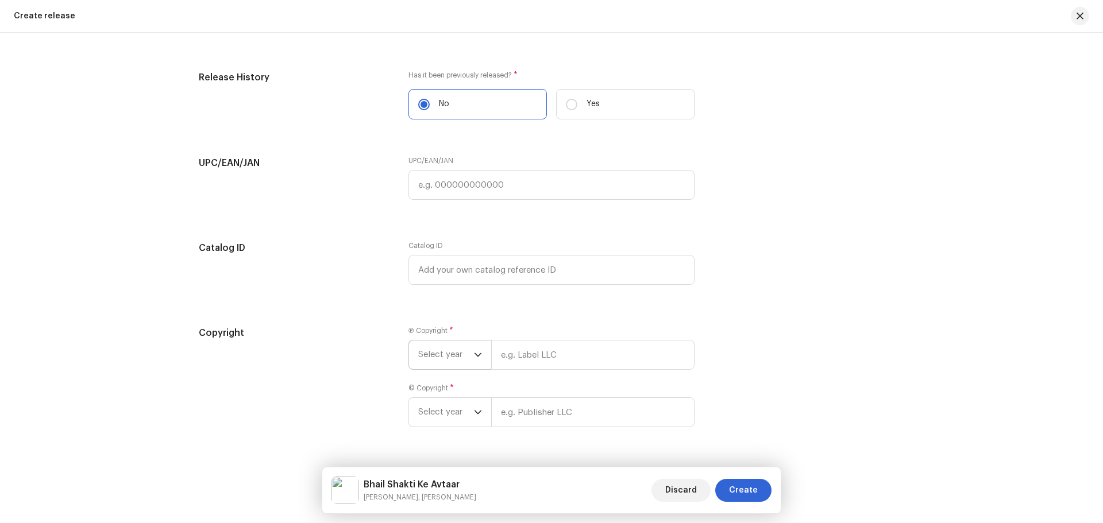
click at [469, 352] on span "Select year" at bounding box center [446, 355] width 56 height 29
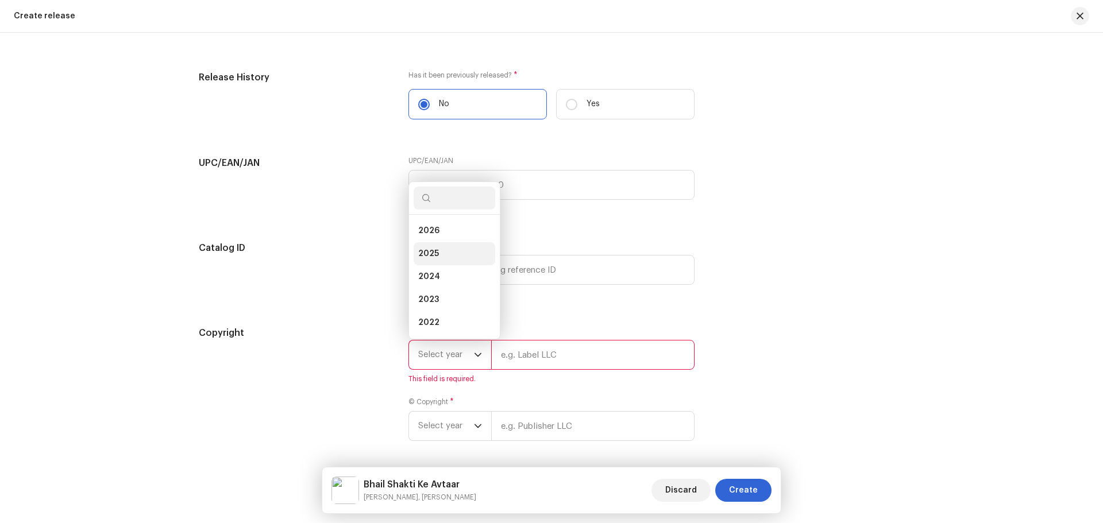
click at [441, 245] on li "2025" at bounding box center [455, 253] width 82 height 23
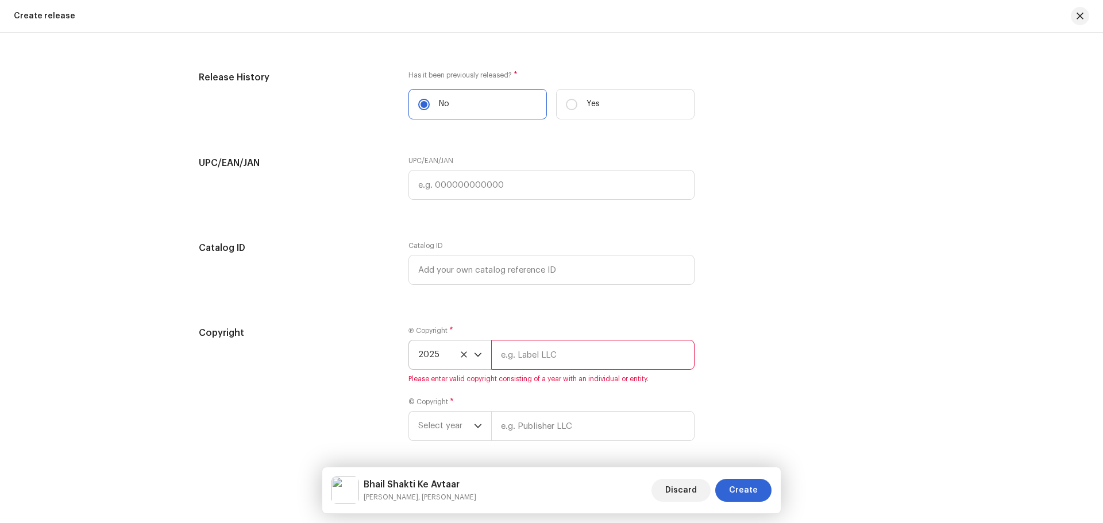
click at [534, 362] on input "text" at bounding box center [592, 355] width 203 height 30
type input "Nueva Era Digital Media Pvt. Ltd."
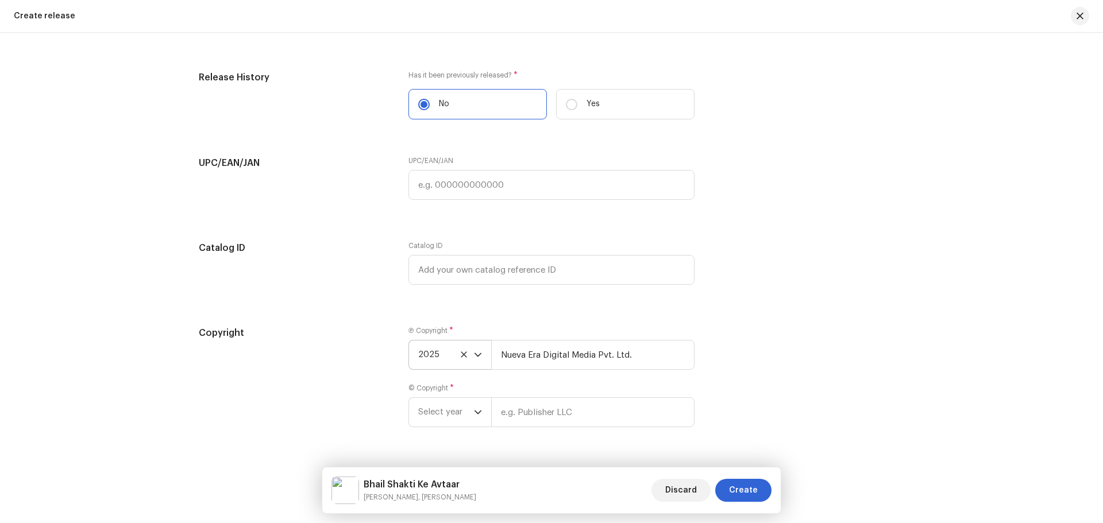
click at [743, 378] on div "Copyright Ⓟ Copyright * 2025 Nueva Era Digital Media Pvt. Ltd. © Copyright * Se…" at bounding box center [551, 383] width 705 height 115
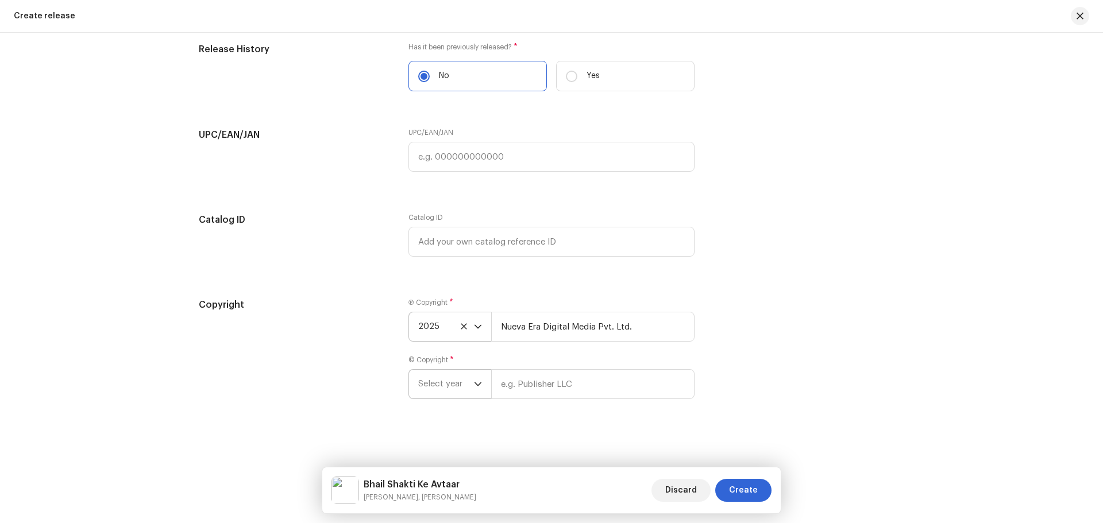
click at [439, 377] on span "Select year" at bounding box center [446, 384] width 56 height 29
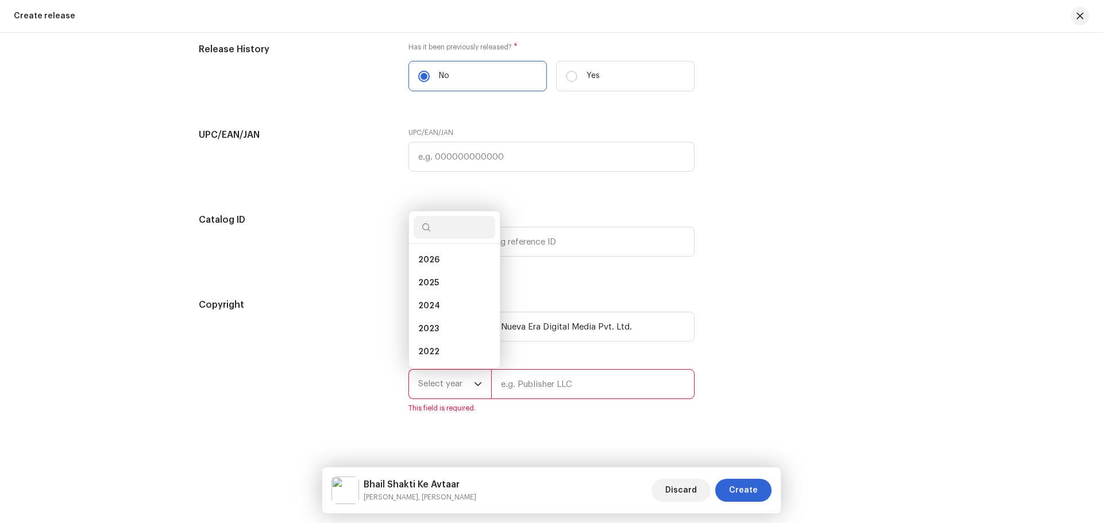
scroll to position [5, 0]
click at [427, 277] on span "2025" at bounding box center [428, 278] width 21 height 11
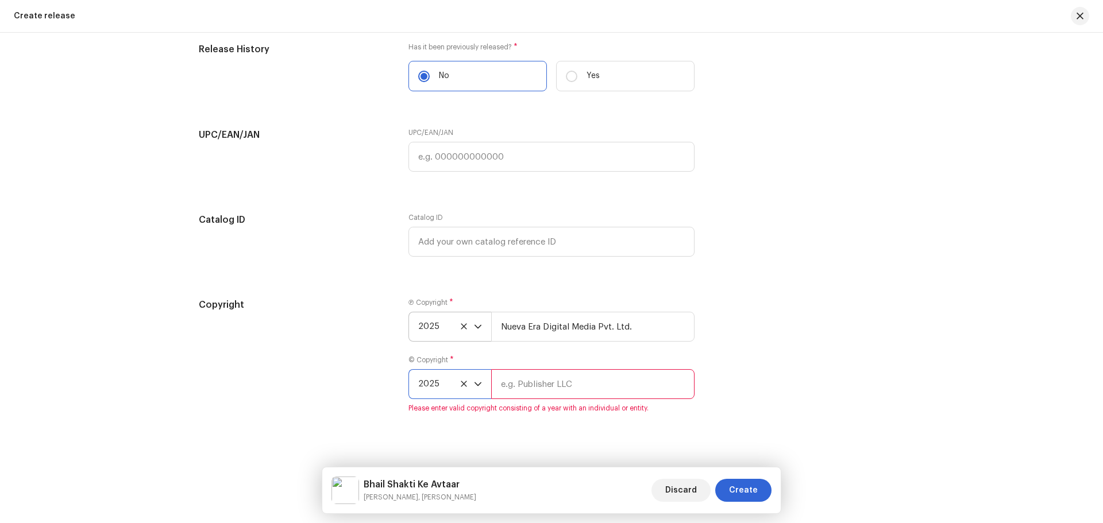
click at [535, 375] on input "text" at bounding box center [592, 384] width 203 height 30
type input "Param Shakti Films"
click at [748, 395] on div "Copyright Ⓟ Copyright * 2025 Nueva Era Digital Media Pvt. Ltd. © Copyright * 20…" at bounding box center [551, 362] width 705 height 129
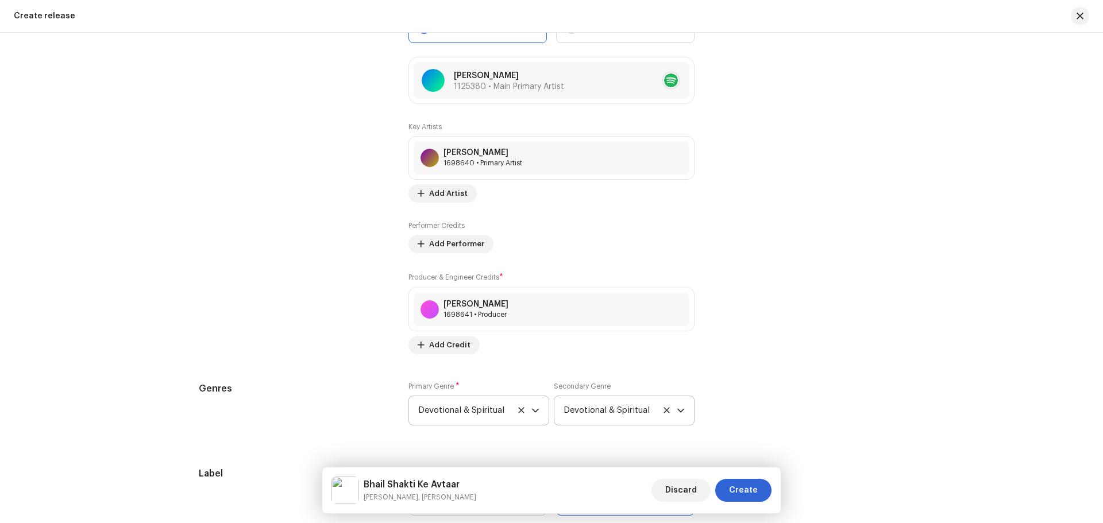
scroll to position [1368, 0]
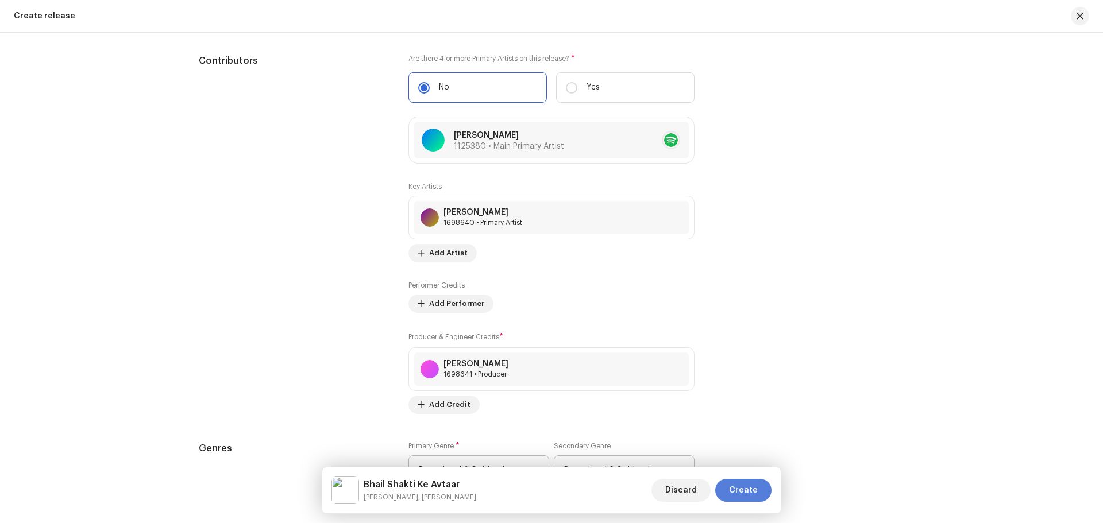
click at [743, 485] on span "Create" at bounding box center [743, 490] width 29 height 23
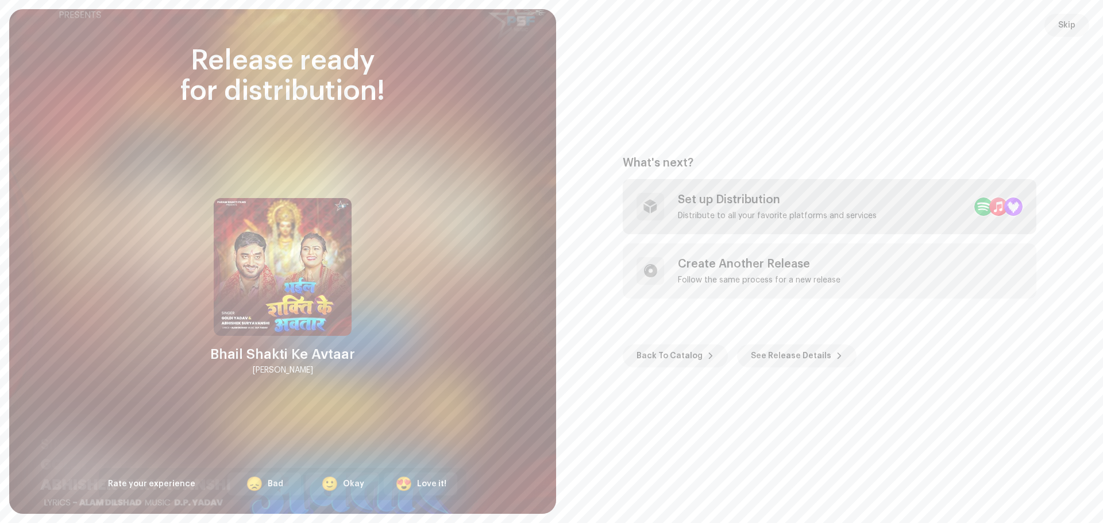
click at [731, 206] on div "Set up Distribution" at bounding box center [777, 200] width 199 height 14
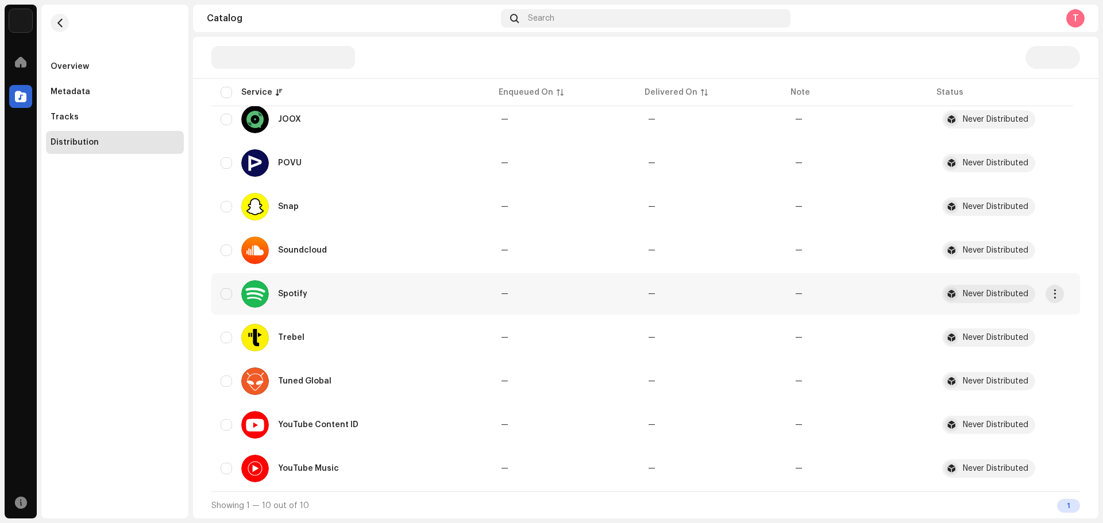
scroll to position [211, 0]
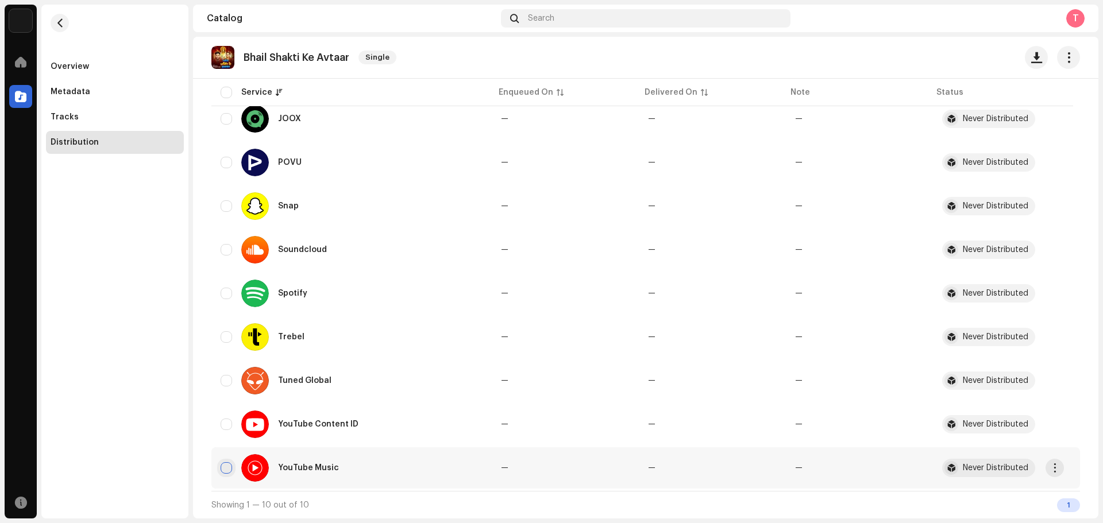
drag, startPoint x: 227, startPoint y: 426, endPoint x: 231, endPoint y: 470, distance: 43.8
click at [232, 470] on tbody "Audiomack — — — Never Distributed JOOX — — — Never Distributed POVU — — — Never…" at bounding box center [645, 257] width 868 height 464
drag, startPoint x: 227, startPoint y: 421, endPoint x: 221, endPoint y: 459, distance: 38.4
click at [223, 425] on input "checkbox" at bounding box center [226, 424] width 11 height 11
checkbox input "true"
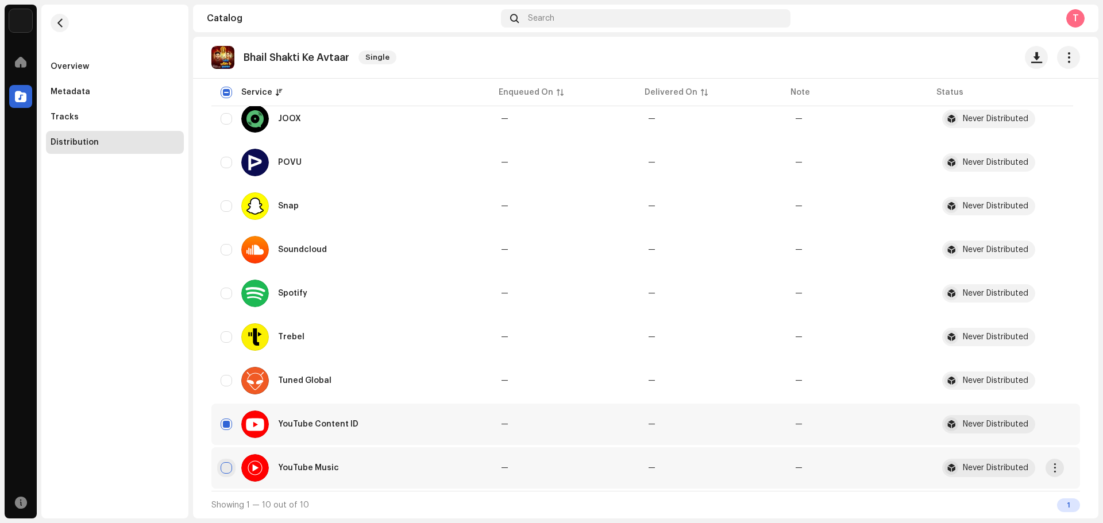
click at [226, 465] on input "Row Unselected" at bounding box center [226, 467] width 11 height 11
checkbox input "true"
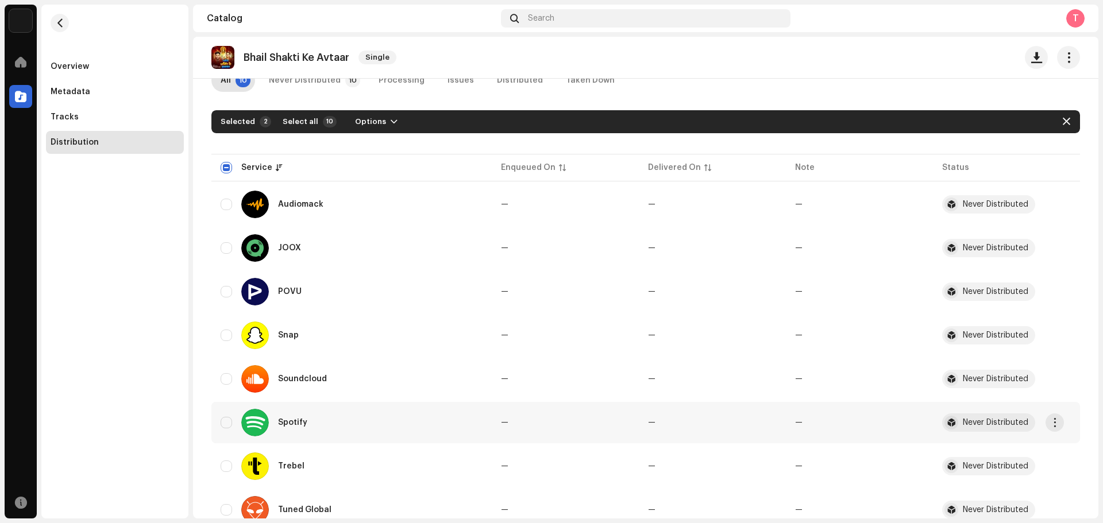
scroll to position [0, 0]
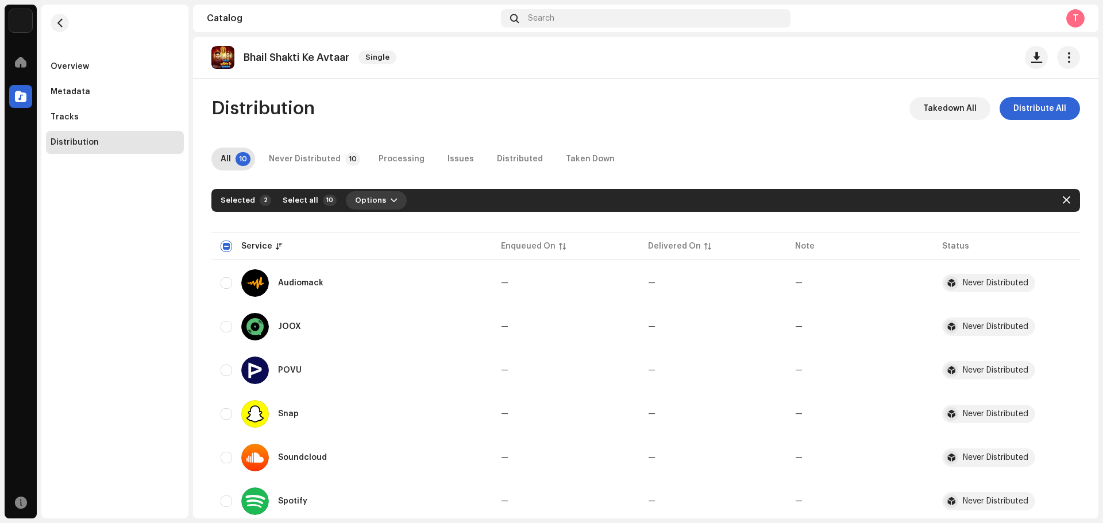
drag, startPoint x: 383, startPoint y: 196, endPoint x: 381, endPoint y: 208, distance: 12.1
click at [391, 196] on span "button" at bounding box center [394, 200] width 7 height 9
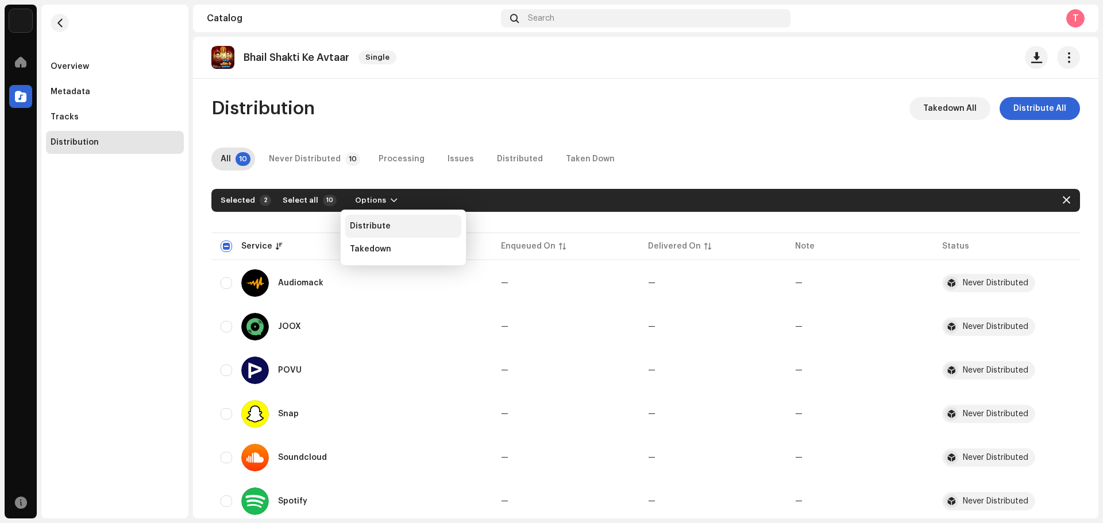
click at [381, 222] on span "Distribute" at bounding box center [370, 226] width 41 height 9
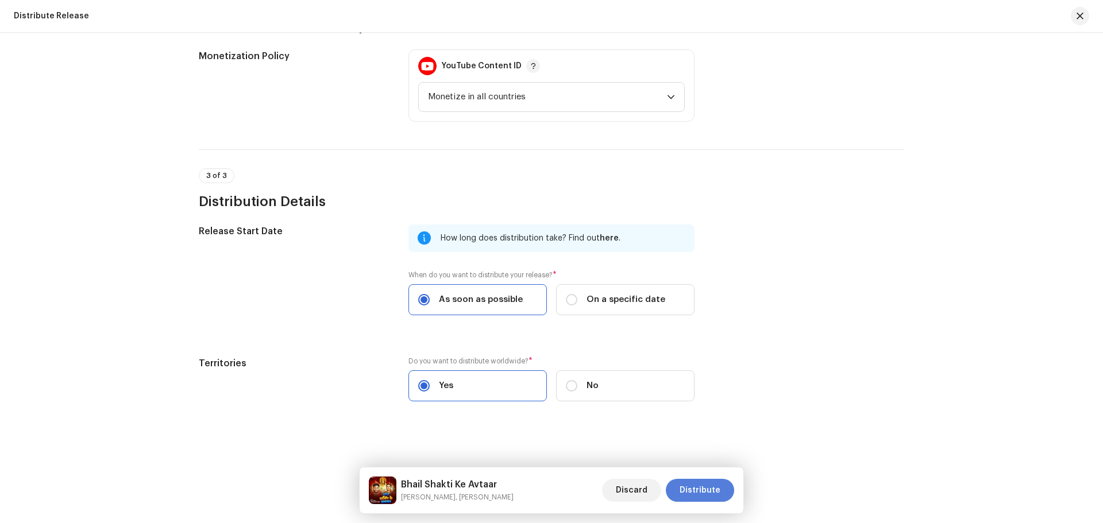
scroll to position [352, 0]
click at [698, 486] on span "Distribute" at bounding box center [699, 490] width 41 height 23
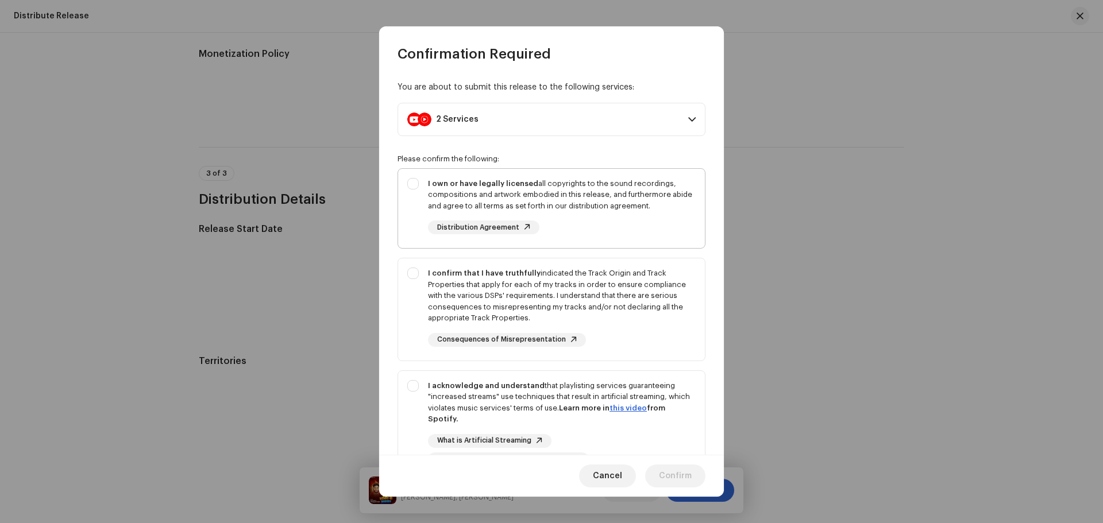
click at [411, 229] on div "I own or have legally licensed all copyrights to the sound recordings, composit…" at bounding box center [551, 206] width 307 height 75
checkbox input "true"
click at [408, 306] on div "I confirm that I have truthfully indicated the Track Origin and Track Propertie…" at bounding box center [551, 307] width 307 height 98
checkbox input "true"
click at [416, 405] on div "I acknowledge and understand that playlisting services guaranteeing "increased …" at bounding box center [551, 423] width 307 height 105
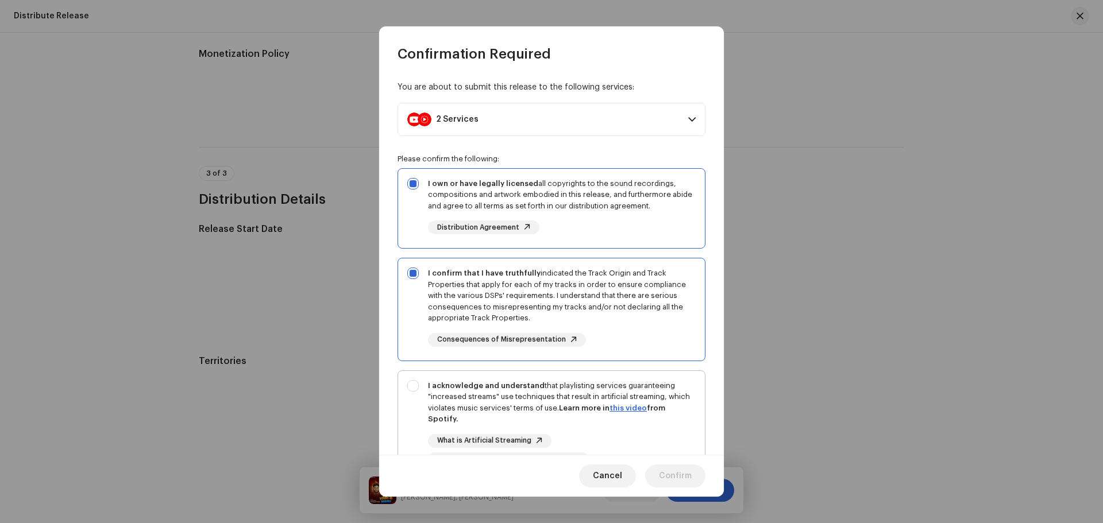
checkbox input "true"
click at [665, 475] on span "Confirm" at bounding box center [675, 476] width 33 height 23
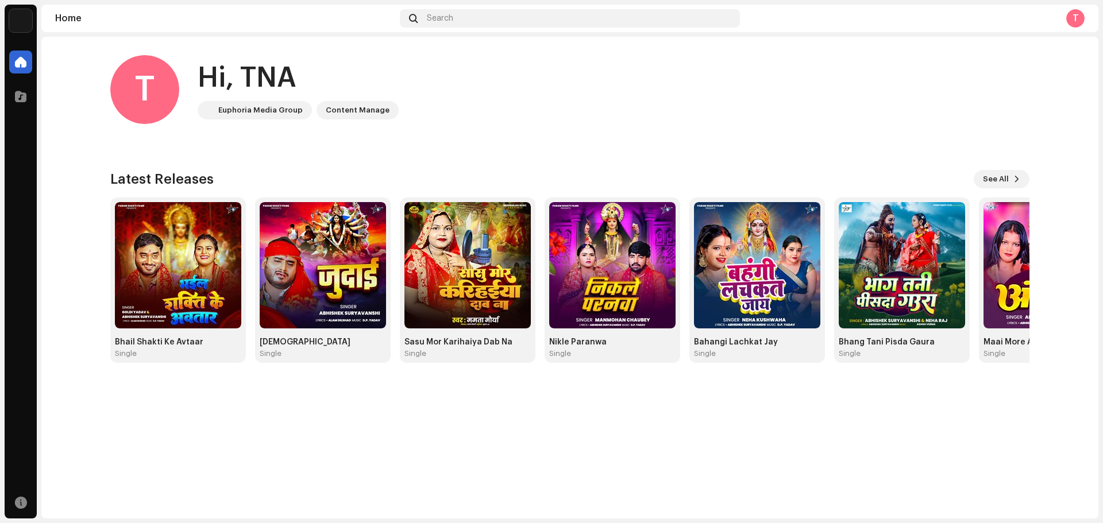
click at [472, 98] on div "T Hi, TNA Euphoria Media Group Content Manage" at bounding box center [569, 89] width 919 height 69
